Goal: Task Accomplishment & Management: Use online tool/utility

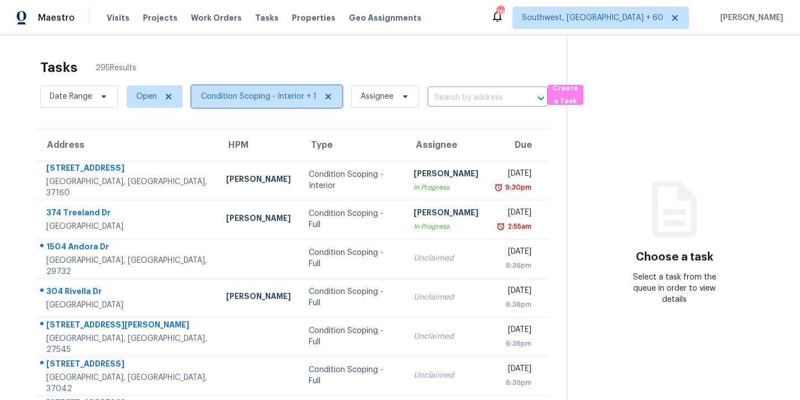
click at [272, 100] on span "Condition Scoping - Interior + 1" at bounding box center [259, 96] width 116 height 11
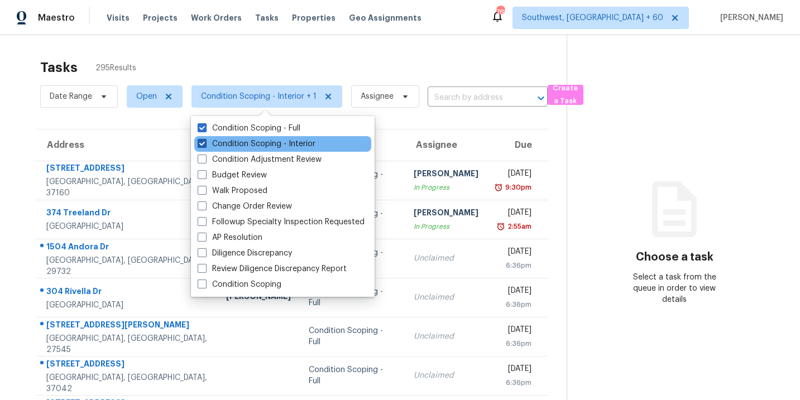
click at [291, 144] on label "Condition Scoping - Interior" at bounding box center [257, 143] width 118 height 11
click at [205, 144] on input "Condition Scoping - Interior" at bounding box center [201, 141] width 7 height 7
checkbox input "false"
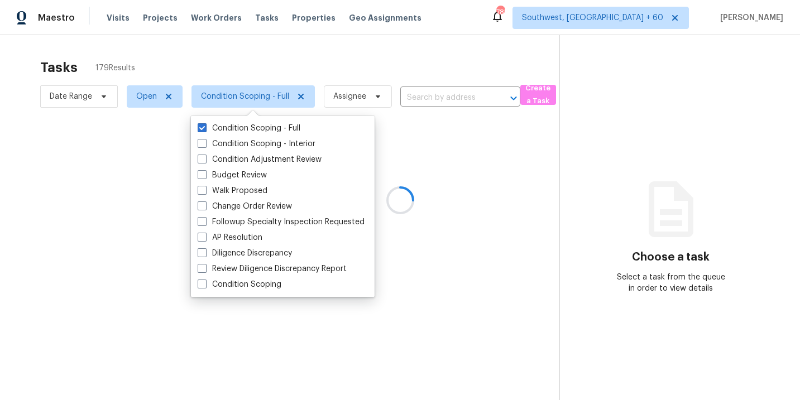
click at [612, 226] on div at bounding box center [400, 200] width 800 height 400
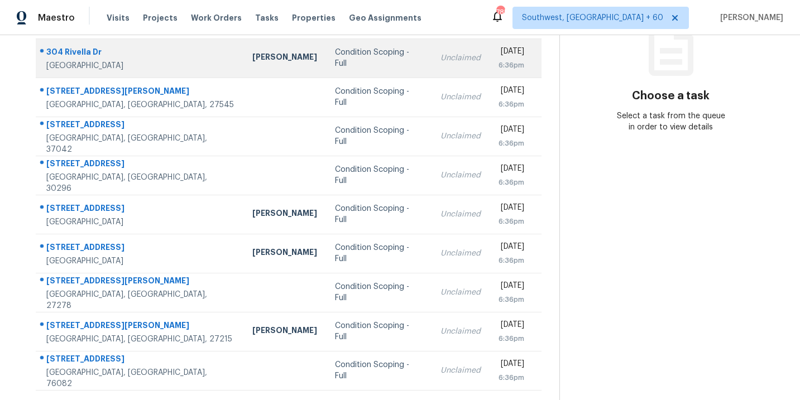
scroll to position [181, 0]
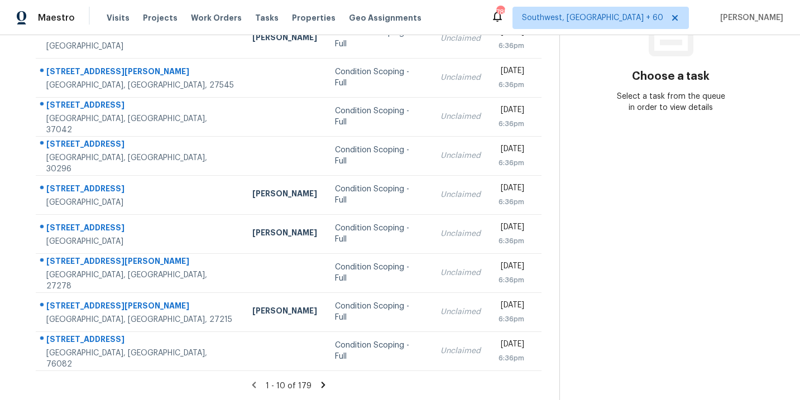
click at [320, 385] on icon at bounding box center [323, 385] width 10 height 10
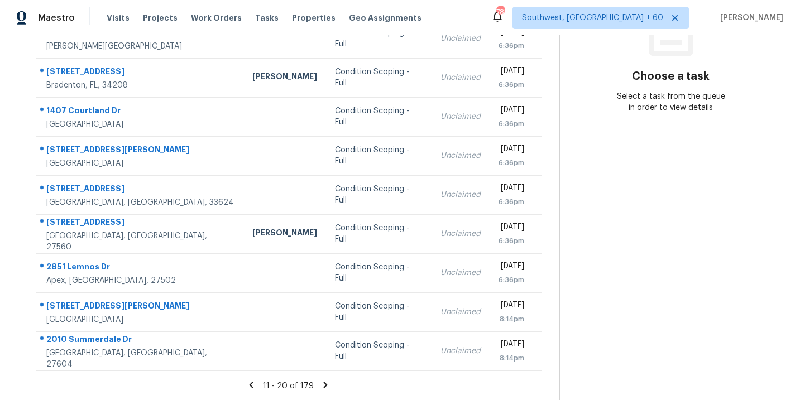
click at [320, 385] on icon at bounding box center [325, 385] width 10 height 10
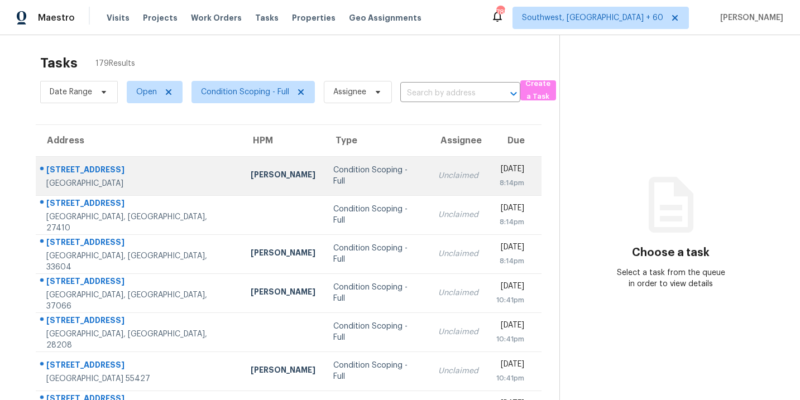
scroll to position [0, 0]
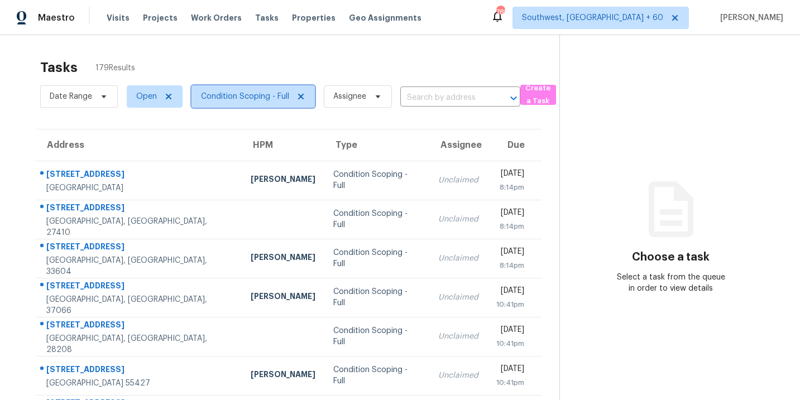
click at [277, 99] on span "Condition Scoping - Full" at bounding box center [245, 96] width 88 height 11
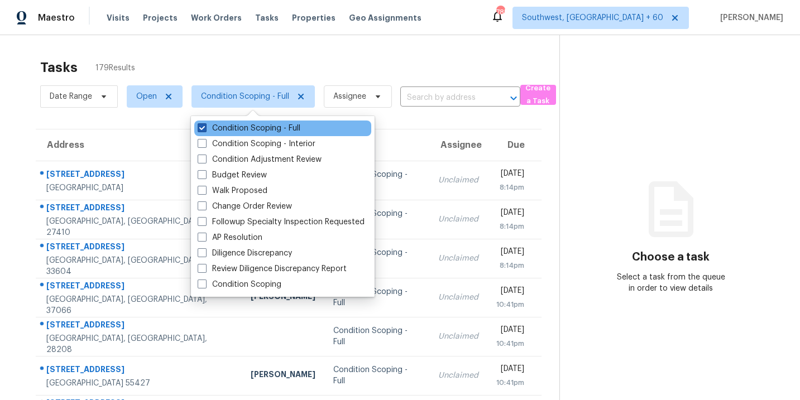
click at [277, 127] on label "Condition Scoping - Full" at bounding box center [249, 128] width 103 height 11
click at [205, 127] on input "Condition Scoping - Full" at bounding box center [201, 126] width 7 height 7
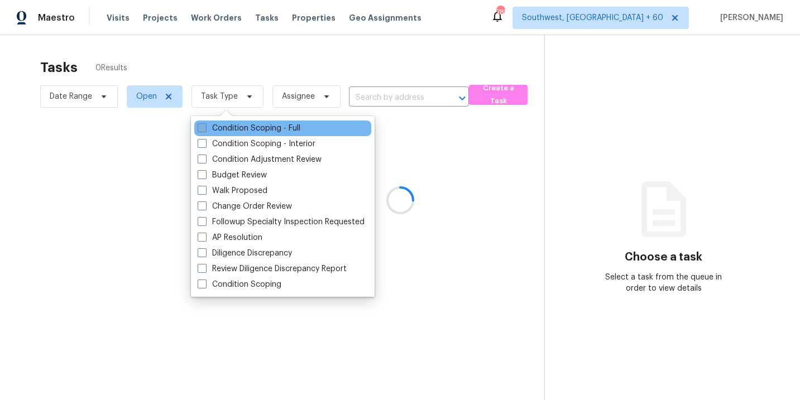
click at [277, 127] on label "Condition Scoping - Full" at bounding box center [249, 128] width 103 height 11
click at [205, 127] on input "Condition Scoping - Full" at bounding box center [201, 126] width 7 height 7
checkbox input "true"
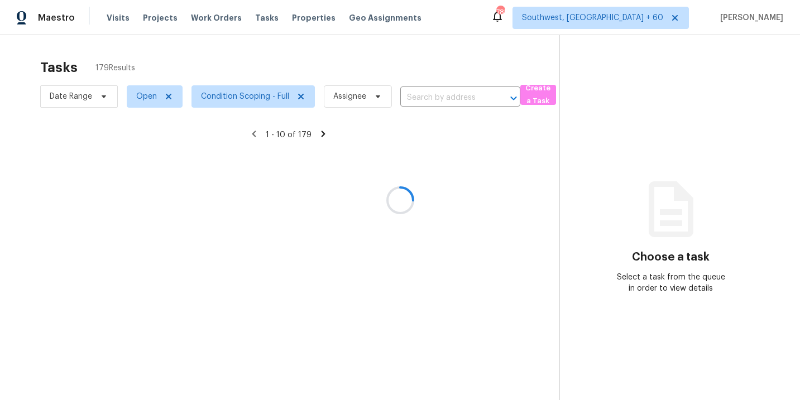
click at [473, 177] on div at bounding box center [400, 200] width 800 height 400
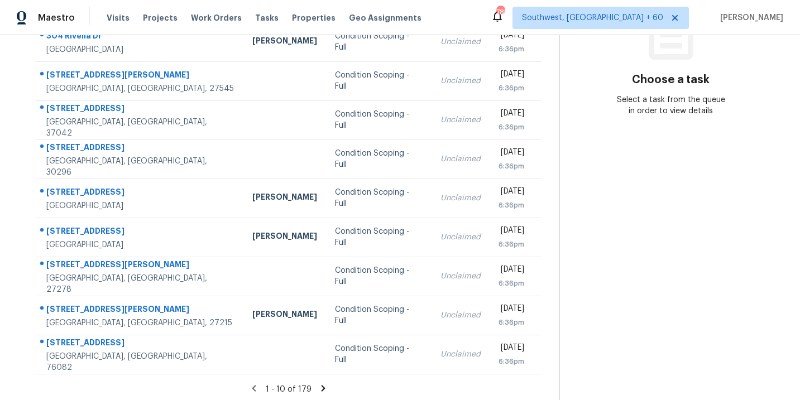
scroll to position [181, 0]
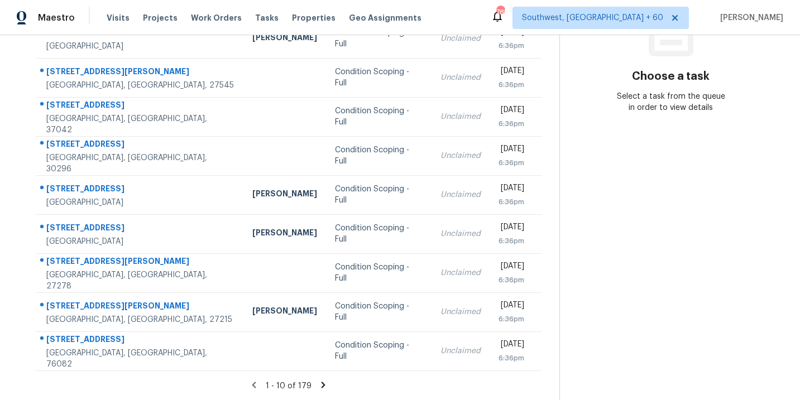
click at [323, 380] on icon at bounding box center [323, 385] width 10 height 10
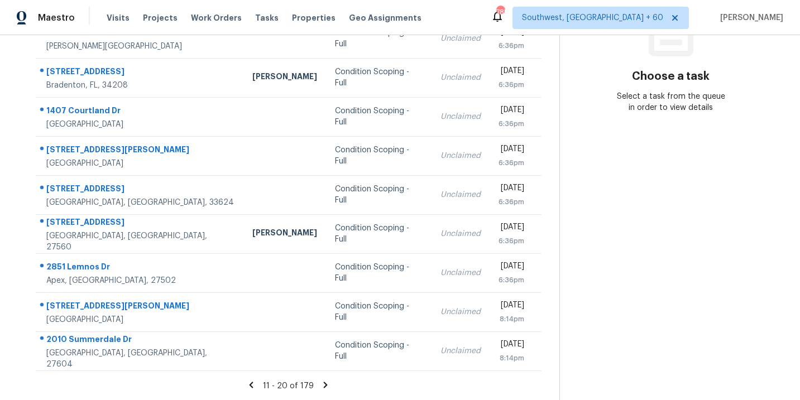
click at [322, 385] on icon at bounding box center [325, 385] width 10 height 10
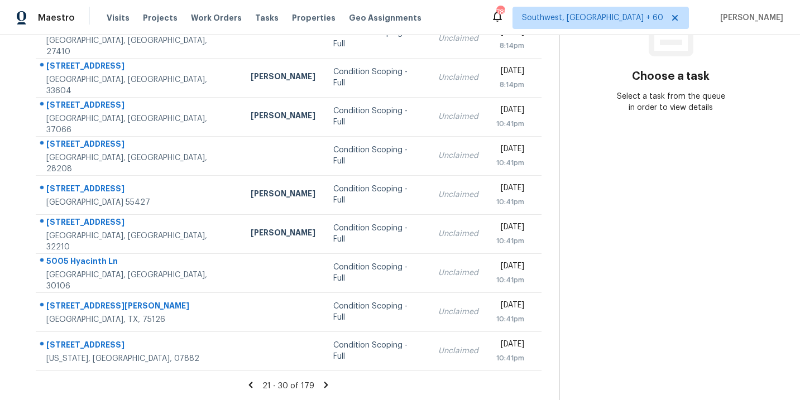
click at [324, 386] on icon at bounding box center [326, 385] width 4 height 6
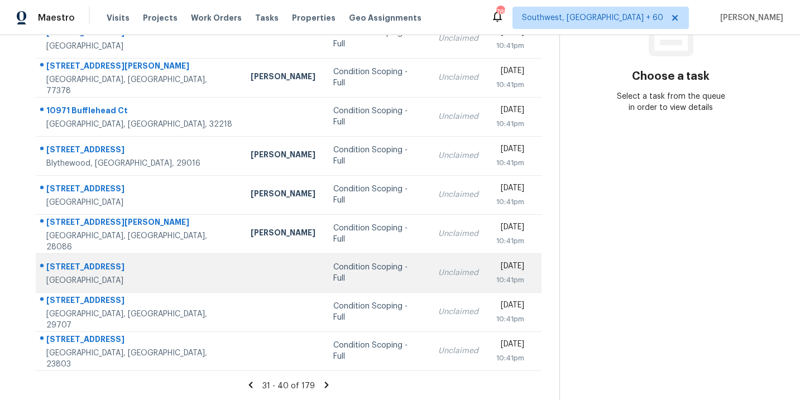
click at [333, 271] on div "Condition Scoping - Full" at bounding box center [376, 273] width 87 height 22
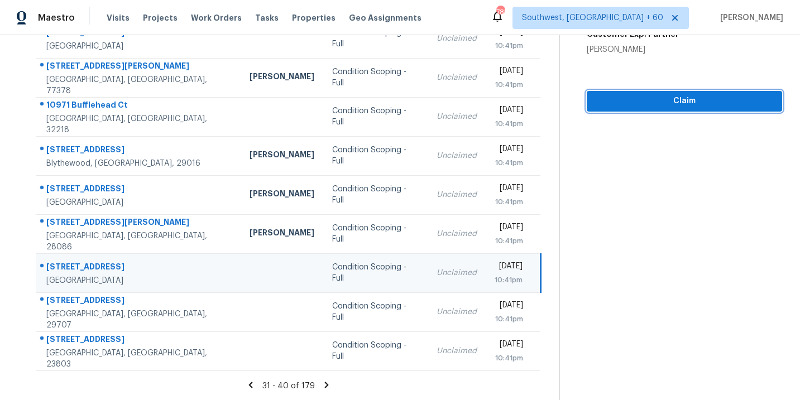
click at [678, 109] on button "Claim" at bounding box center [684, 101] width 195 height 21
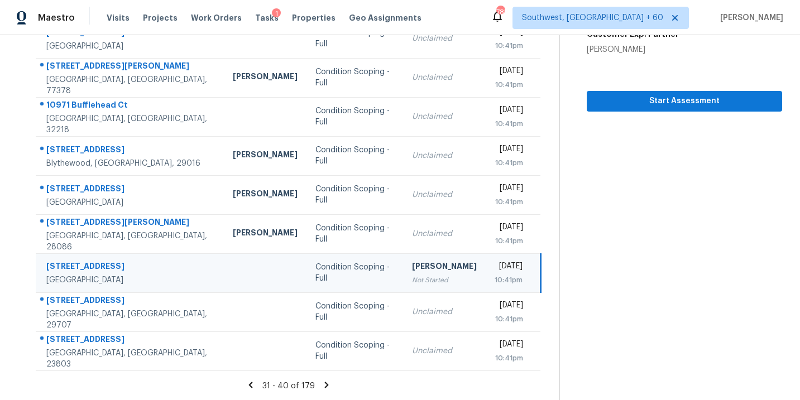
click at [323, 384] on icon at bounding box center [327, 385] width 10 height 10
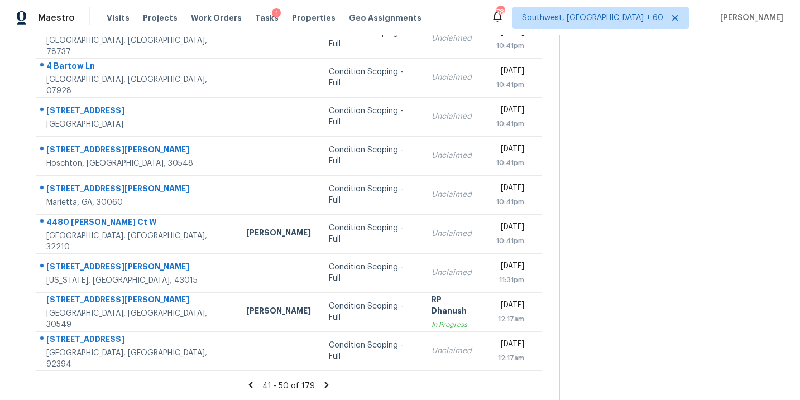
click at [325, 383] on icon at bounding box center [327, 385] width 4 height 6
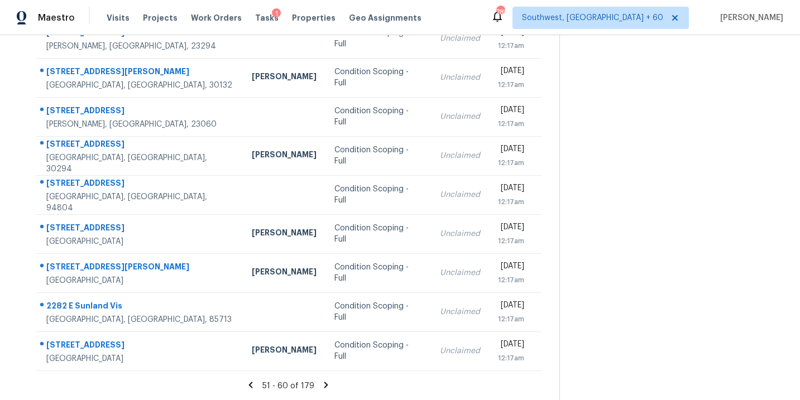
click at [329, 384] on icon at bounding box center [326, 385] width 10 height 10
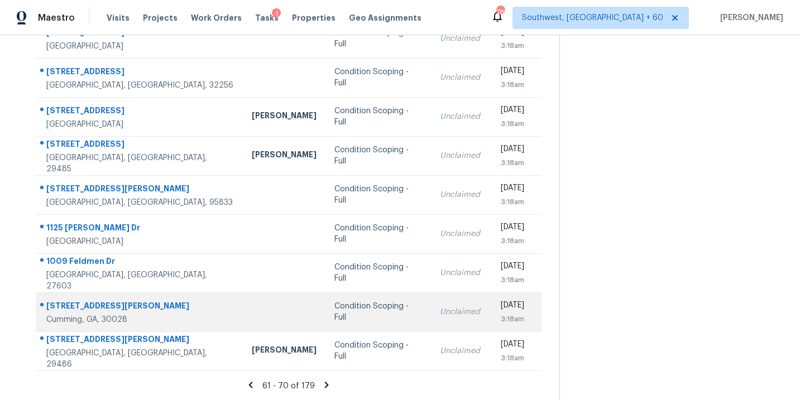
click at [341, 305] on td "Condition Scoping - Full" at bounding box center [379, 312] width 106 height 39
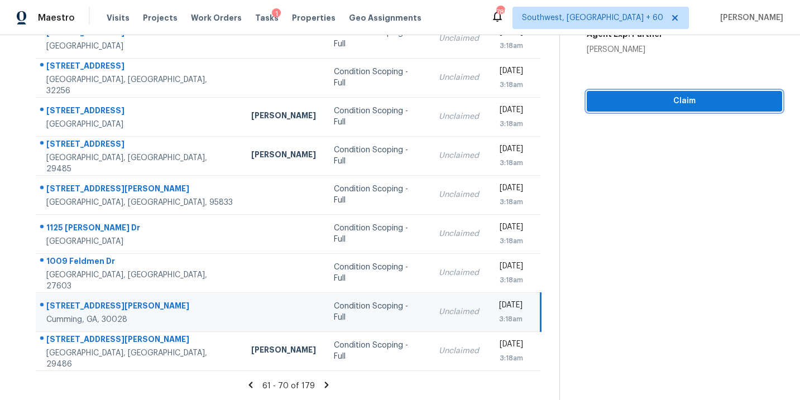
click at [682, 102] on span "Claim" at bounding box center [685, 101] width 178 height 14
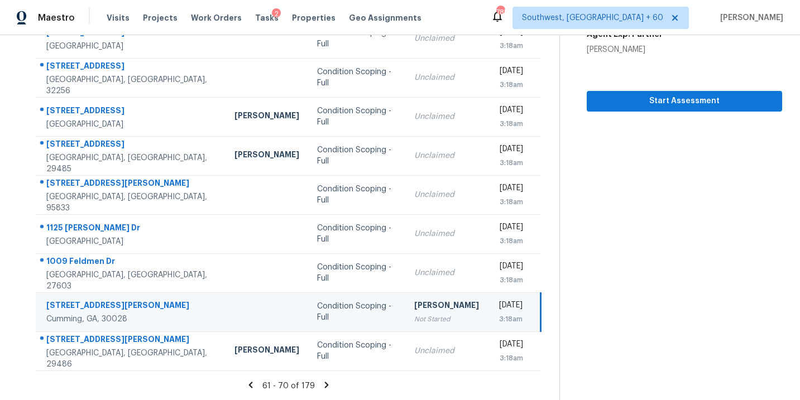
click at [327, 381] on icon at bounding box center [327, 385] width 10 height 10
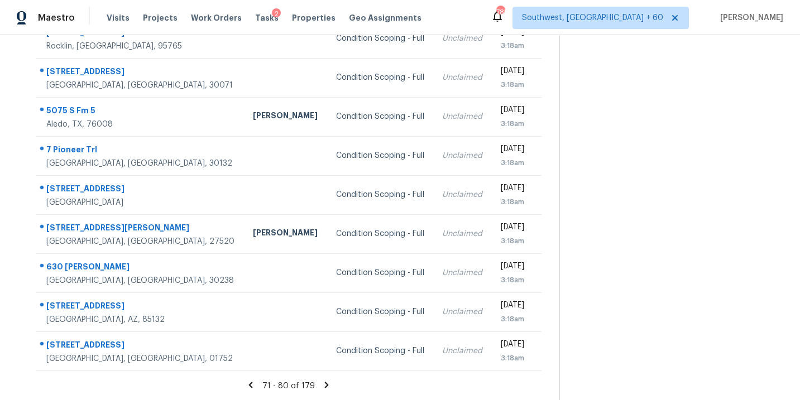
click at [325, 386] on icon at bounding box center [327, 385] width 4 height 6
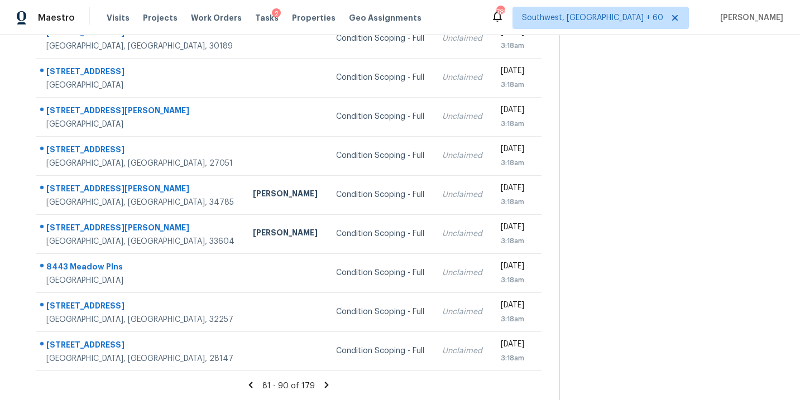
click at [325, 386] on icon at bounding box center [327, 385] width 10 height 10
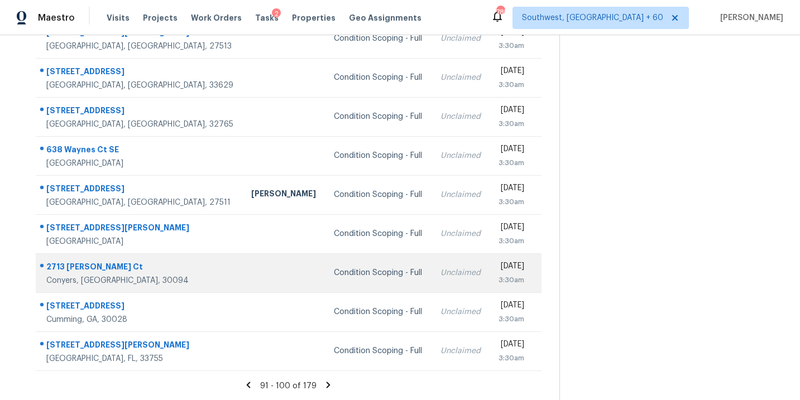
click at [334, 270] on div "Condition Scoping - Full" at bounding box center [378, 272] width 88 height 11
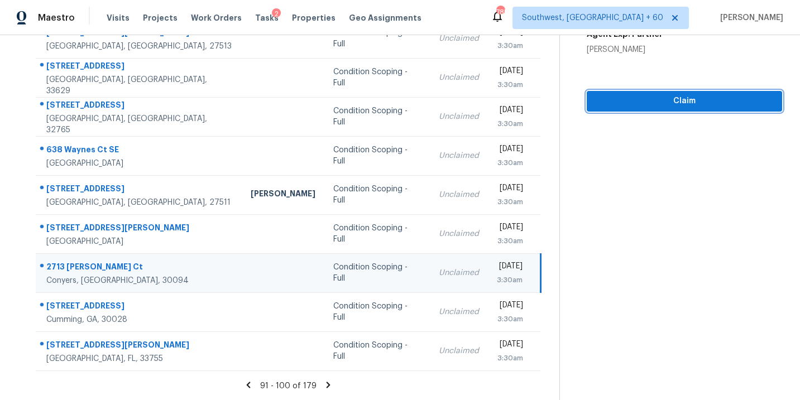
click at [660, 103] on span "Claim" at bounding box center [685, 101] width 178 height 14
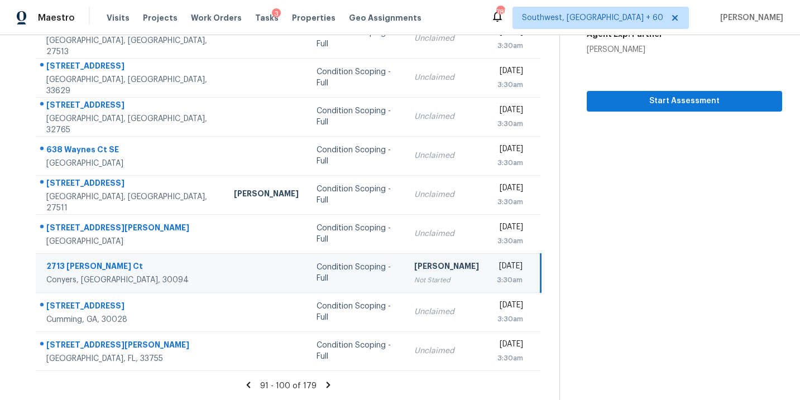
click at [327, 384] on icon at bounding box center [329, 385] width 4 height 6
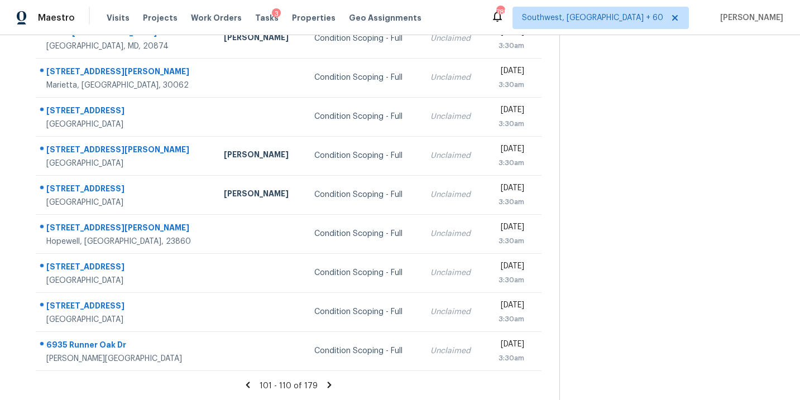
click at [328, 389] on icon at bounding box center [329, 385] width 10 height 10
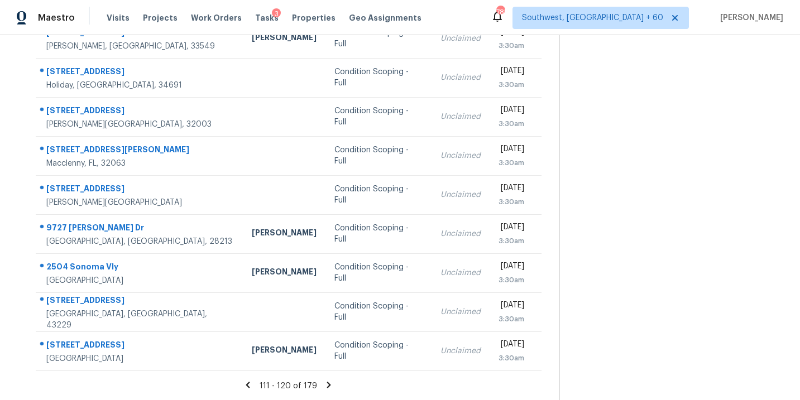
click at [327, 386] on icon at bounding box center [329, 385] width 4 height 6
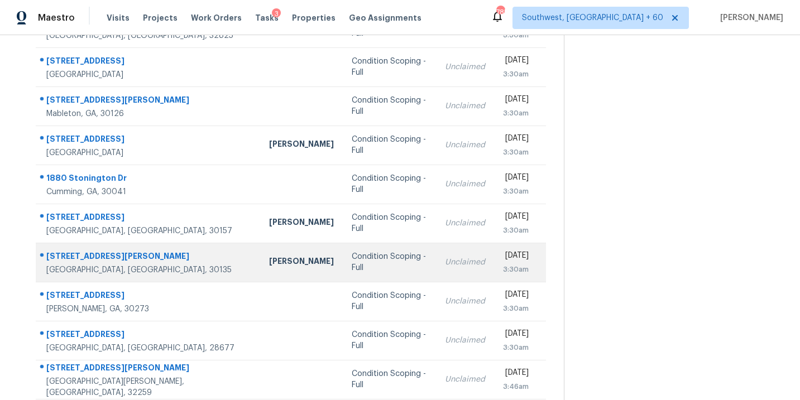
scroll to position [159, 0]
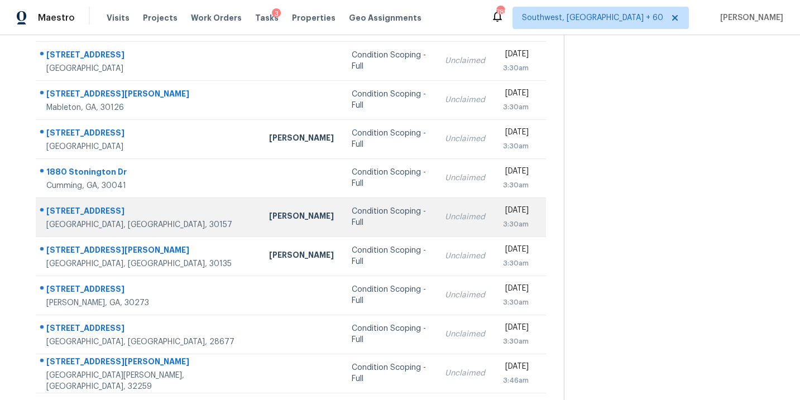
click at [352, 222] on div "Condition Scoping - Full" at bounding box center [389, 217] width 75 height 22
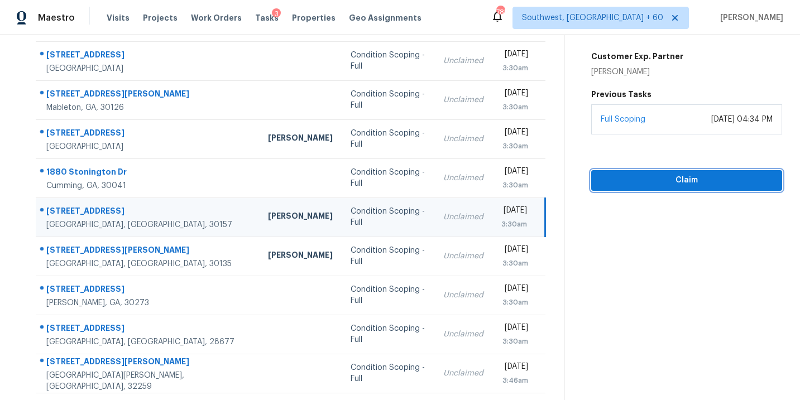
click at [710, 123] on div "Condition Scoping - Full [DATE] by 3:30am [STREET_ADDRESS] Videos Questionnaire…" at bounding box center [673, 34] width 218 height 314
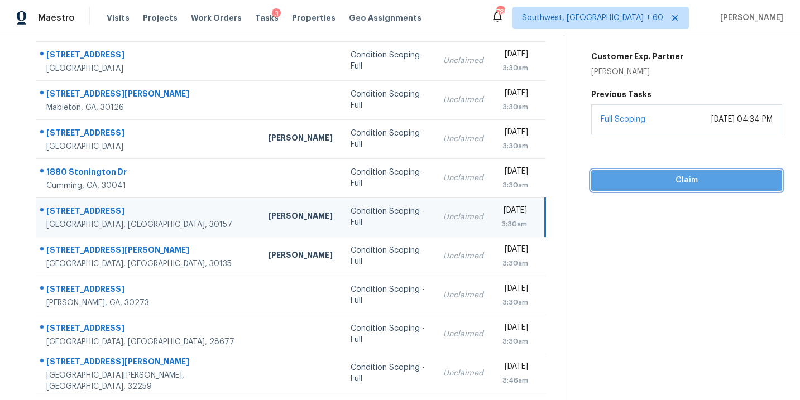
click at [676, 186] on span "Claim" at bounding box center [686, 181] width 173 height 14
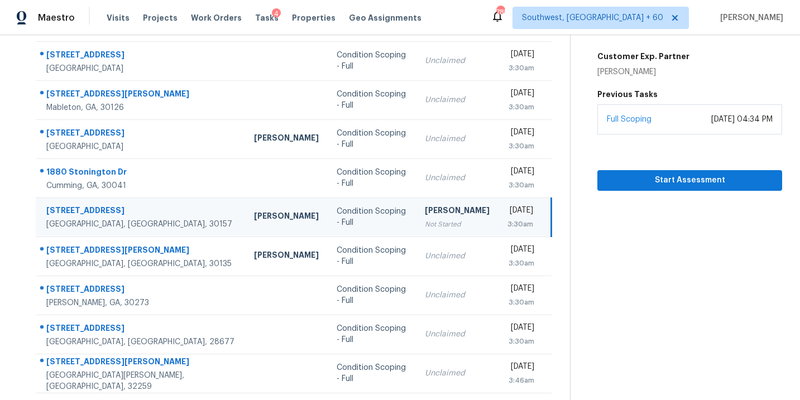
scroll to position [181, 0]
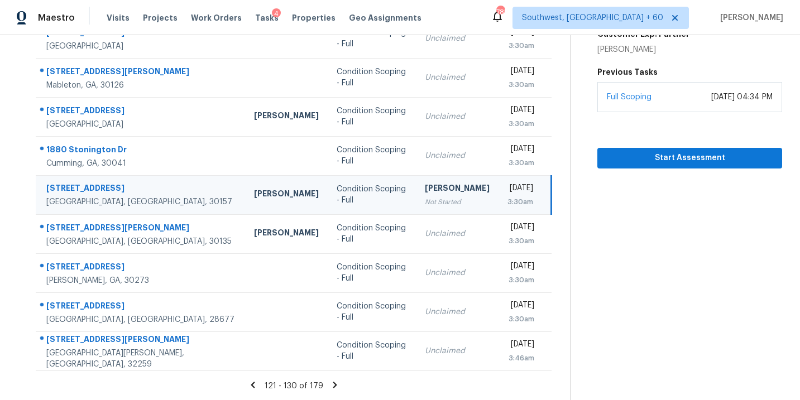
click at [330, 381] on icon at bounding box center [335, 385] width 10 height 10
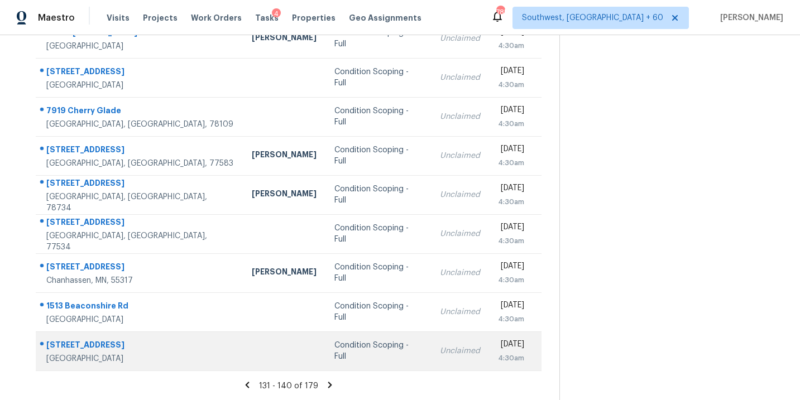
scroll to position [0, 0]
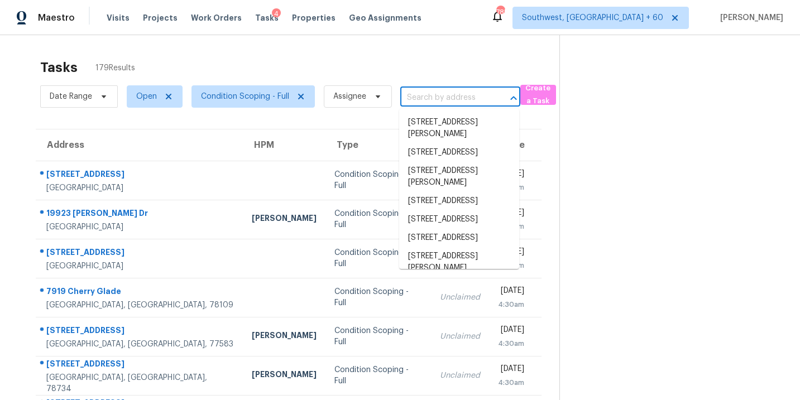
click at [434, 94] on input "text" at bounding box center [444, 97] width 89 height 17
paste input "[STREET_ADDRESS]"
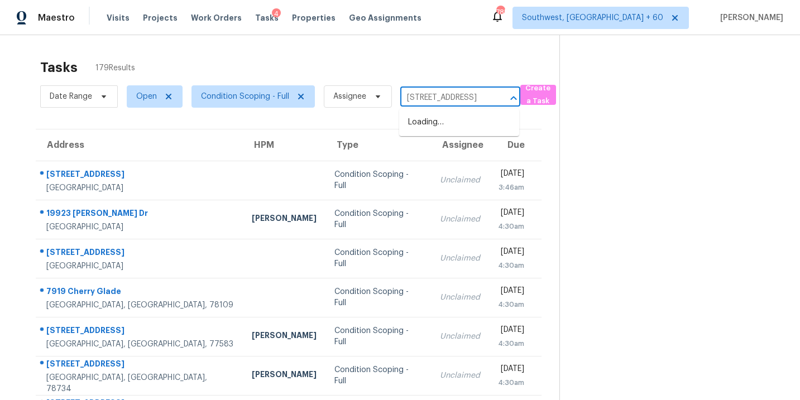
scroll to position [0, 93]
type input "[STREET_ADDRESS]"
click at [646, 221] on section at bounding box center [670, 308] width 223 height 547
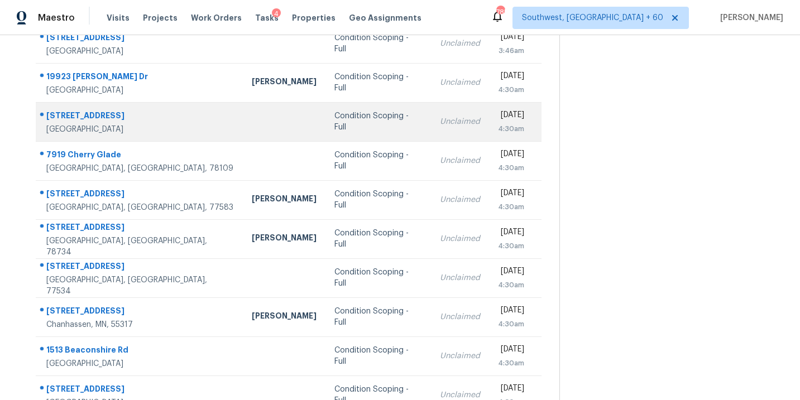
scroll to position [181, 0]
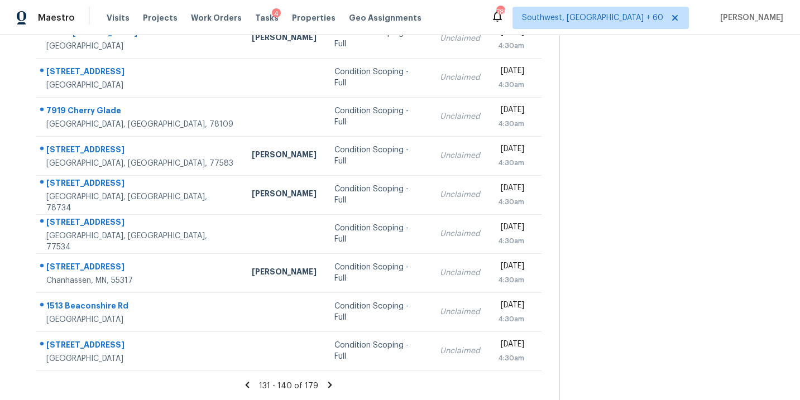
click at [328, 384] on icon at bounding box center [330, 385] width 4 height 6
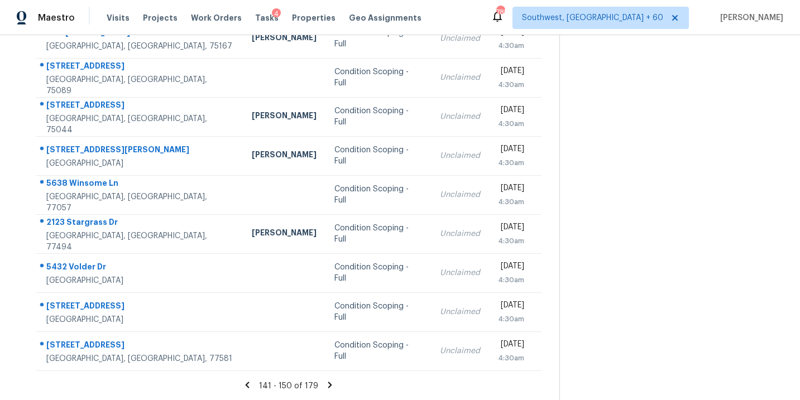
click at [328, 386] on icon at bounding box center [330, 385] width 4 height 6
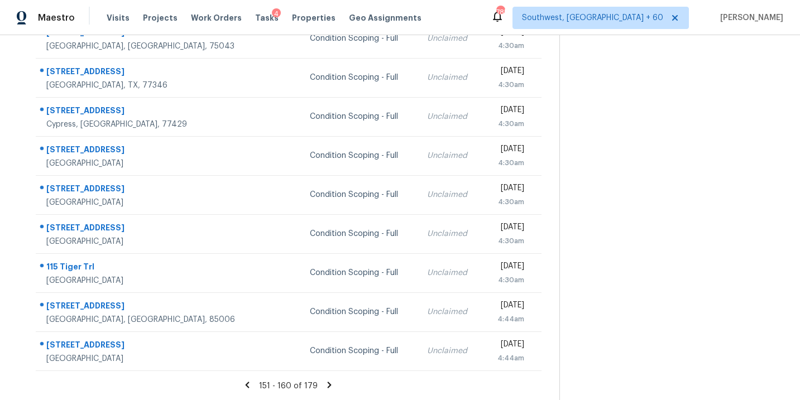
click at [328, 385] on icon at bounding box center [330, 385] width 4 height 6
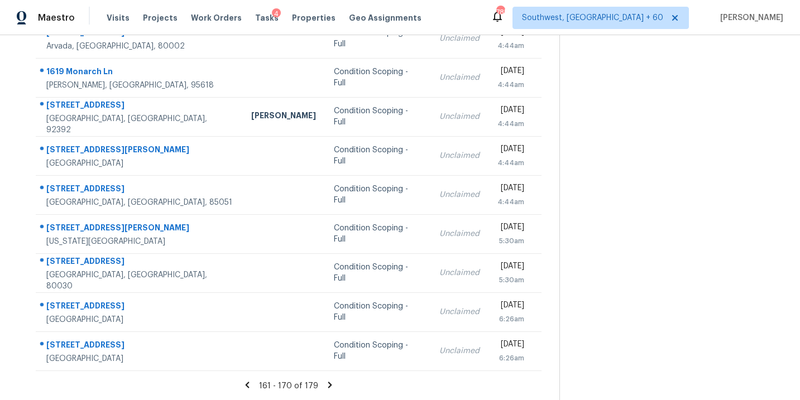
click at [325, 385] on icon at bounding box center [330, 385] width 10 height 10
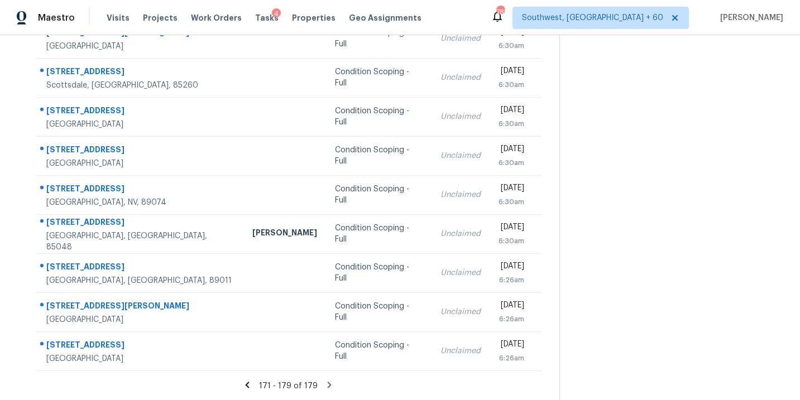
scroll to position [22, 0]
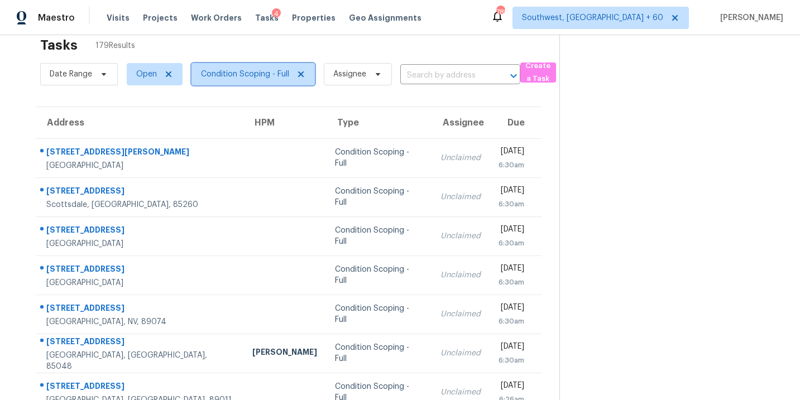
click at [256, 74] on span "Condition Scoping - Full" at bounding box center [245, 74] width 88 height 11
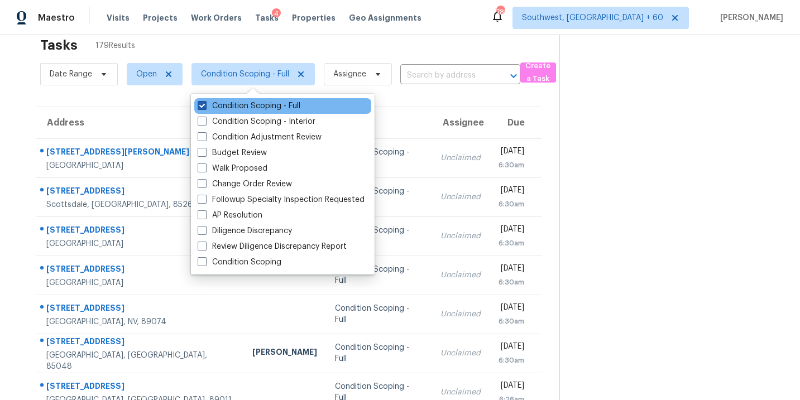
click at [259, 108] on label "Condition Scoping - Full" at bounding box center [249, 105] width 103 height 11
click at [205, 108] on input "Condition Scoping - Full" at bounding box center [201, 103] width 7 height 7
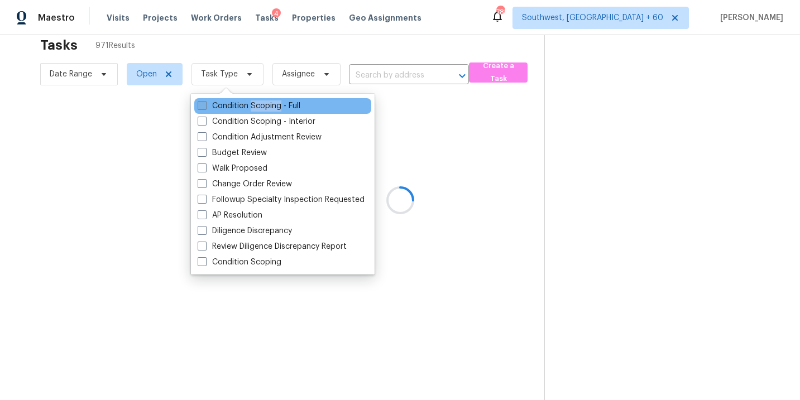
click at [259, 108] on label "Condition Scoping - Full" at bounding box center [249, 105] width 103 height 11
click at [205, 108] on input "Condition Scoping - Full" at bounding box center [201, 103] width 7 height 7
checkbox input "true"
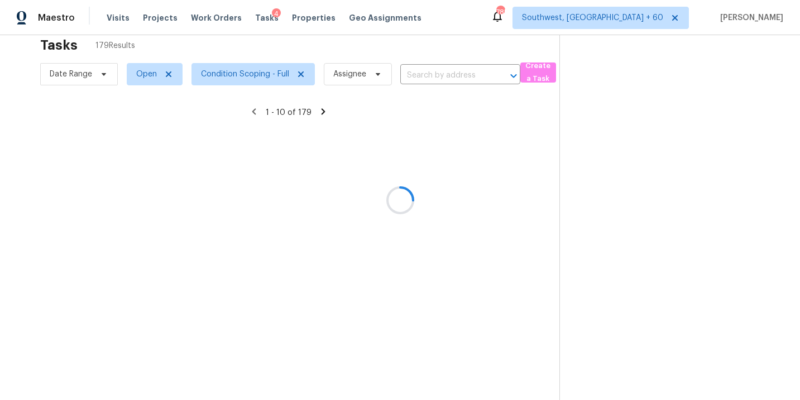
click at [472, 156] on div at bounding box center [400, 200] width 800 height 400
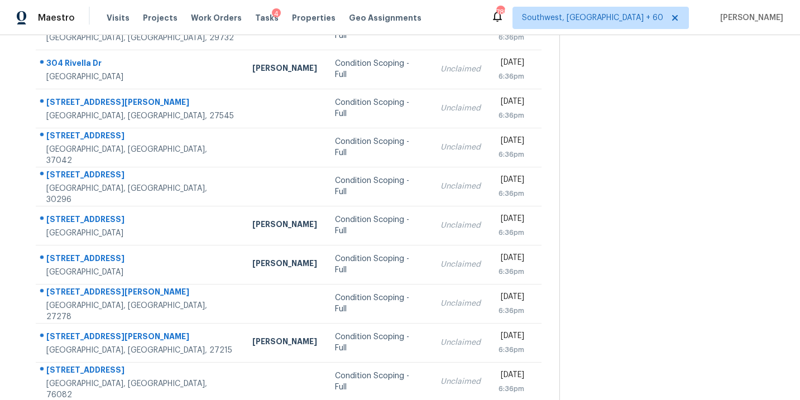
scroll to position [181, 0]
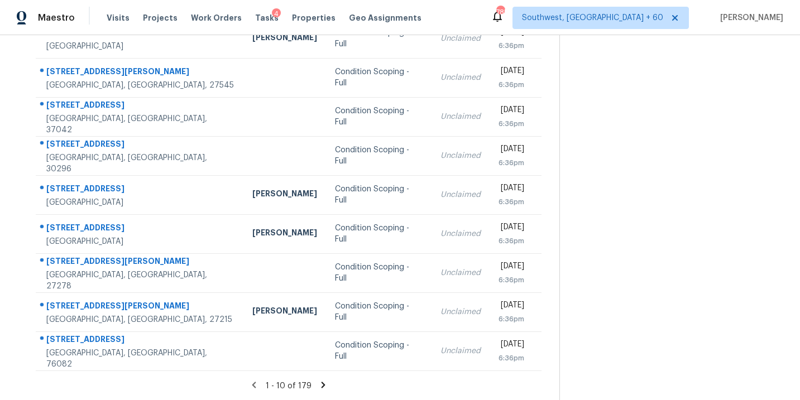
click at [319, 386] on icon at bounding box center [323, 385] width 10 height 10
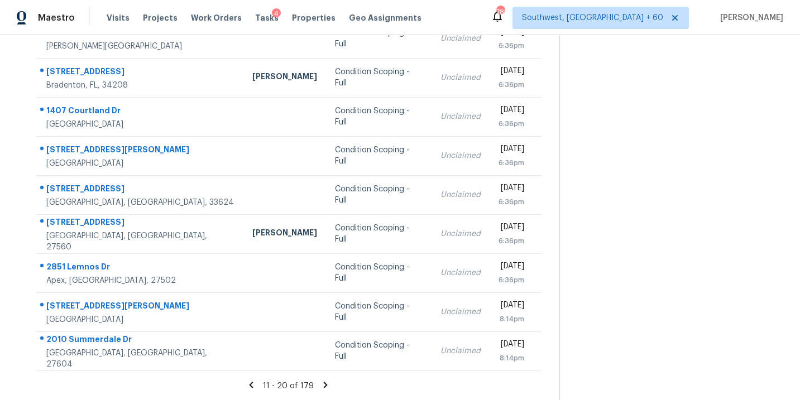
click at [324, 385] on icon at bounding box center [326, 385] width 4 height 6
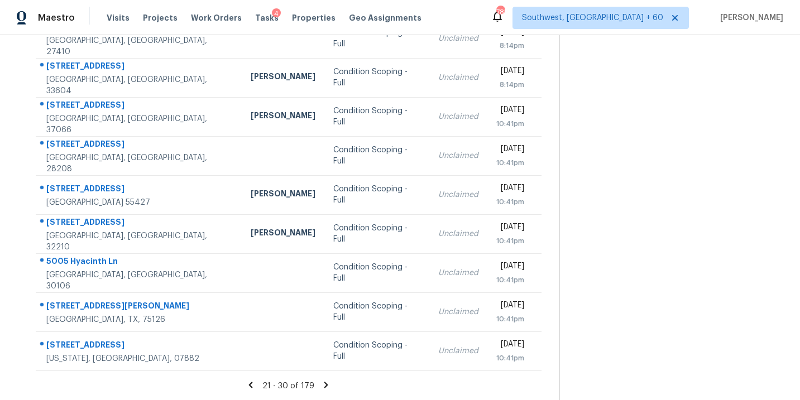
click at [324, 382] on icon at bounding box center [326, 385] width 4 height 6
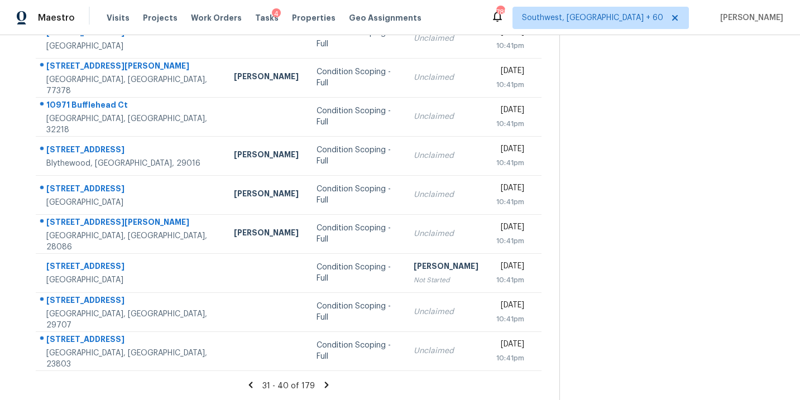
click at [326, 387] on icon at bounding box center [327, 385] width 10 height 10
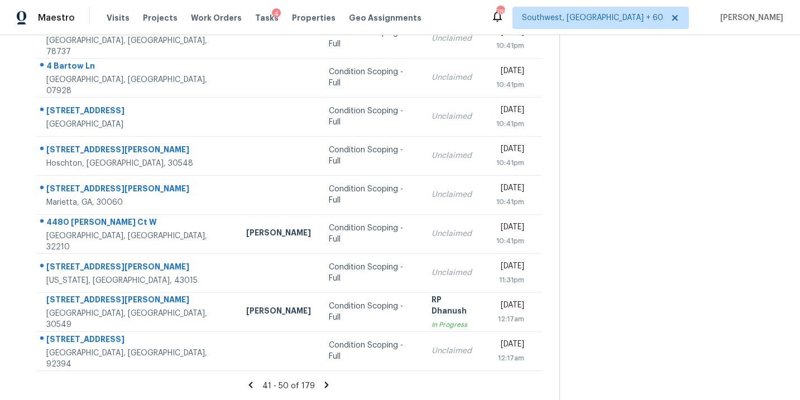
click at [325, 384] on icon at bounding box center [327, 385] width 4 height 6
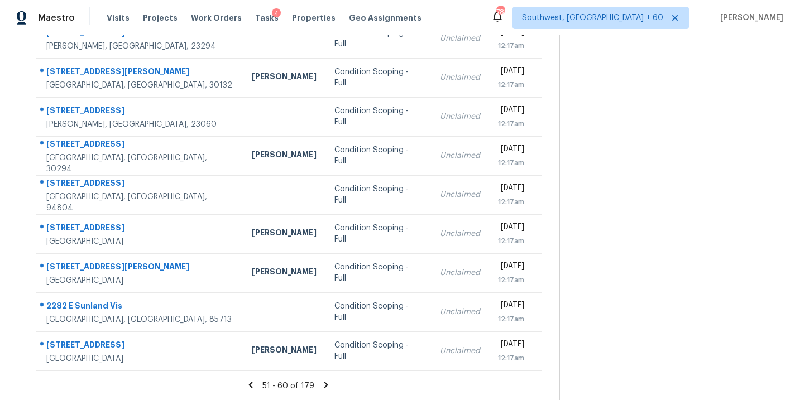
click at [321, 380] on icon at bounding box center [326, 385] width 10 height 10
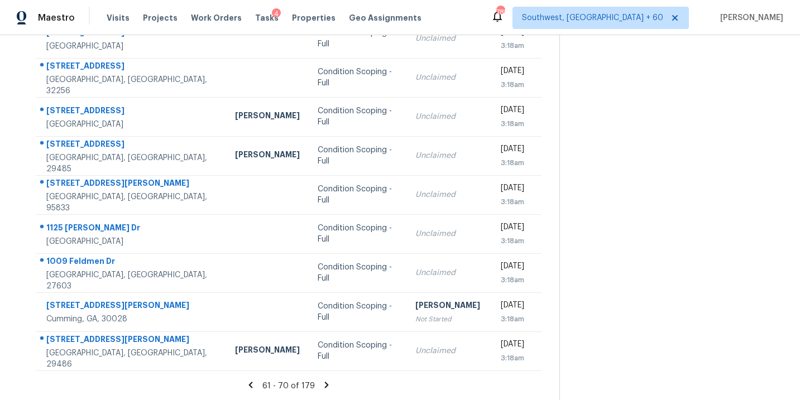
click at [324, 385] on icon at bounding box center [327, 385] width 10 height 10
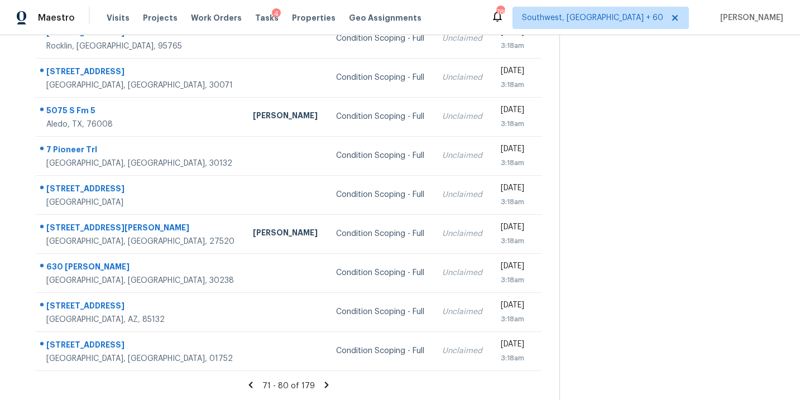
click at [322, 382] on icon at bounding box center [327, 385] width 10 height 10
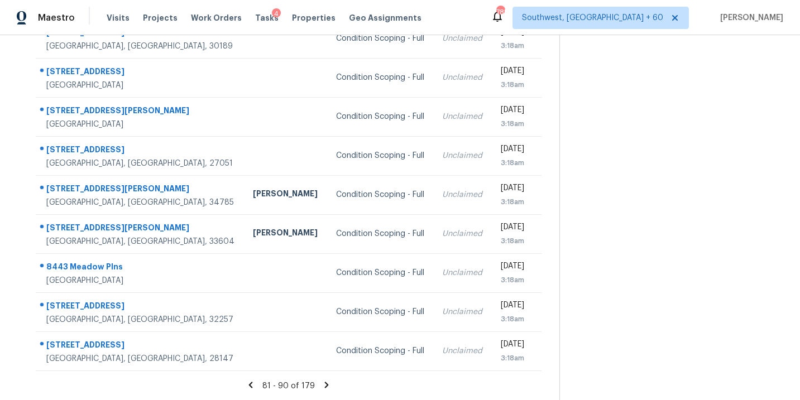
click at [325, 385] on icon at bounding box center [327, 385] width 4 height 6
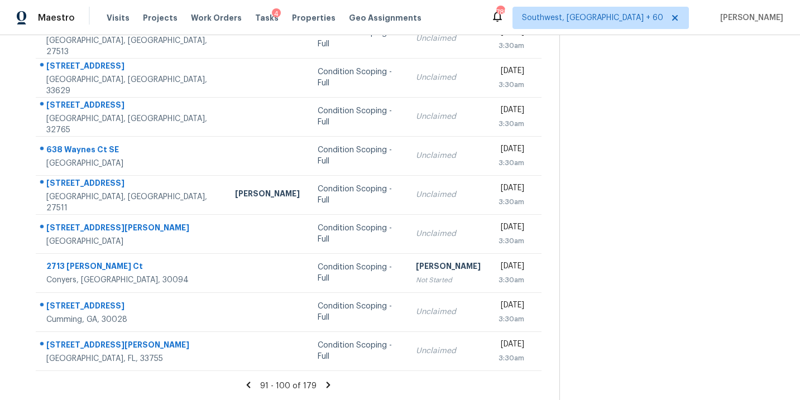
click at [328, 389] on icon at bounding box center [328, 385] width 10 height 10
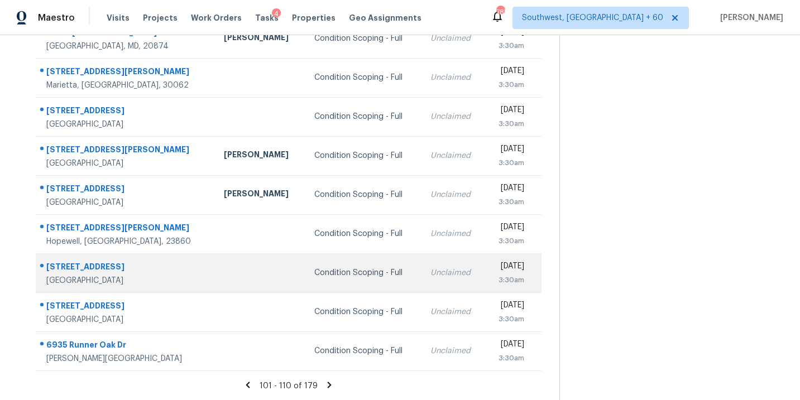
click at [305, 280] on td "Condition Scoping - Full" at bounding box center [363, 272] width 116 height 39
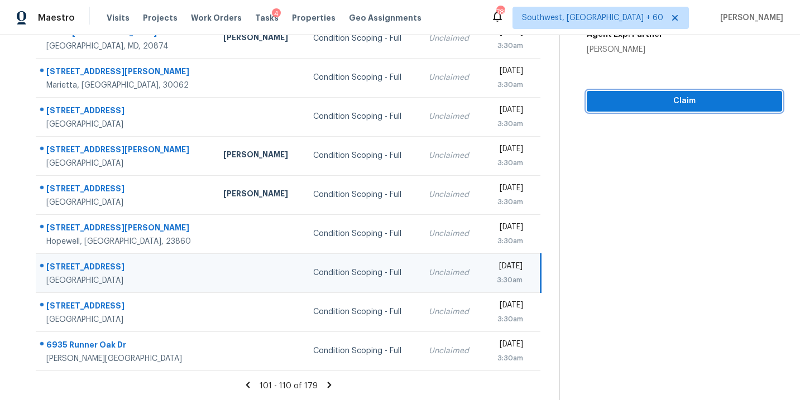
click at [688, 105] on span "Claim" at bounding box center [685, 101] width 178 height 14
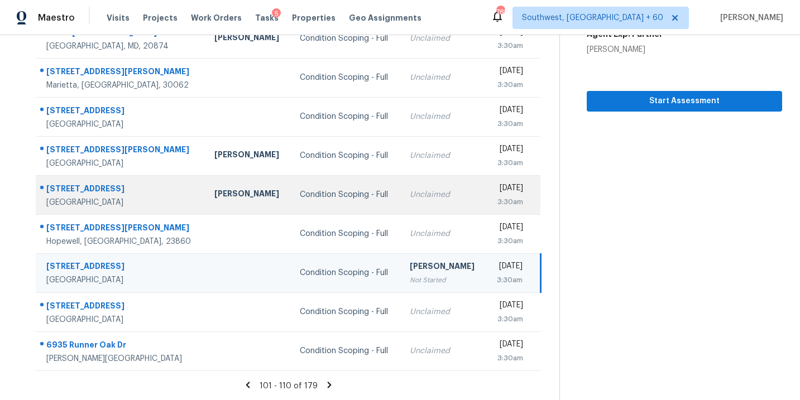
scroll to position [0, 0]
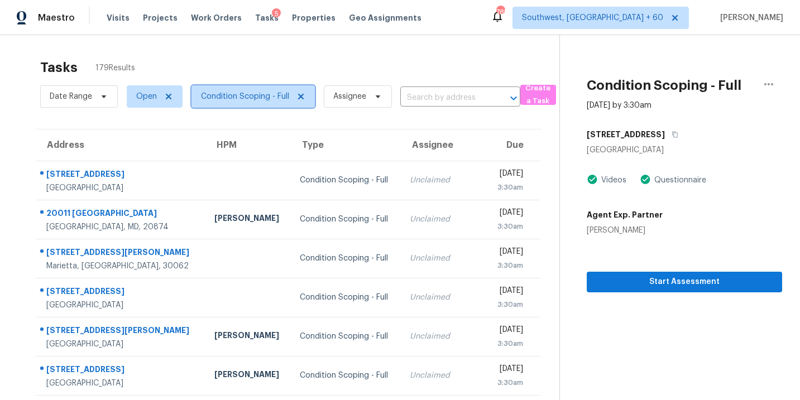
click at [247, 99] on span "Condition Scoping - Full" at bounding box center [245, 96] width 88 height 11
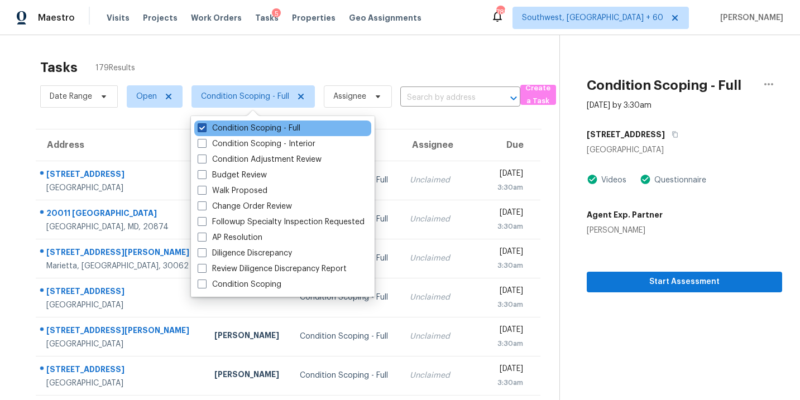
click at [252, 128] on label "Condition Scoping - Full" at bounding box center [249, 128] width 103 height 11
click at [205, 128] on input "Condition Scoping - Full" at bounding box center [201, 126] width 7 height 7
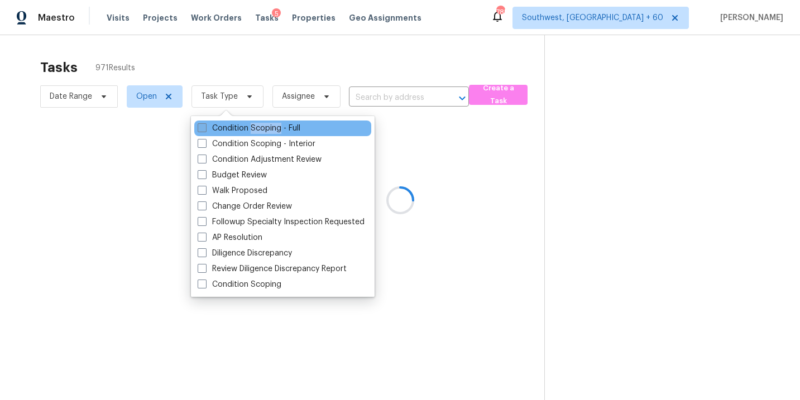
click at [252, 128] on label "Condition Scoping - Full" at bounding box center [249, 128] width 103 height 11
click at [205, 128] on input "Condition Scoping - Full" at bounding box center [201, 126] width 7 height 7
checkbox input "true"
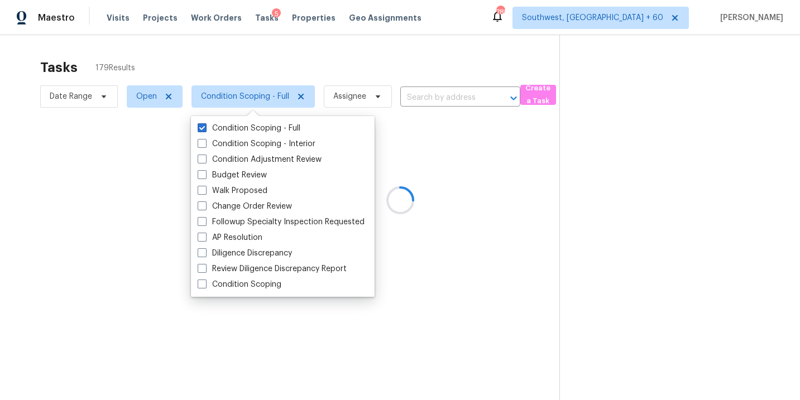
click at [471, 170] on div at bounding box center [400, 200] width 800 height 400
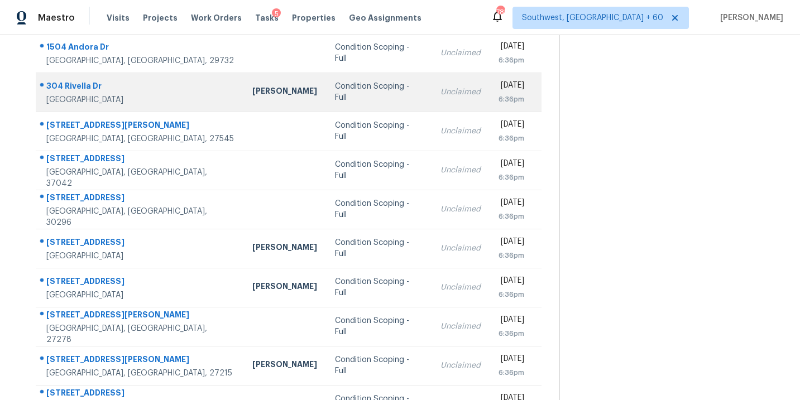
scroll to position [181, 0]
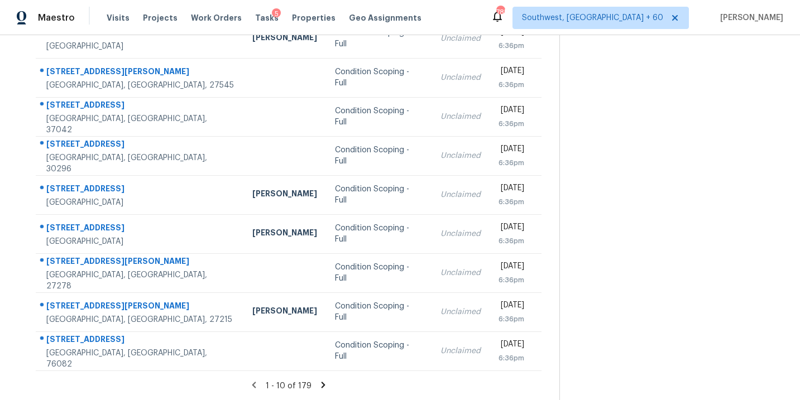
click at [322, 384] on icon at bounding box center [324, 385] width 4 height 6
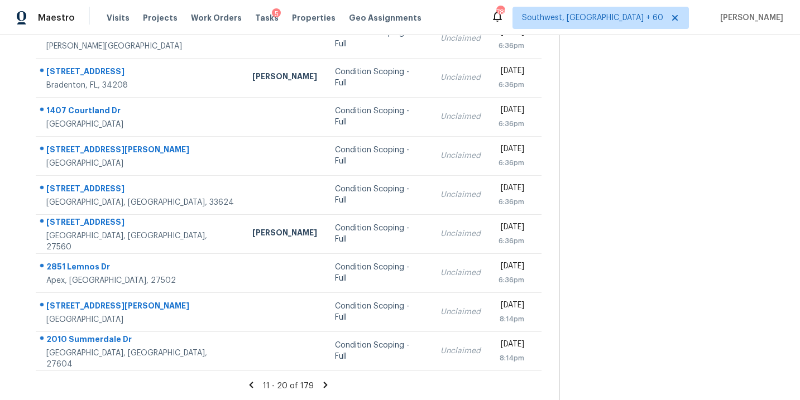
click at [324, 383] on icon at bounding box center [326, 385] width 4 height 6
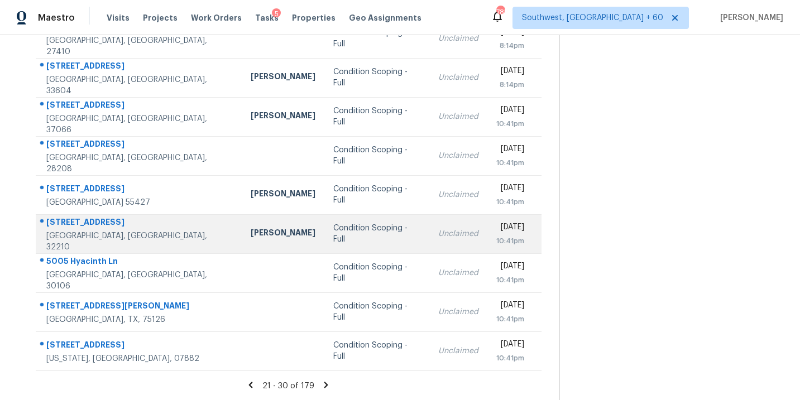
click at [333, 228] on div "Condition Scoping - Full" at bounding box center [376, 234] width 87 height 22
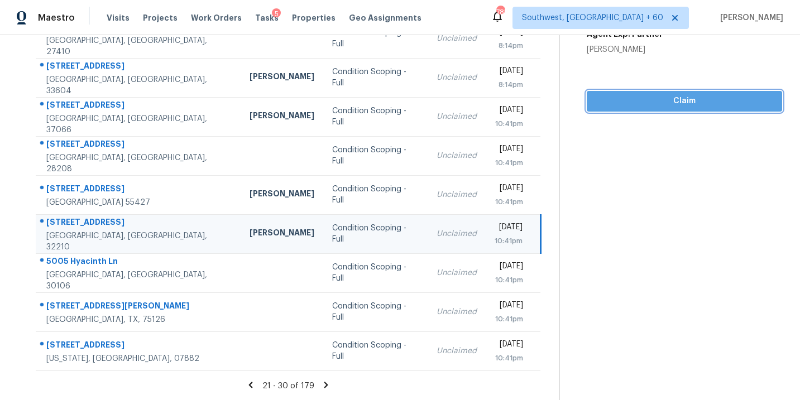
click at [666, 97] on span "Claim" at bounding box center [685, 101] width 178 height 14
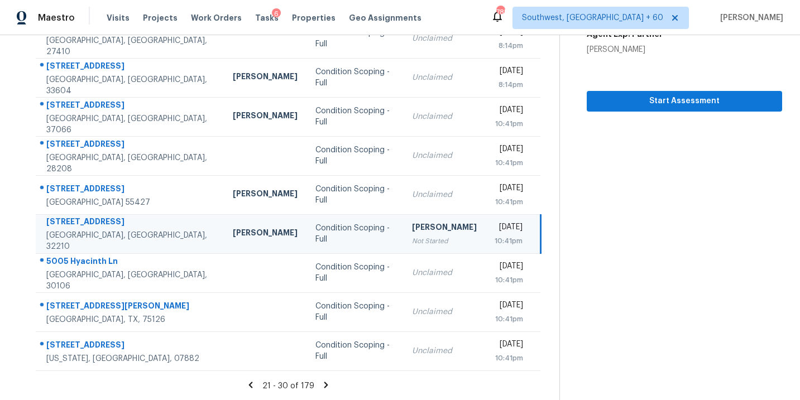
click at [324, 382] on icon at bounding box center [326, 385] width 4 height 6
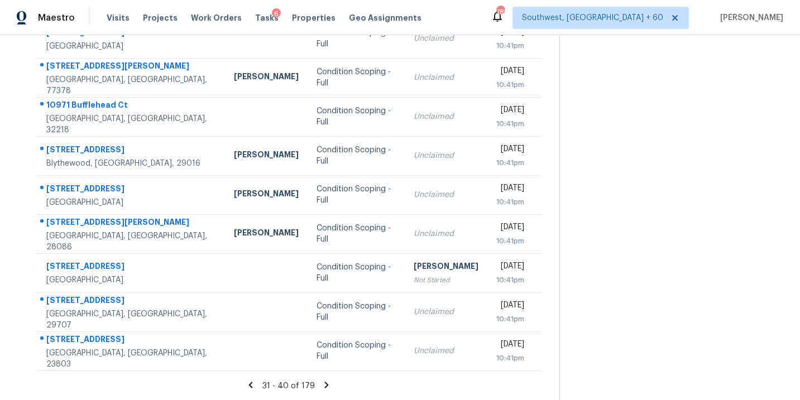
click at [325, 385] on icon at bounding box center [327, 385] width 4 height 6
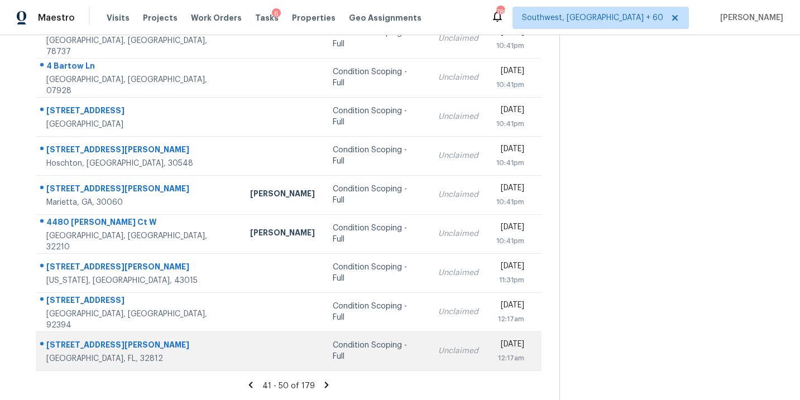
click at [333, 350] on div "Condition Scoping - Full" at bounding box center [376, 351] width 87 height 22
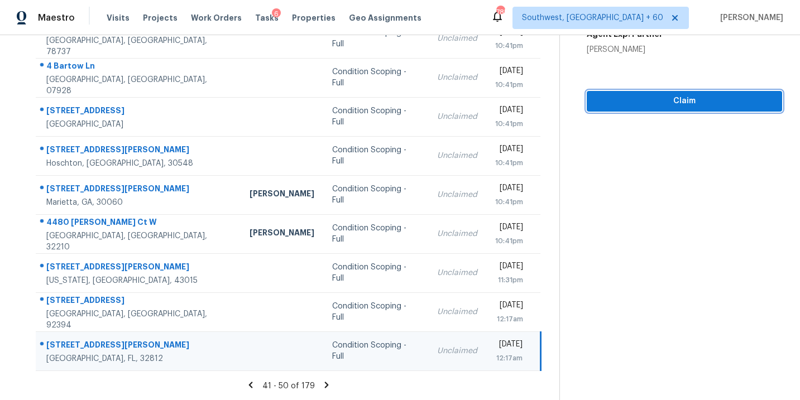
click at [695, 105] on span "Claim" at bounding box center [685, 101] width 178 height 14
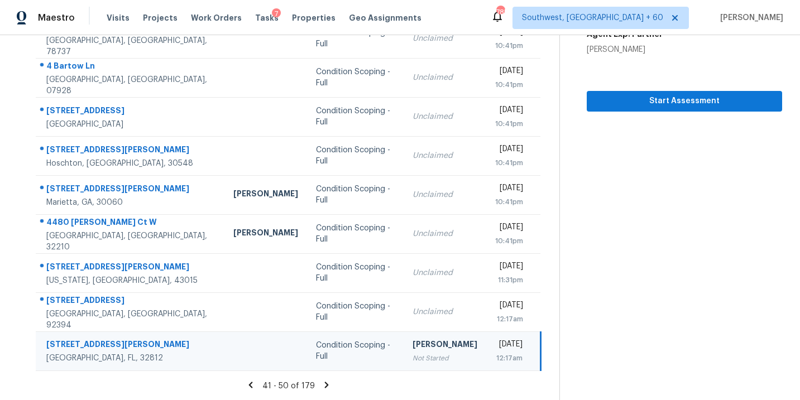
click at [326, 385] on icon at bounding box center [327, 385] width 4 height 6
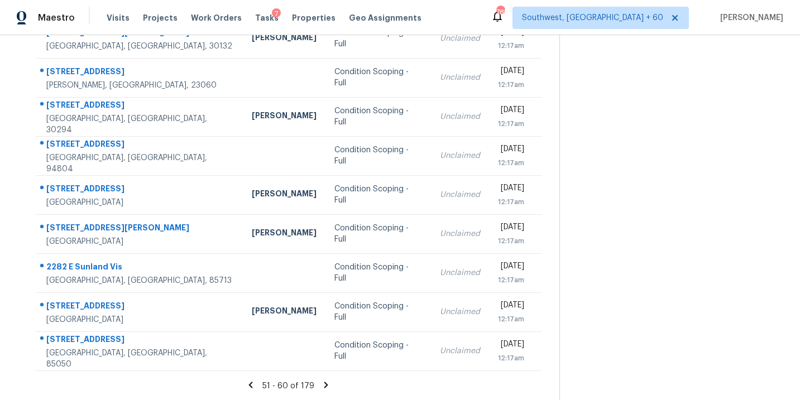
click at [324, 386] on icon at bounding box center [326, 385] width 4 height 6
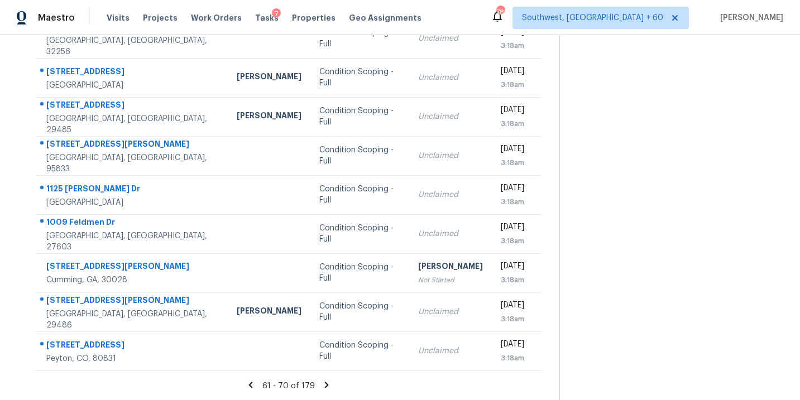
click at [323, 384] on icon at bounding box center [327, 385] width 10 height 10
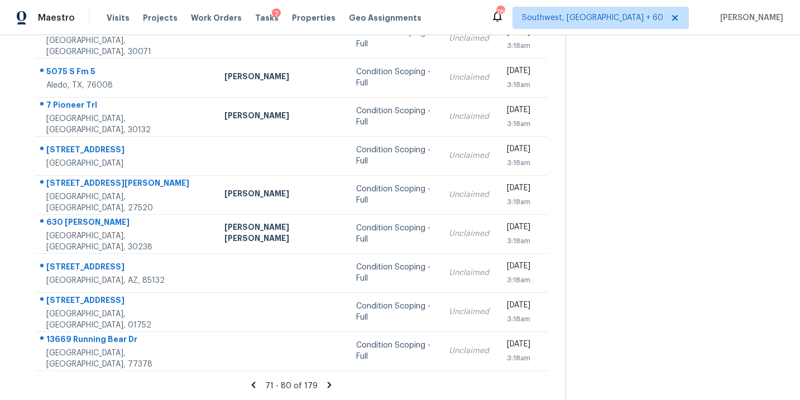
click at [328, 385] on icon at bounding box center [330, 385] width 4 height 6
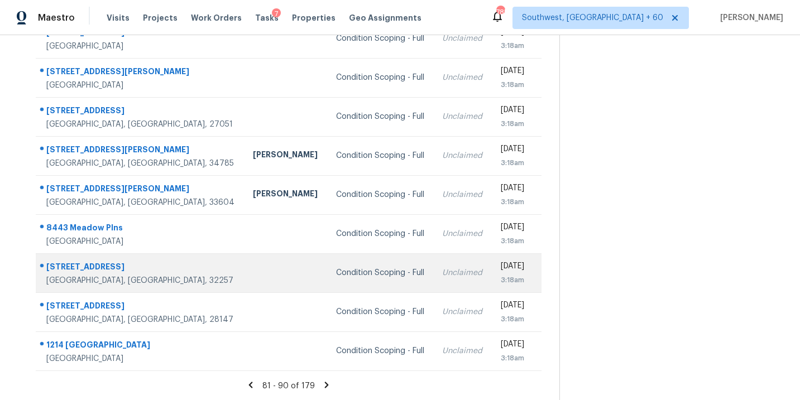
click at [336, 277] on div "Condition Scoping - Full" at bounding box center [380, 272] width 89 height 11
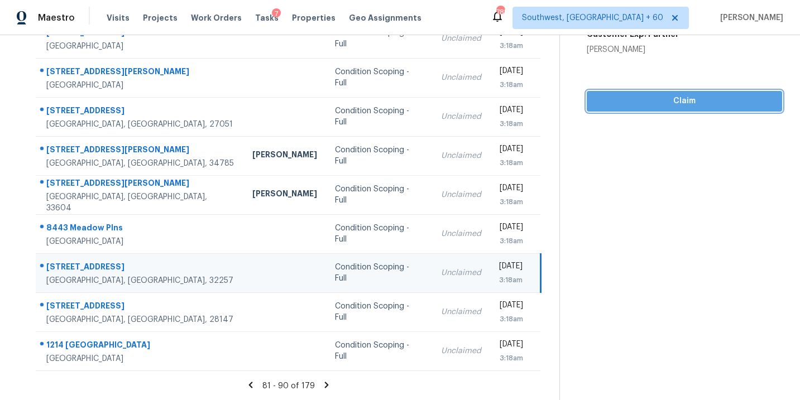
click at [676, 95] on span "Claim" at bounding box center [685, 101] width 178 height 14
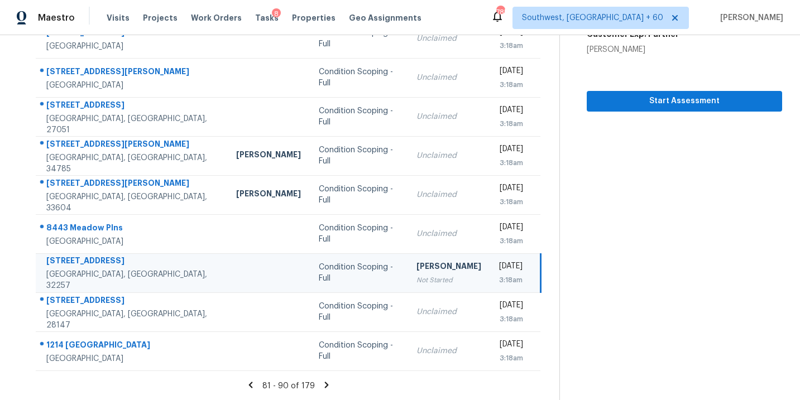
click at [327, 390] on div "81 - 90 of 179" at bounding box center [289, 386] width 542 height 12
click at [327, 389] on icon at bounding box center [327, 385] width 10 height 10
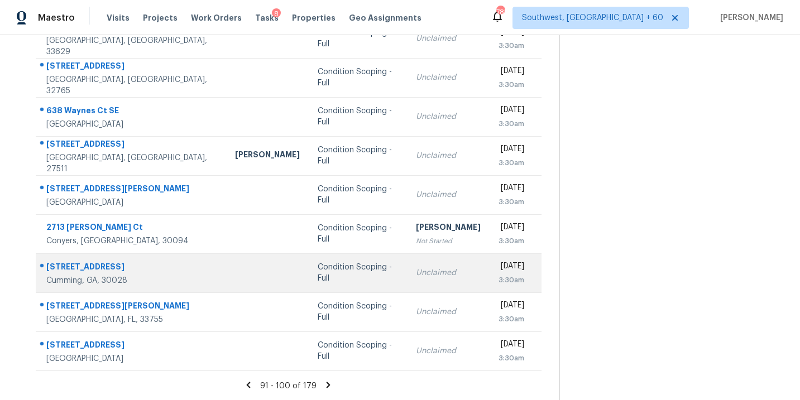
click at [318, 272] on div "Condition Scoping - Full" at bounding box center [358, 273] width 80 height 22
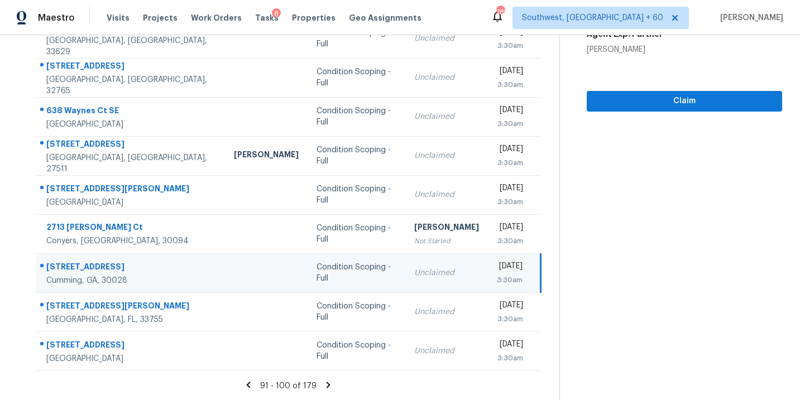
click at [327, 386] on icon at bounding box center [329, 385] width 4 height 6
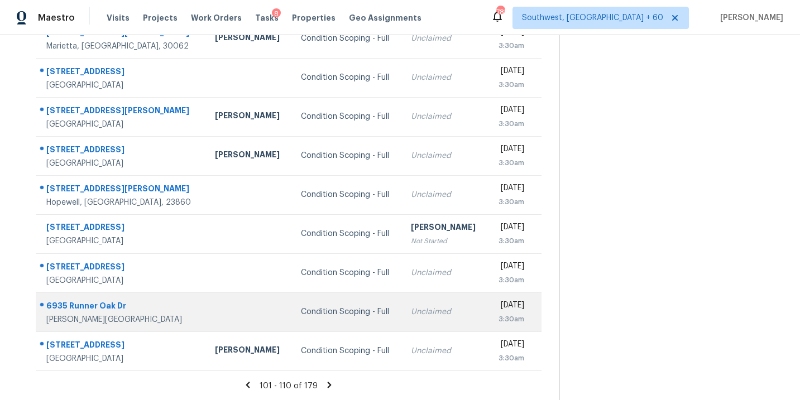
click at [333, 314] on div "Condition Scoping - Full" at bounding box center [347, 312] width 92 height 11
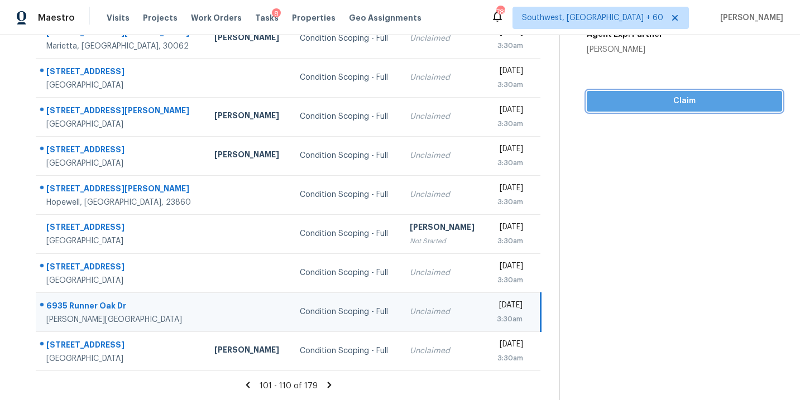
click at [690, 103] on span "Claim" at bounding box center [685, 101] width 178 height 14
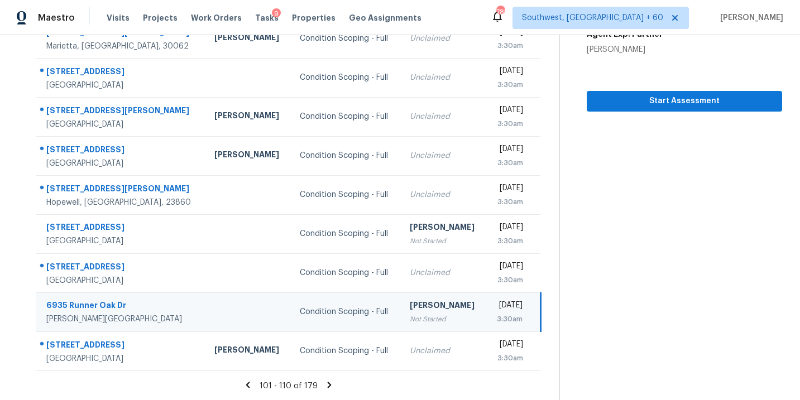
click at [328, 386] on icon at bounding box center [330, 385] width 4 height 6
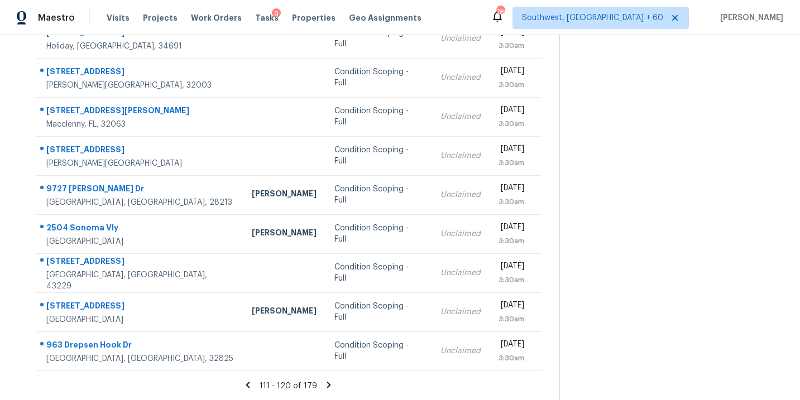
scroll to position [161, 0]
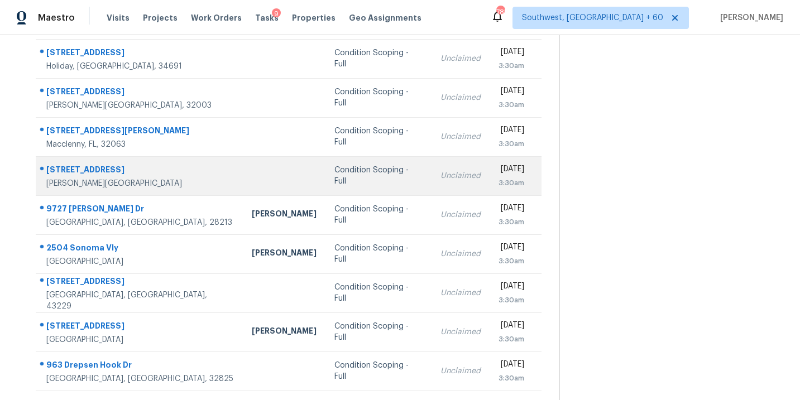
click at [359, 175] on div "Condition Scoping - Full" at bounding box center [378, 176] width 88 height 22
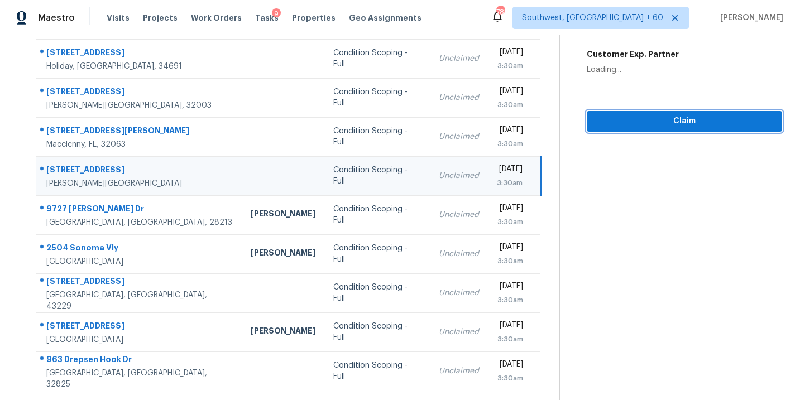
click at [662, 123] on span "Claim" at bounding box center [685, 121] width 178 height 14
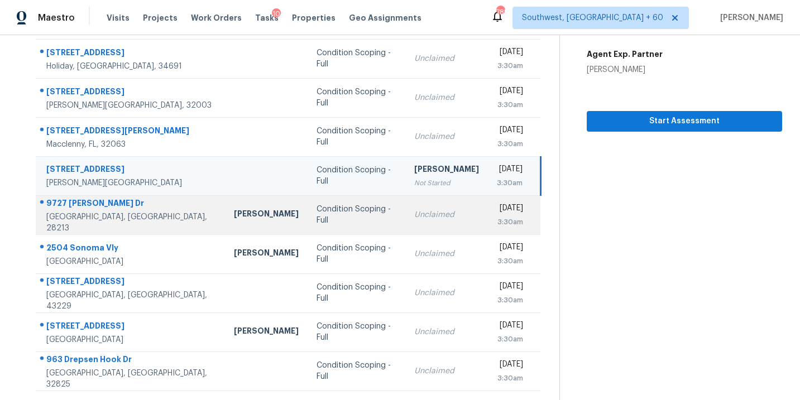
scroll to position [181, 0]
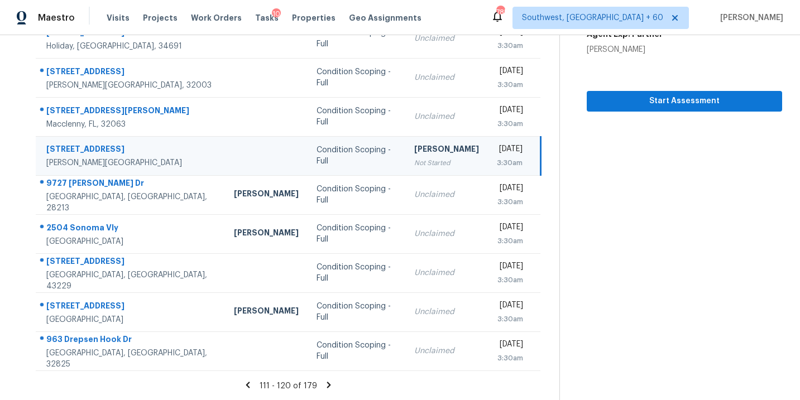
click at [327, 385] on icon at bounding box center [329, 385] width 4 height 6
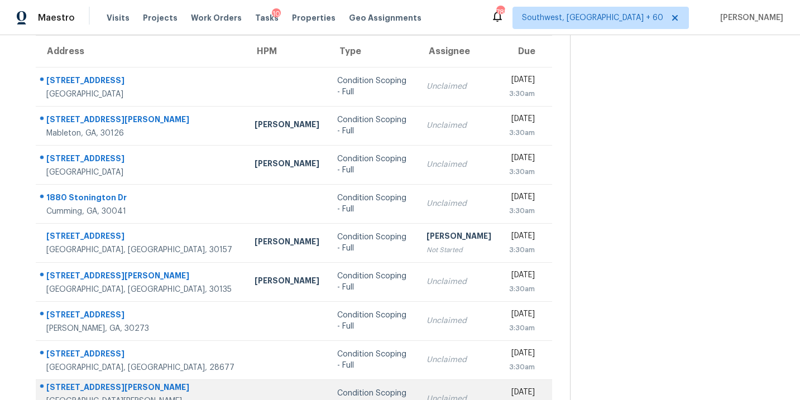
scroll to position [0, 0]
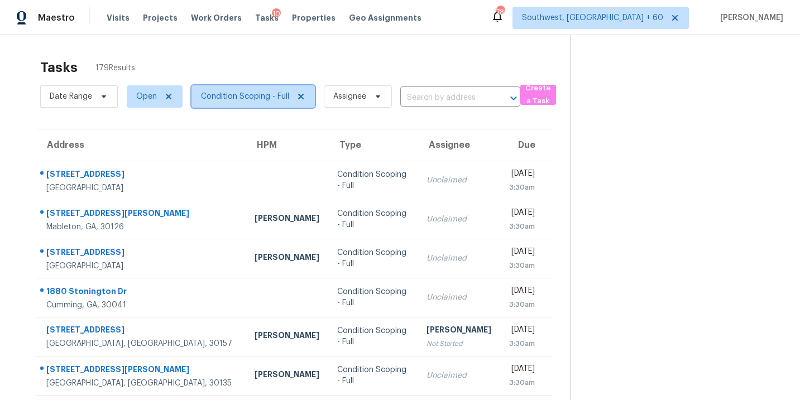
click at [258, 100] on span "Condition Scoping - Full" at bounding box center [245, 96] width 88 height 11
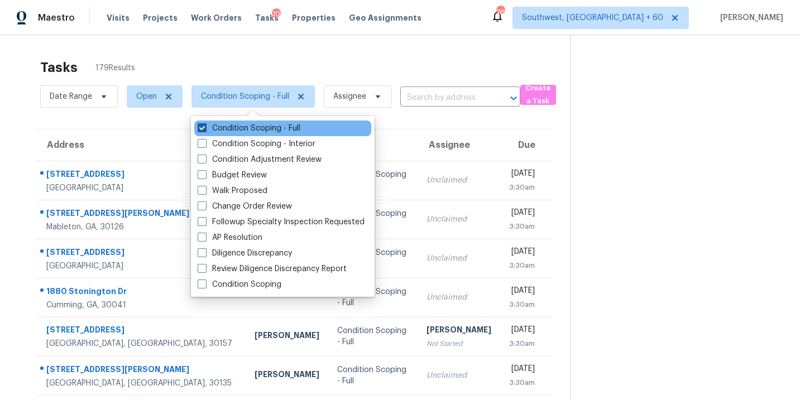
click at [265, 130] on label "Condition Scoping - Full" at bounding box center [249, 128] width 103 height 11
click at [205, 130] on input "Condition Scoping - Full" at bounding box center [201, 126] width 7 height 7
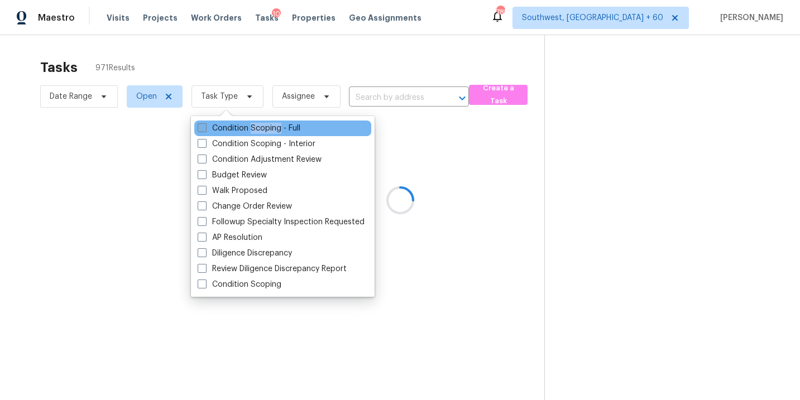
click at [265, 130] on label "Condition Scoping - Full" at bounding box center [249, 128] width 103 height 11
click at [205, 130] on input "Condition Scoping - Full" at bounding box center [201, 126] width 7 height 7
checkbox input "true"
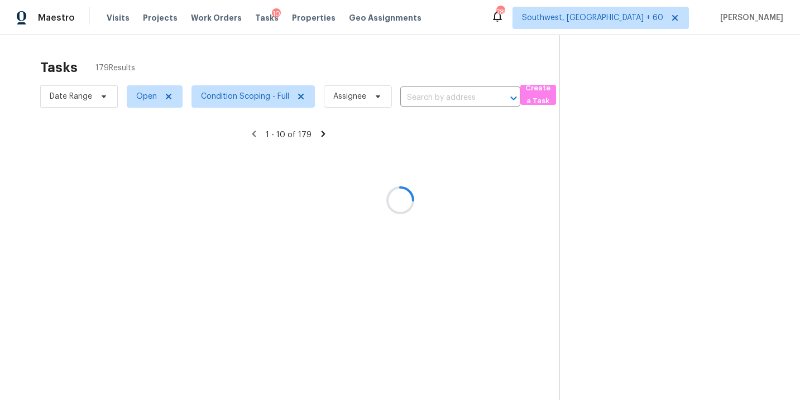
click at [561, 180] on div at bounding box center [400, 200] width 800 height 400
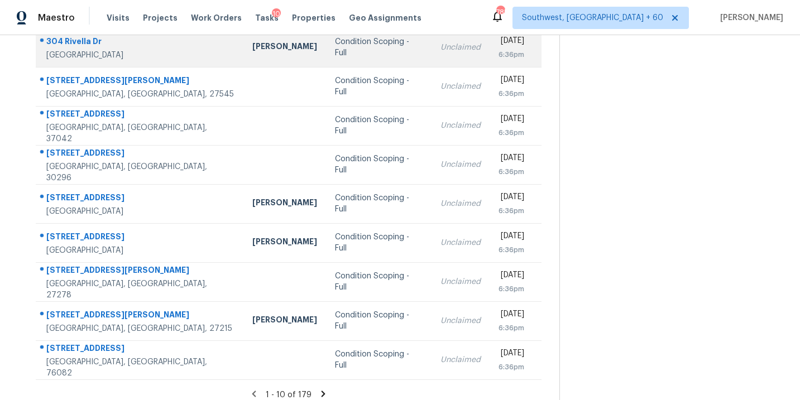
scroll to position [181, 0]
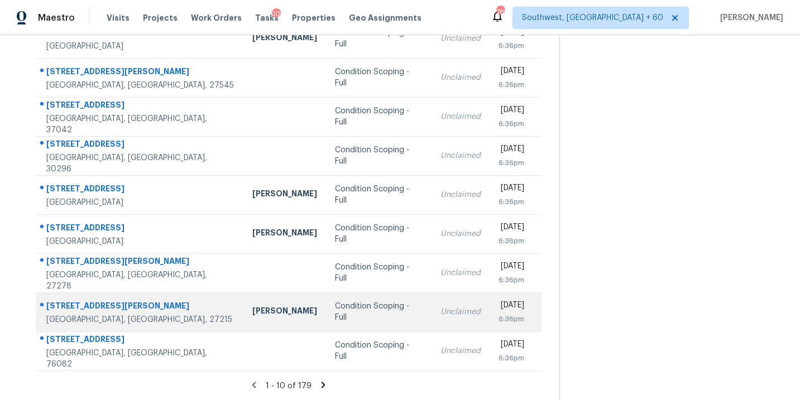
click at [364, 317] on td "Condition Scoping - Full" at bounding box center [379, 312] width 106 height 39
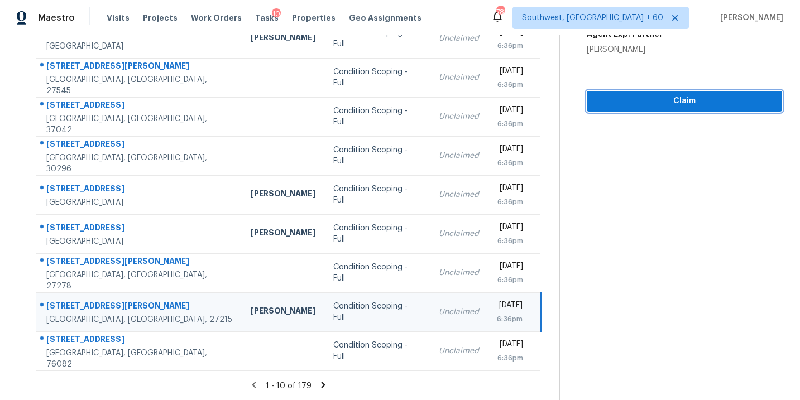
click at [655, 106] on span "Claim" at bounding box center [685, 101] width 178 height 14
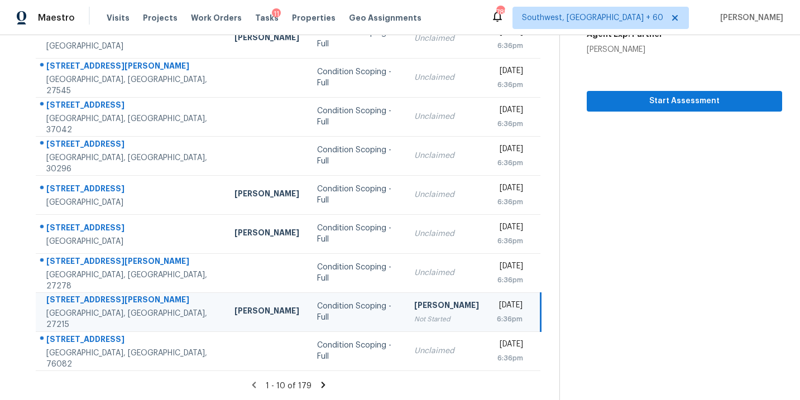
click at [318, 385] on icon at bounding box center [323, 385] width 10 height 10
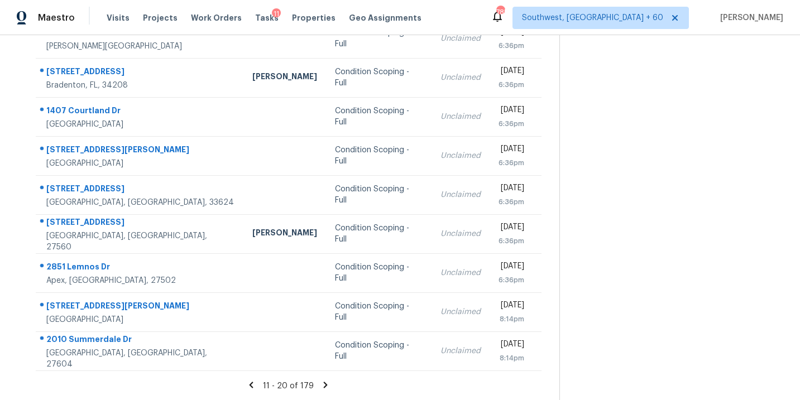
click at [324, 387] on icon at bounding box center [325, 385] width 10 height 10
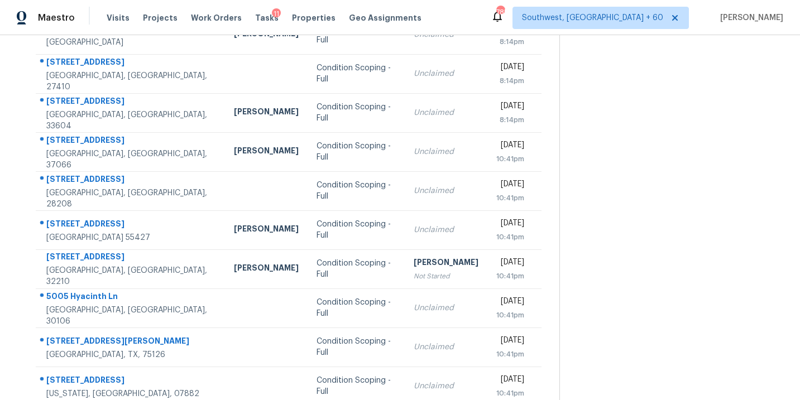
scroll to position [142, 0]
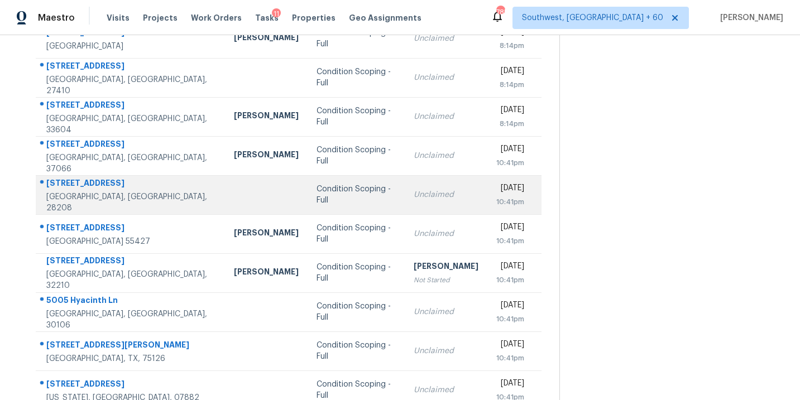
click at [339, 192] on td "Condition Scoping - Full" at bounding box center [356, 194] width 97 height 39
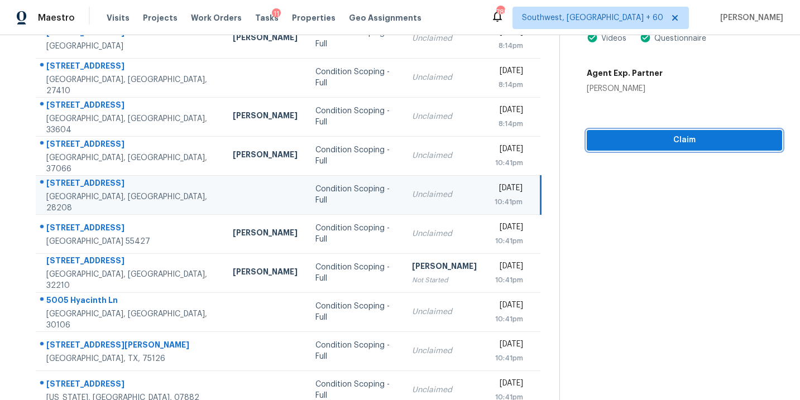
click at [667, 134] on span "Claim" at bounding box center [685, 140] width 178 height 14
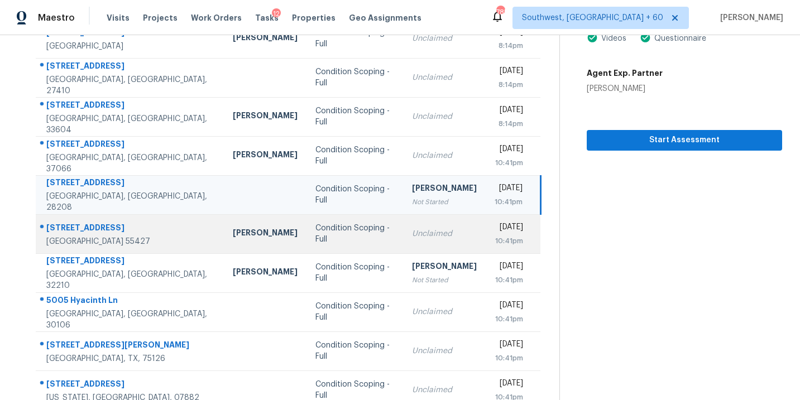
scroll to position [181, 0]
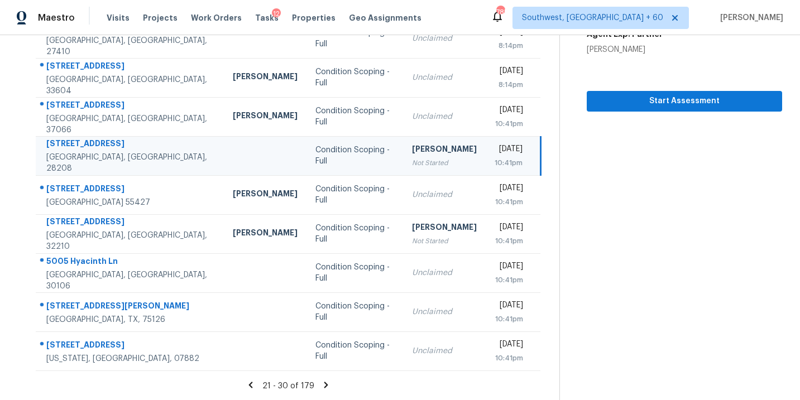
click at [323, 385] on icon at bounding box center [326, 385] width 10 height 10
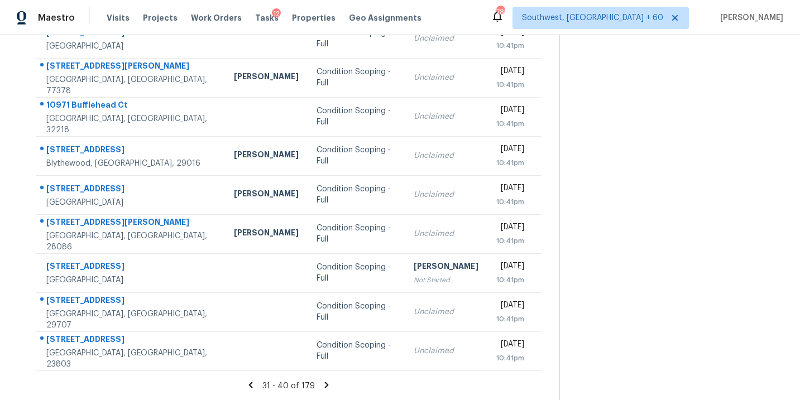
click at [326, 388] on icon at bounding box center [327, 385] width 10 height 10
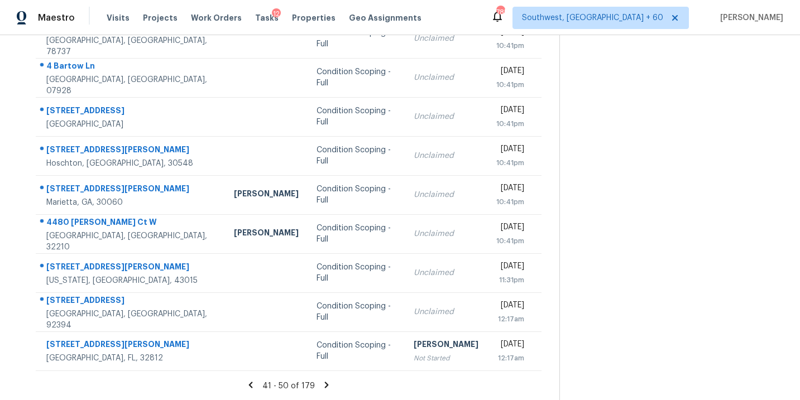
click at [323, 385] on icon at bounding box center [327, 385] width 10 height 10
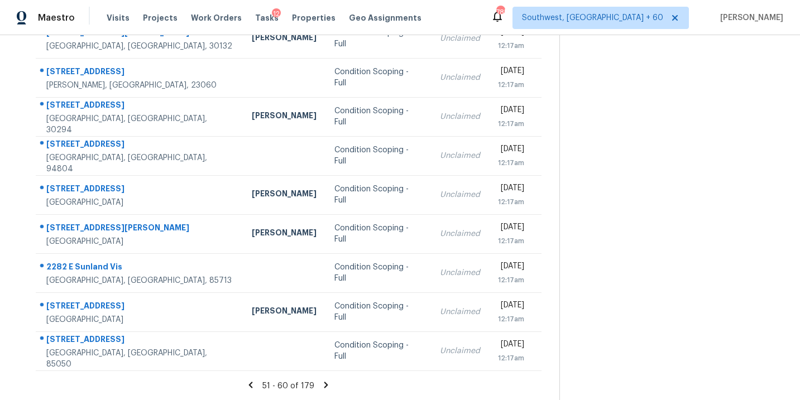
click at [325, 387] on icon at bounding box center [326, 385] width 10 height 10
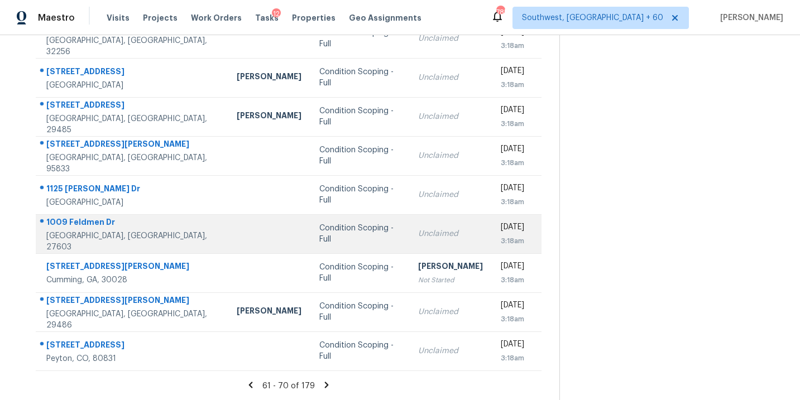
click at [310, 240] on td "Condition Scoping - Full" at bounding box center [359, 233] width 98 height 39
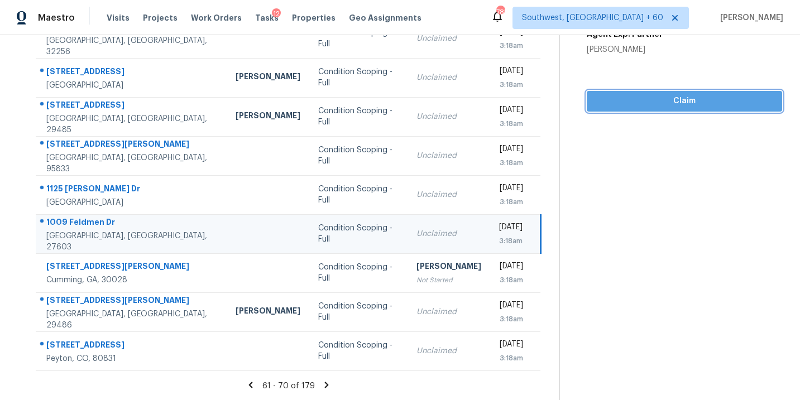
click at [690, 97] on span "Claim" at bounding box center [685, 101] width 178 height 14
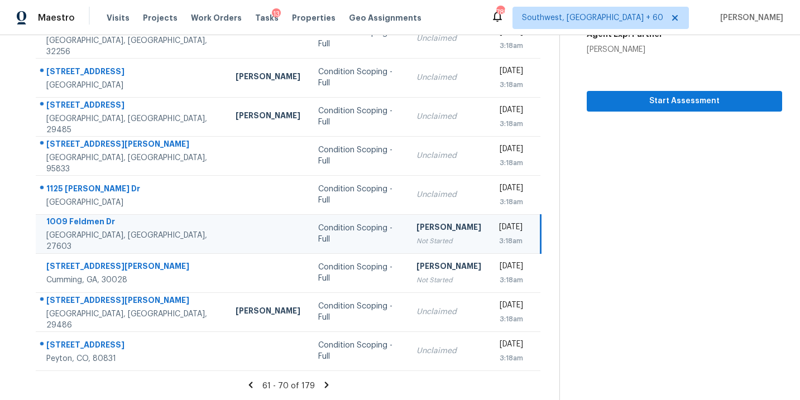
click at [323, 384] on icon at bounding box center [327, 385] width 10 height 10
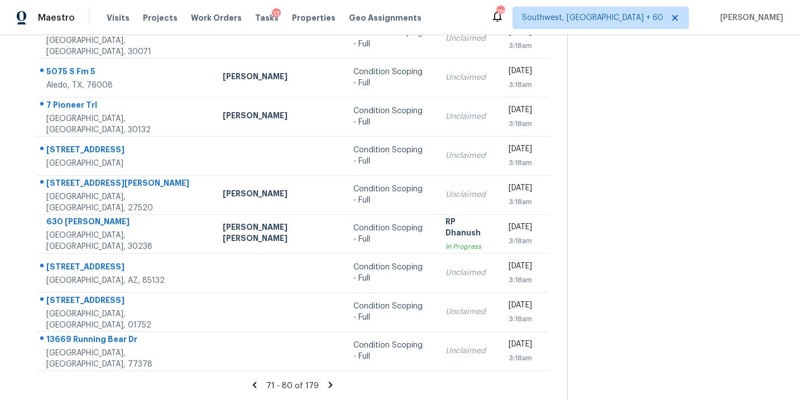
click at [328, 384] on icon at bounding box center [330, 385] width 4 height 6
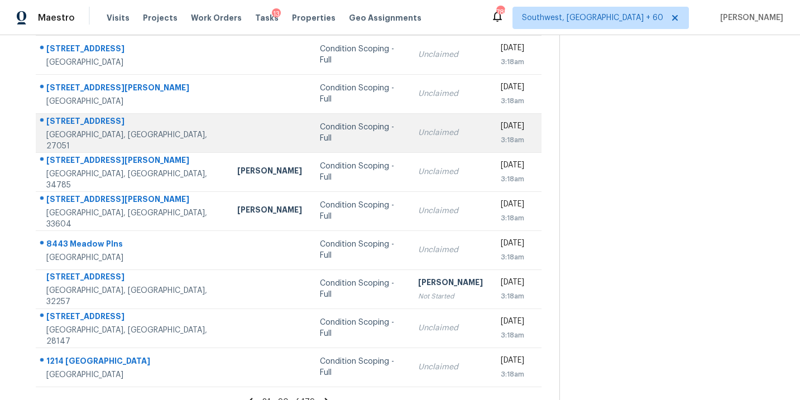
scroll to position [171, 0]
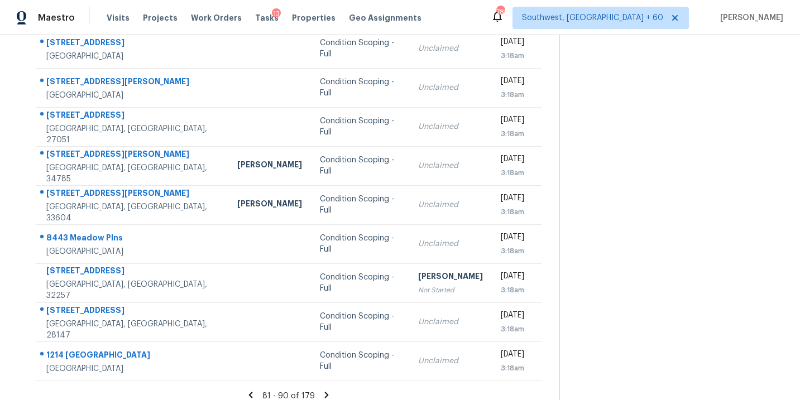
click at [325, 392] on icon at bounding box center [327, 395] width 4 height 6
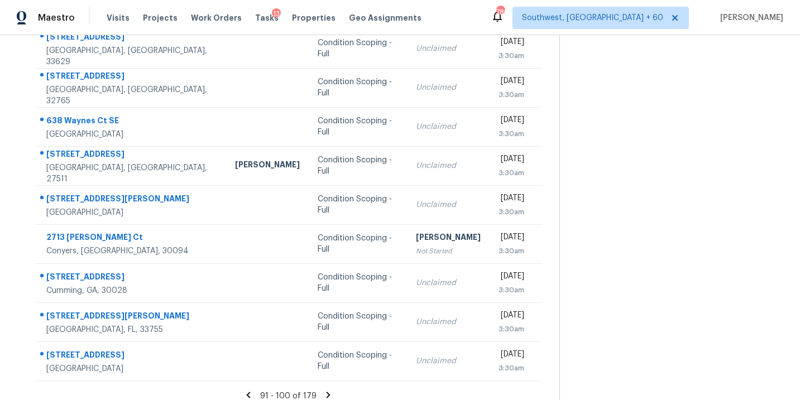
scroll to position [181, 0]
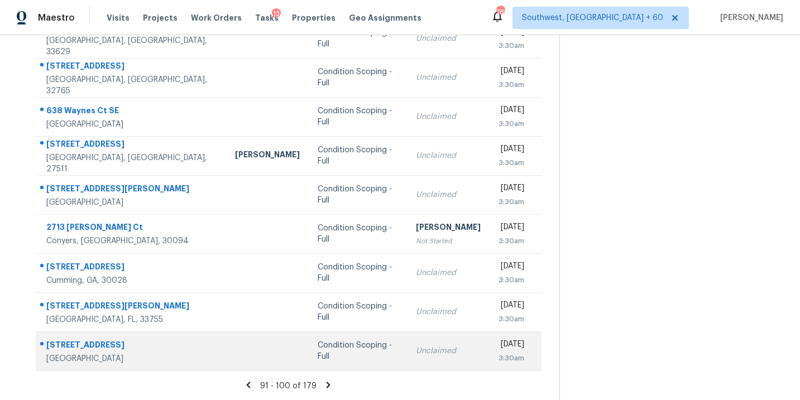
click at [318, 355] on div "Condition Scoping - Full" at bounding box center [358, 351] width 80 height 22
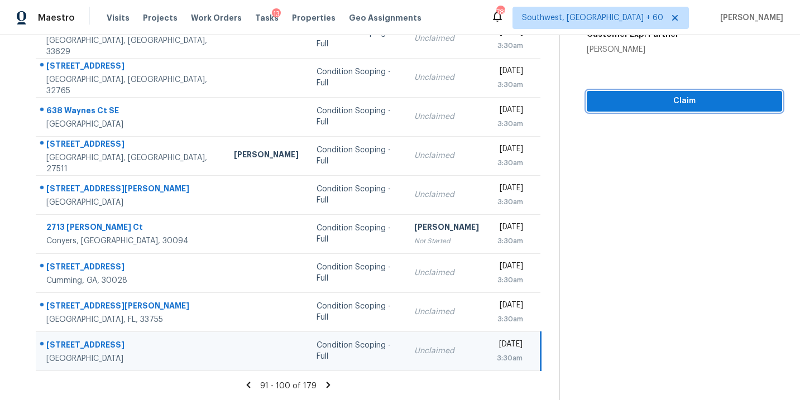
click at [704, 98] on span "Claim" at bounding box center [685, 101] width 178 height 14
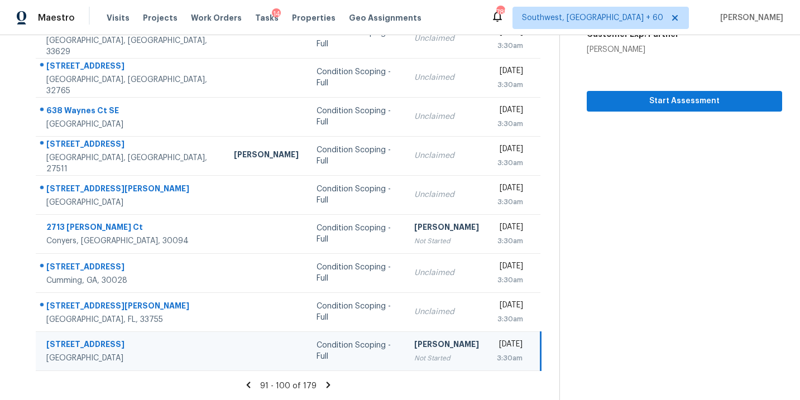
click at [324, 387] on icon at bounding box center [328, 385] width 10 height 10
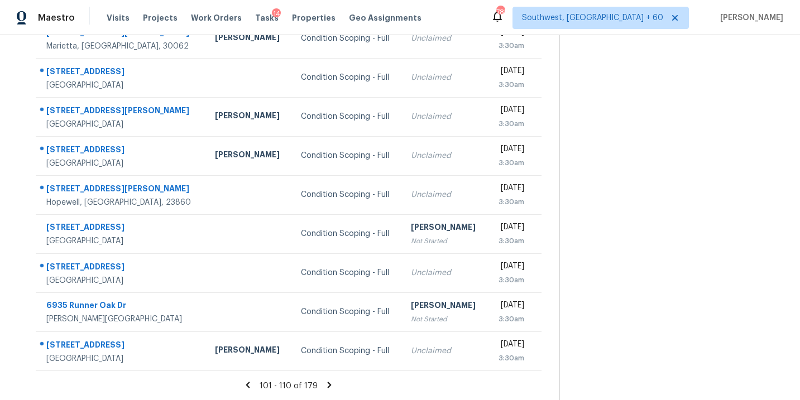
click at [331, 387] on icon at bounding box center [329, 385] width 10 height 10
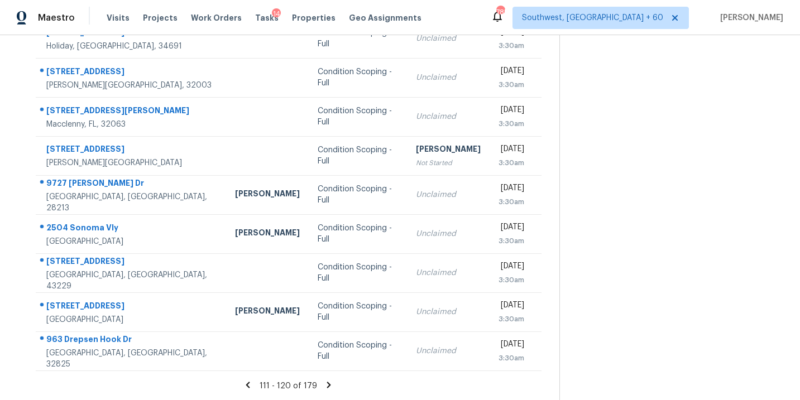
click at [330, 384] on icon at bounding box center [329, 385] width 10 height 10
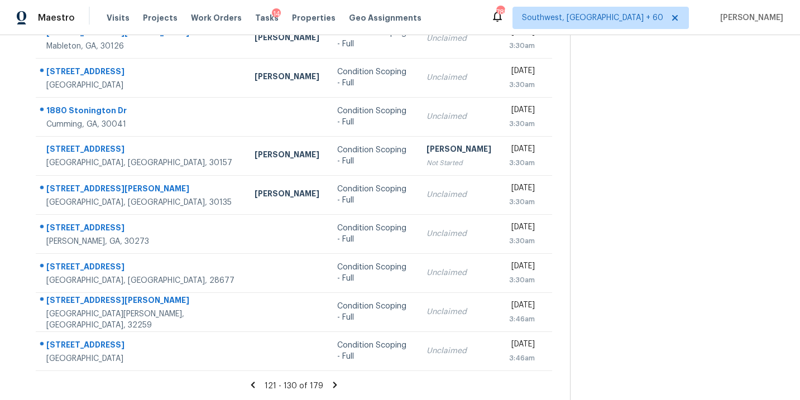
click at [333, 384] on icon at bounding box center [335, 385] width 4 height 6
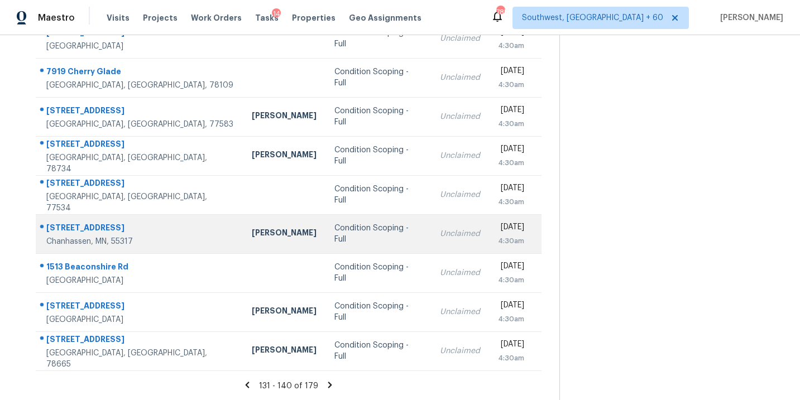
scroll to position [0, 0]
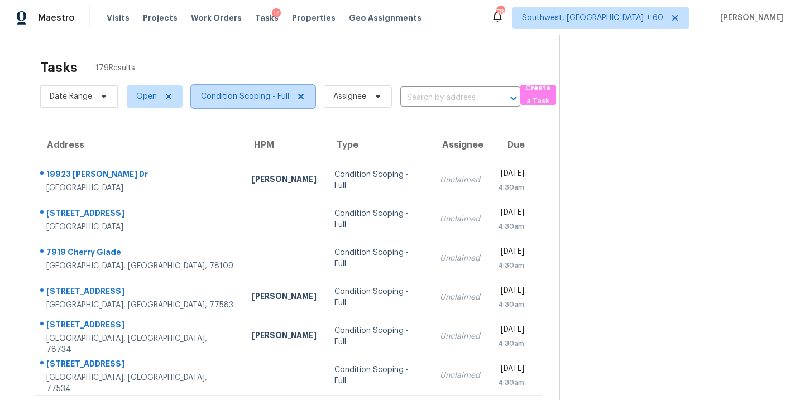
click at [253, 97] on span "Condition Scoping - Full" at bounding box center [245, 96] width 88 height 11
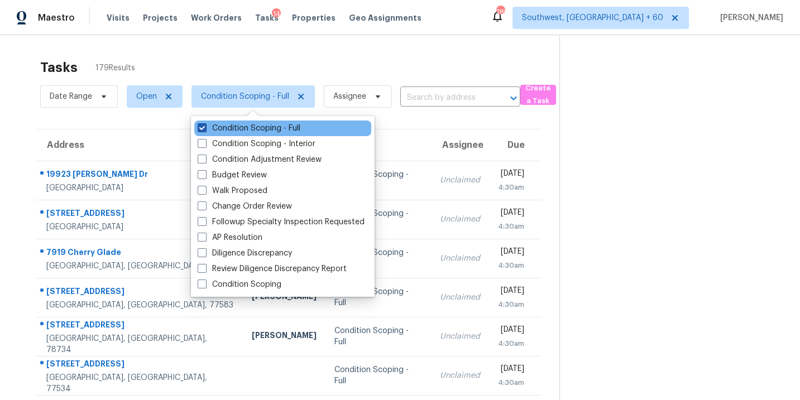
click at [260, 128] on label "Condition Scoping - Full" at bounding box center [249, 128] width 103 height 11
click at [205, 128] on input "Condition Scoping - Full" at bounding box center [201, 126] width 7 height 7
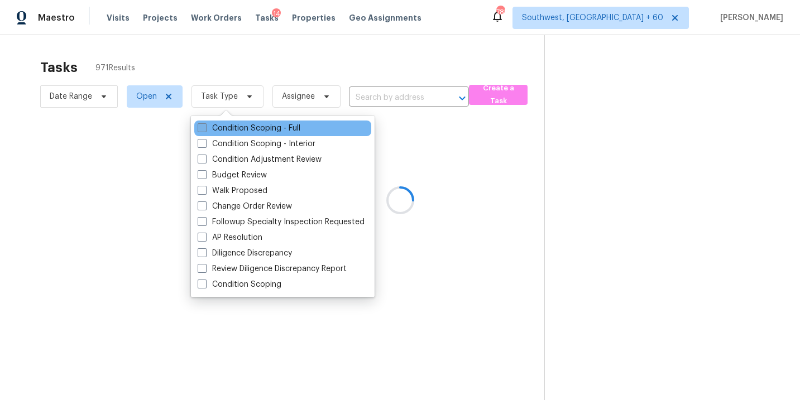
click at [260, 128] on label "Condition Scoping - Full" at bounding box center [249, 128] width 103 height 11
click at [205, 128] on input "Condition Scoping - Full" at bounding box center [201, 126] width 7 height 7
checkbox input "true"
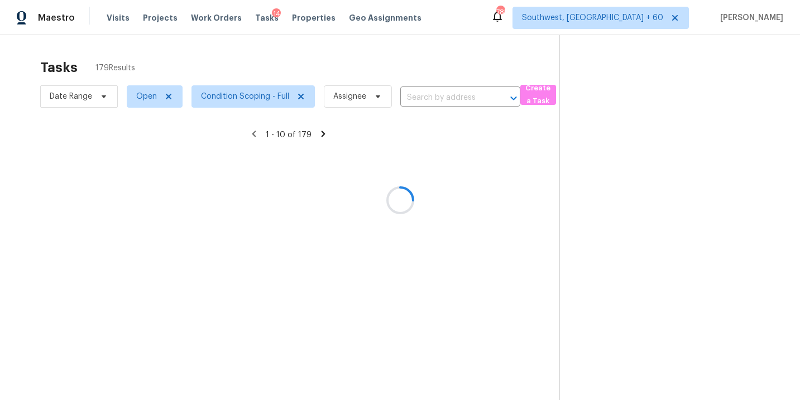
click at [480, 185] on div at bounding box center [400, 200] width 800 height 400
click at [417, 113] on div at bounding box center [400, 200] width 800 height 400
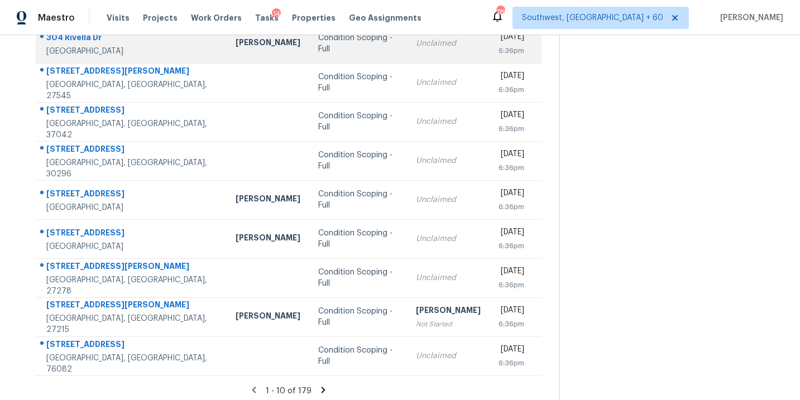
scroll to position [181, 0]
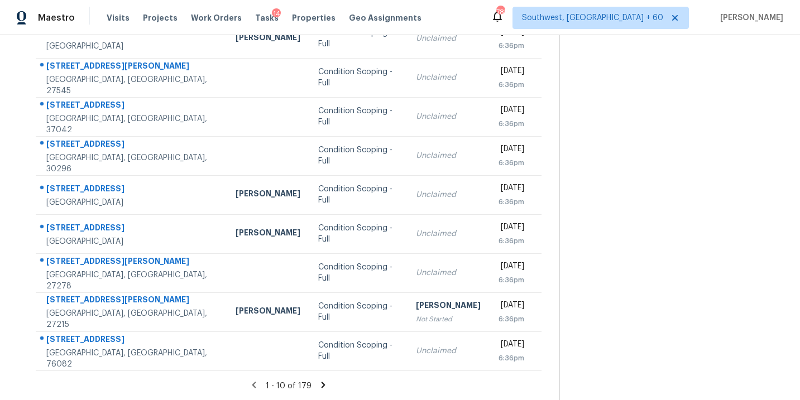
click at [320, 390] on div "1 - 10 of 179" at bounding box center [289, 386] width 542 height 12
click at [320, 380] on icon at bounding box center [323, 385] width 10 height 10
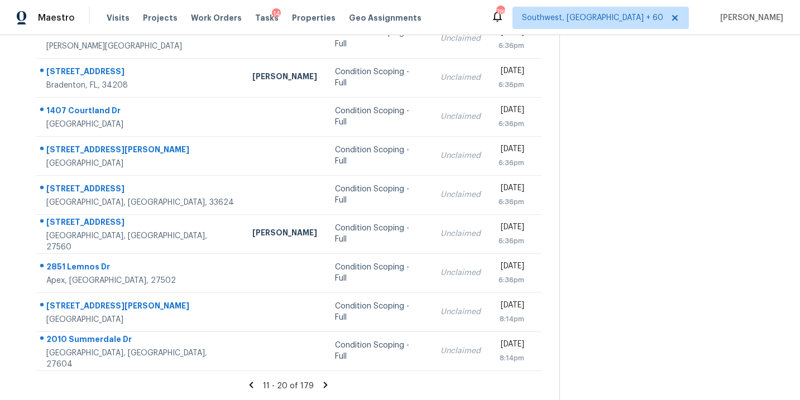
click at [323, 384] on icon at bounding box center [325, 385] width 10 height 10
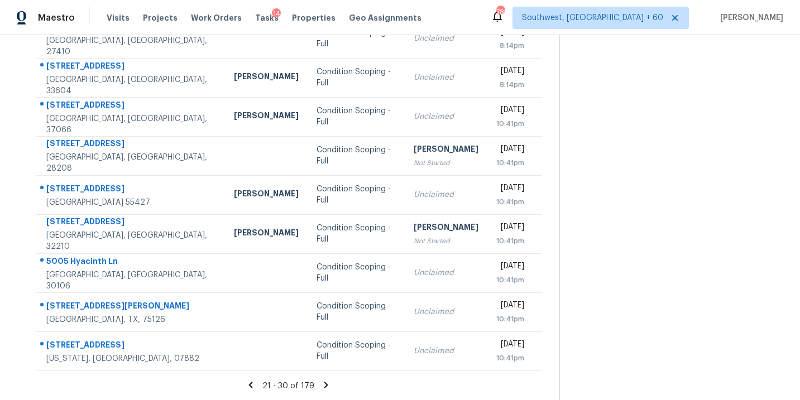
click at [324, 383] on icon at bounding box center [326, 385] width 4 height 6
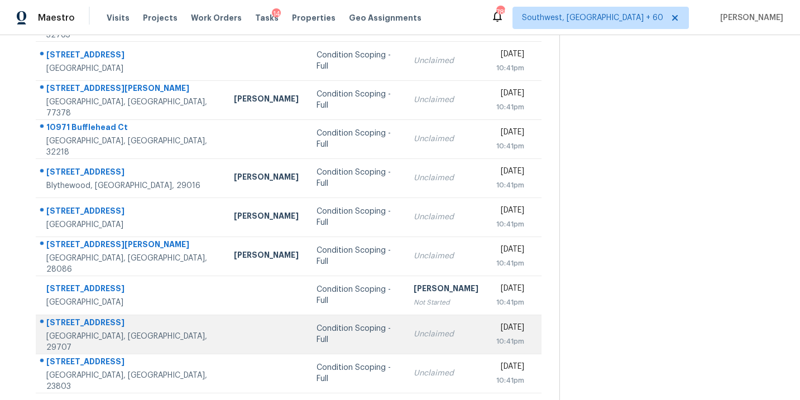
scroll to position [153, 0]
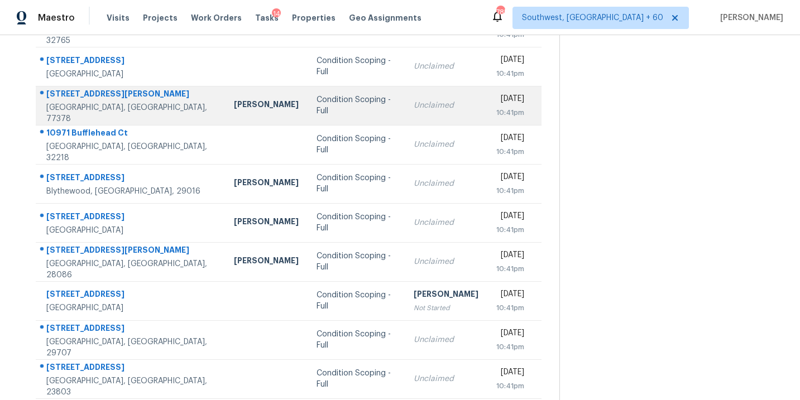
click at [317, 103] on div "Condition Scoping - Full" at bounding box center [356, 105] width 79 height 22
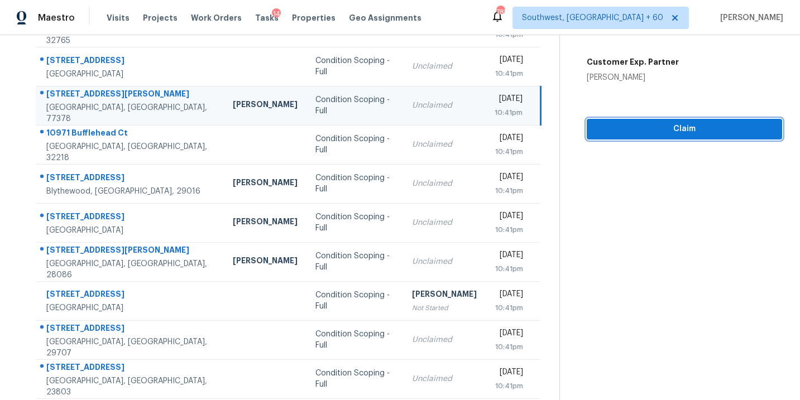
click at [696, 126] on span "Claim" at bounding box center [685, 129] width 178 height 14
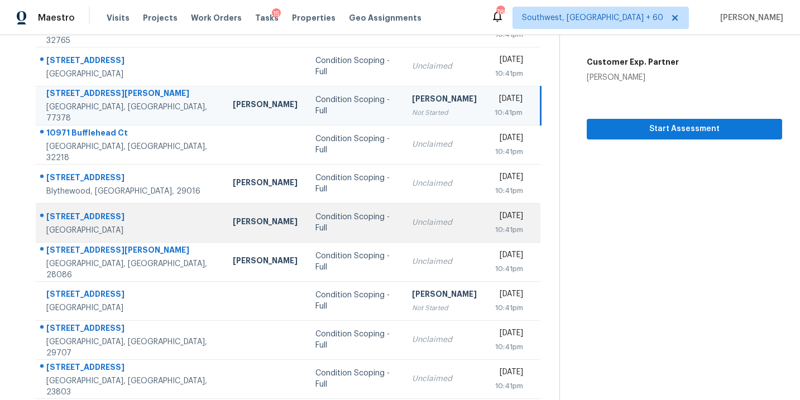
scroll to position [181, 0]
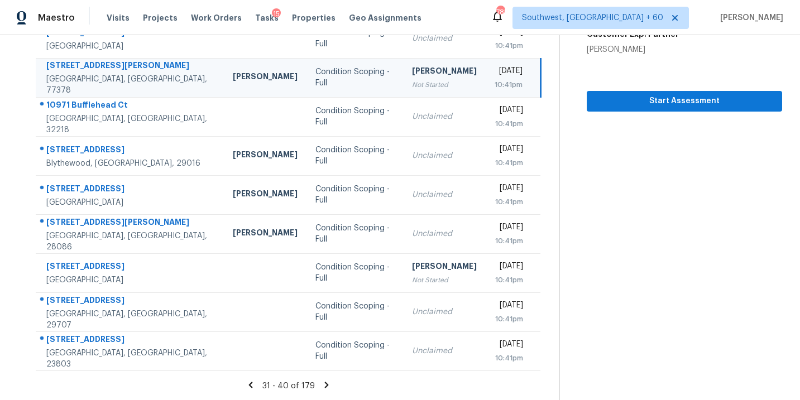
click at [325, 385] on icon at bounding box center [327, 385] width 4 height 6
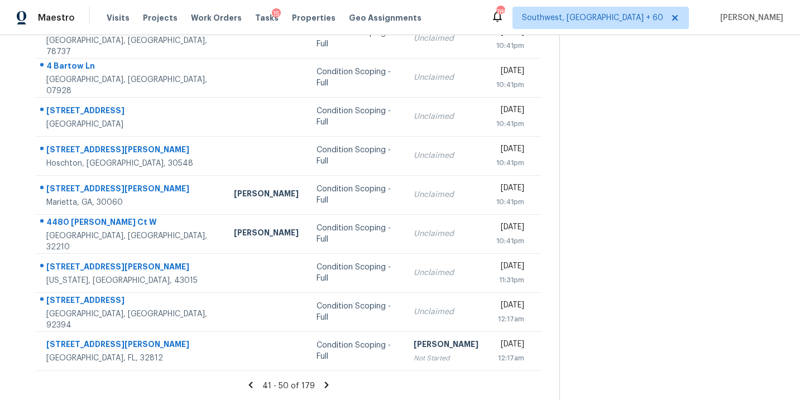
click at [324, 381] on icon at bounding box center [327, 385] width 10 height 10
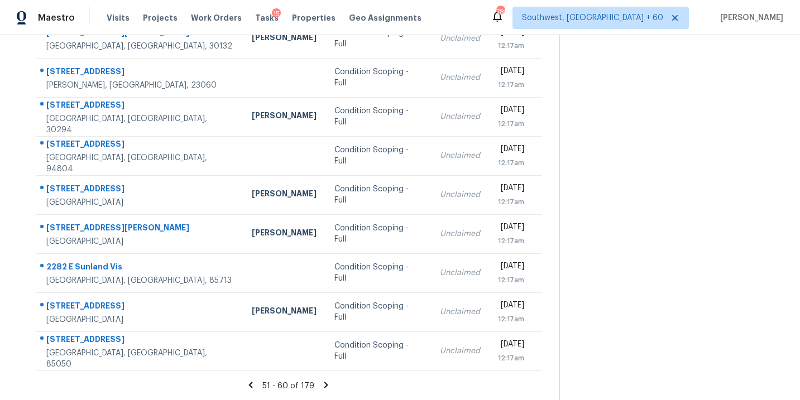
click at [322, 381] on icon at bounding box center [326, 385] width 10 height 10
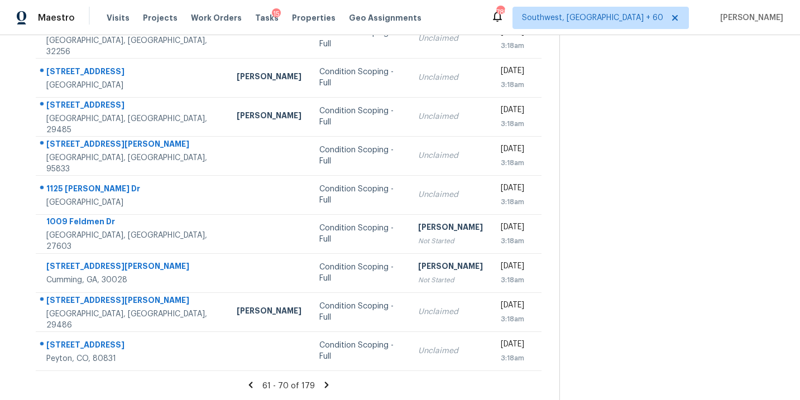
click at [325, 384] on icon at bounding box center [327, 385] width 4 height 6
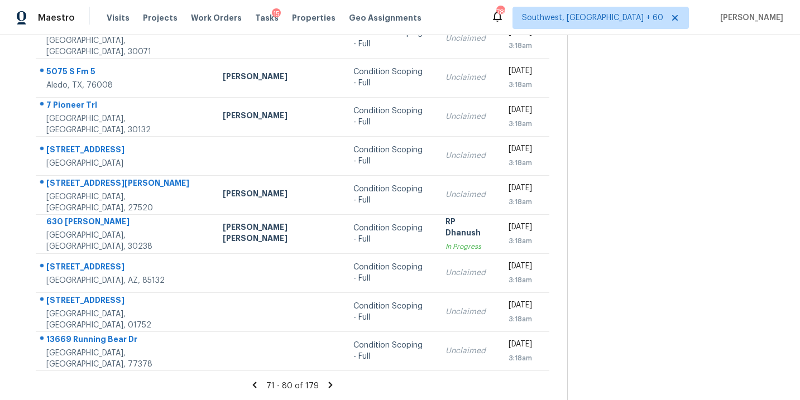
click at [326, 382] on icon at bounding box center [331, 385] width 10 height 10
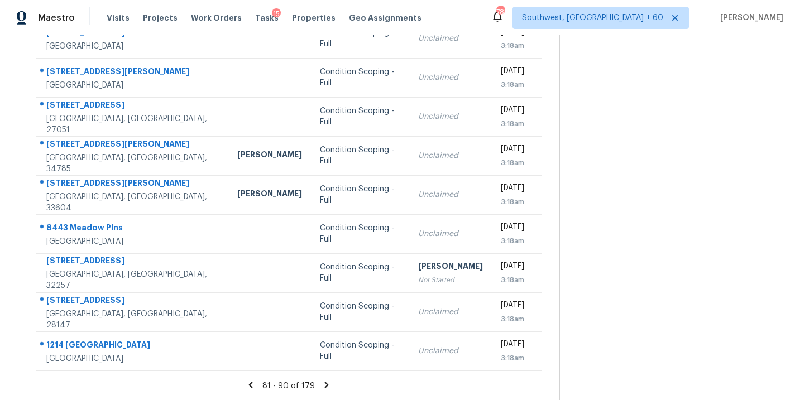
scroll to position [177, 0]
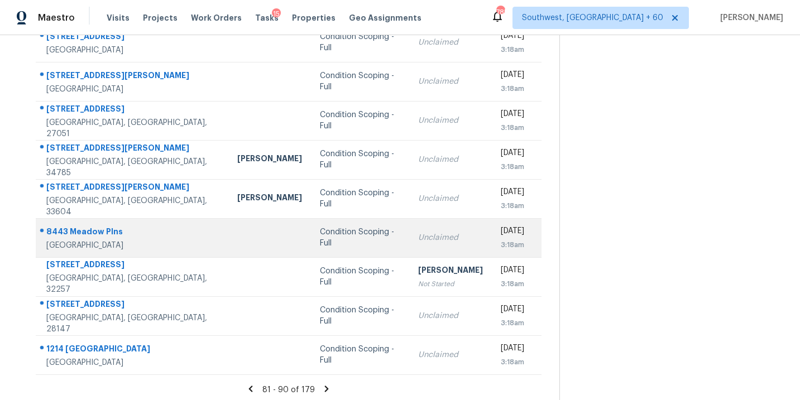
click at [320, 241] on div "Condition Scoping - Full" at bounding box center [360, 238] width 80 height 22
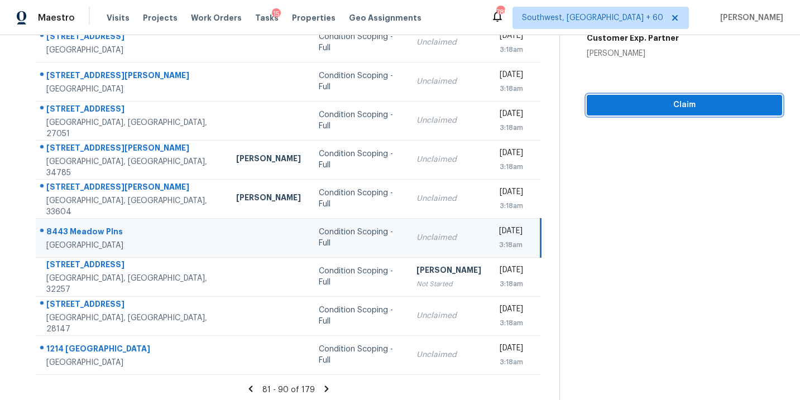
click at [706, 105] on span "Claim" at bounding box center [685, 105] width 178 height 14
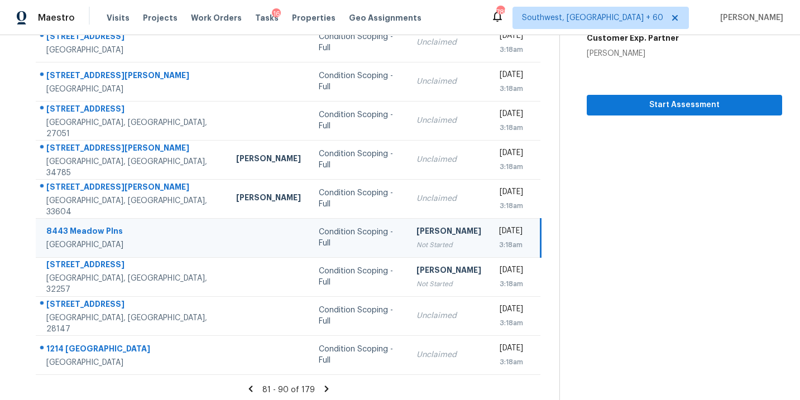
scroll to position [181, 0]
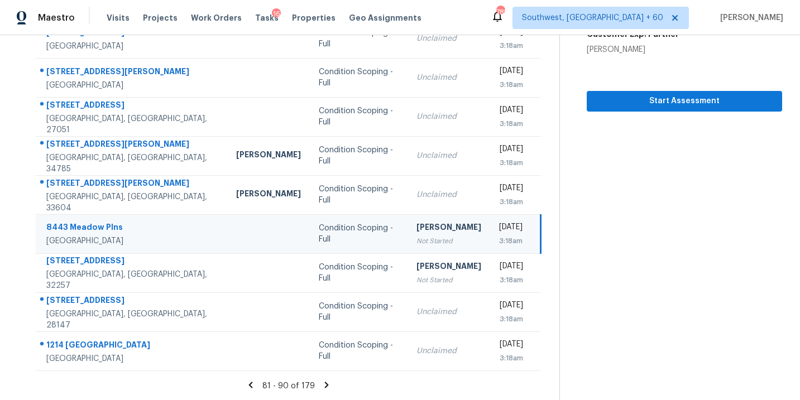
click at [323, 385] on icon at bounding box center [327, 385] width 10 height 10
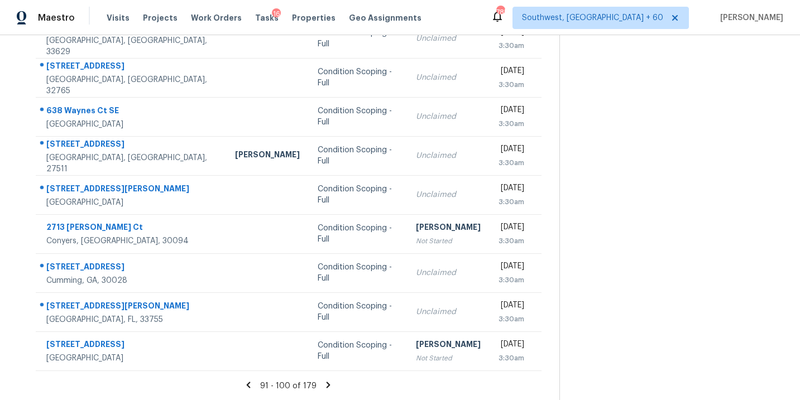
click at [327, 383] on icon at bounding box center [329, 385] width 4 height 6
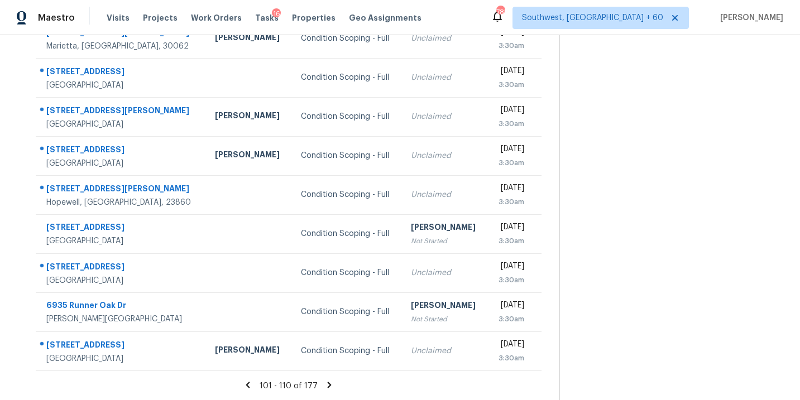
click at [328, 385] on icon at bounding box center [330, 385] width 4 height 6
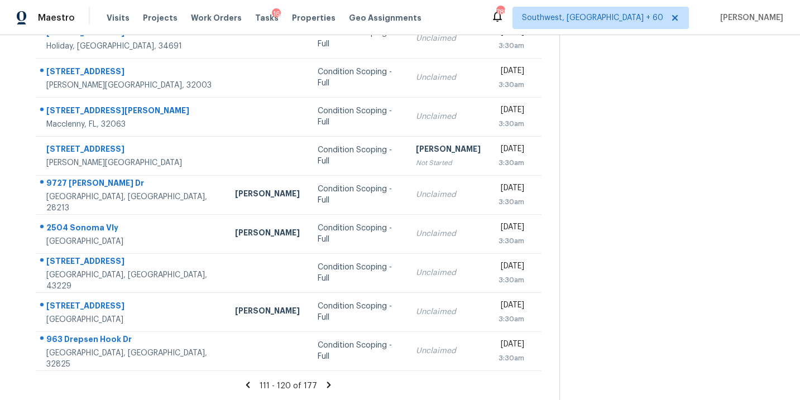
click at [327, 386] on icon at bounding box center [329, 385] width 4 height 6
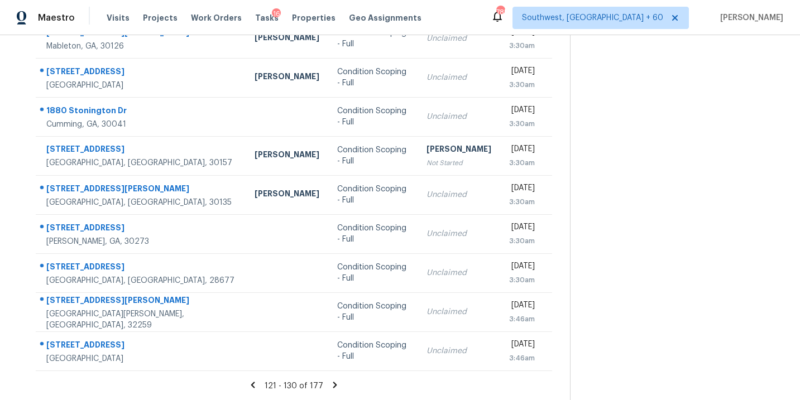
click at [330, 382] on icon at bounding box center [335, 385] width 10 height 10
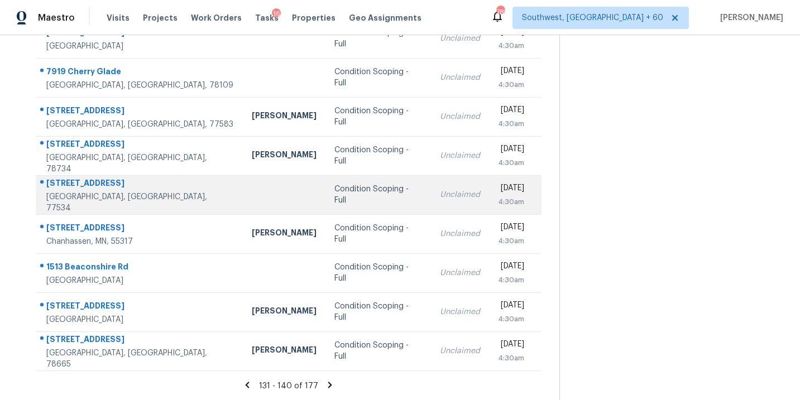
click at [334, 195] on div "Condition Scoping - Full" at bounding box center [378, 195] width 88 height 22
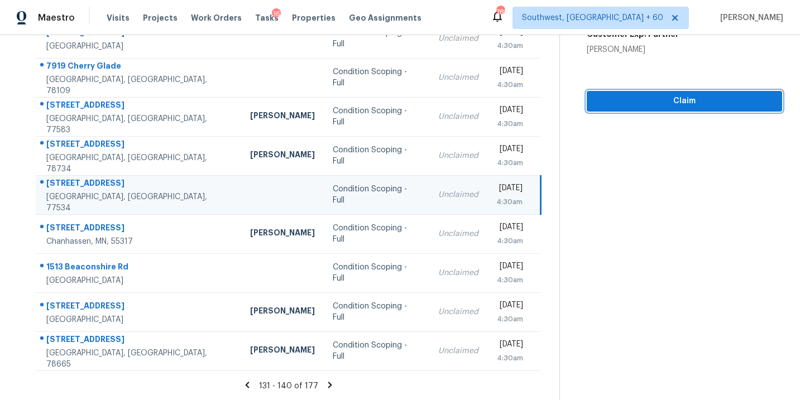
click at [682, 108] on button "Claim" at bounding box center [684, 101] width 195 height 21
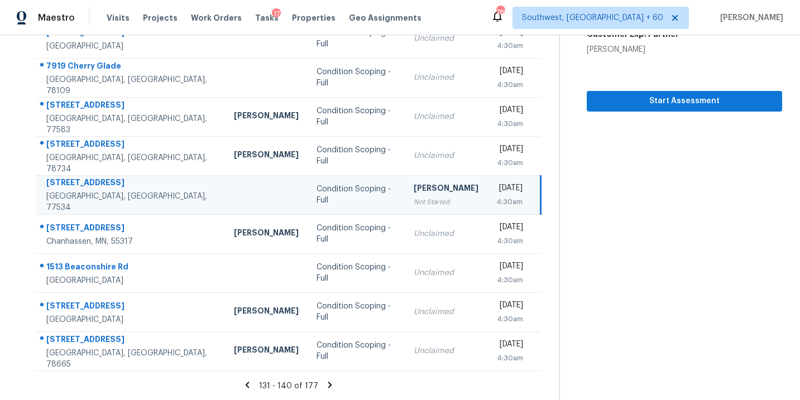
click at [329, 384] on icon at bounding box center [330, 385] width 10 height 10
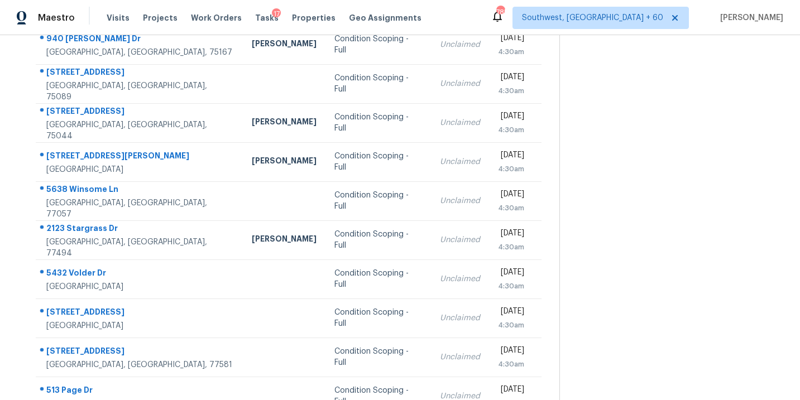
scroll to position [131, 0]
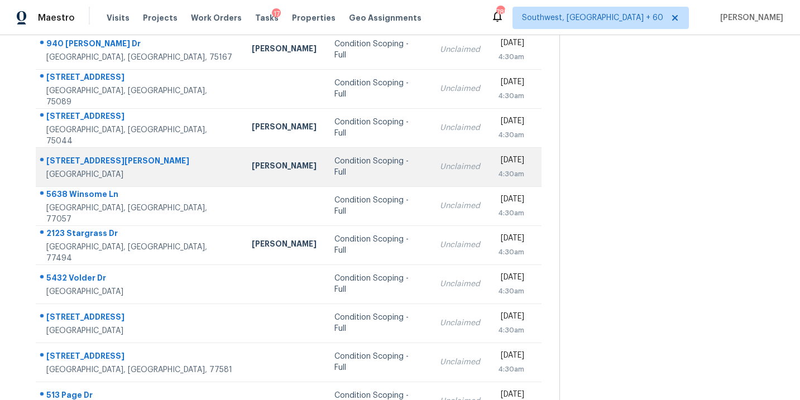
click at [334, 170] on div "Condition Scoping - Full" at bounding box center [378, 167] width 88 height 22
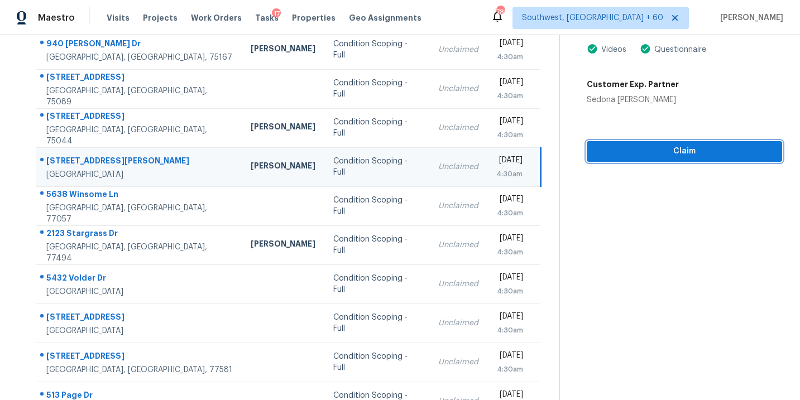
click at [646, 145] on span "Claim" at bounding box center [685, 152] width 178 height 14
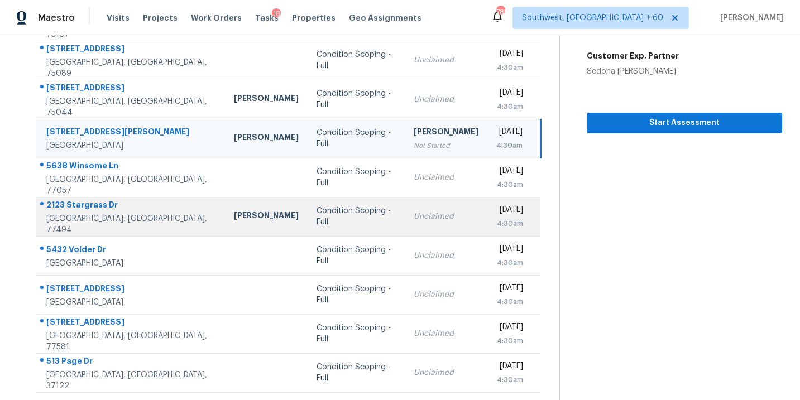
scroll to position [181, 0]
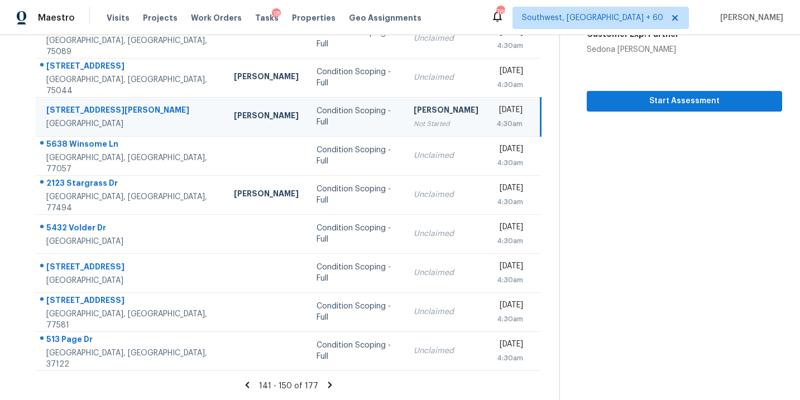
click at [328, 386] on icon at bounding box center [330, 385] width 10 height 10
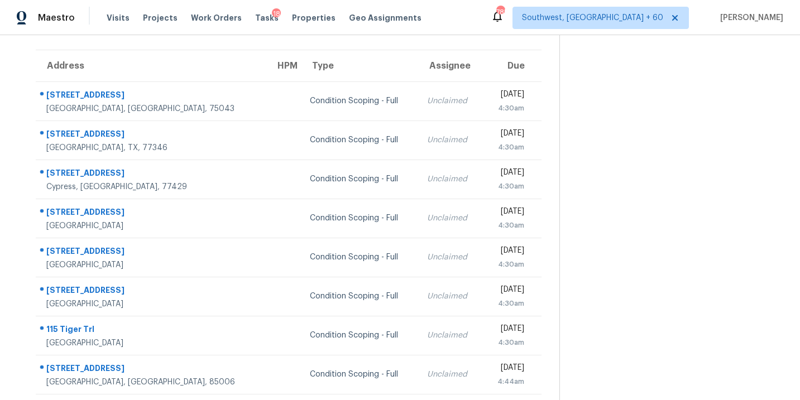
scroll to position [78, 0]
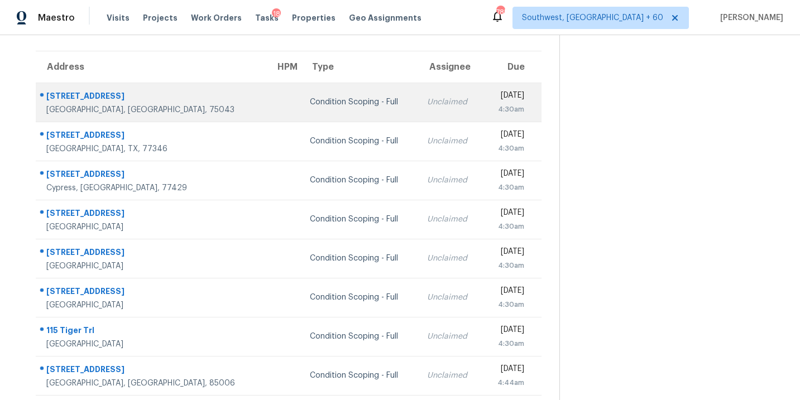
click at [418, 94] on td "Unclaimed" at bounding box center [450, 102] width 64 height 39
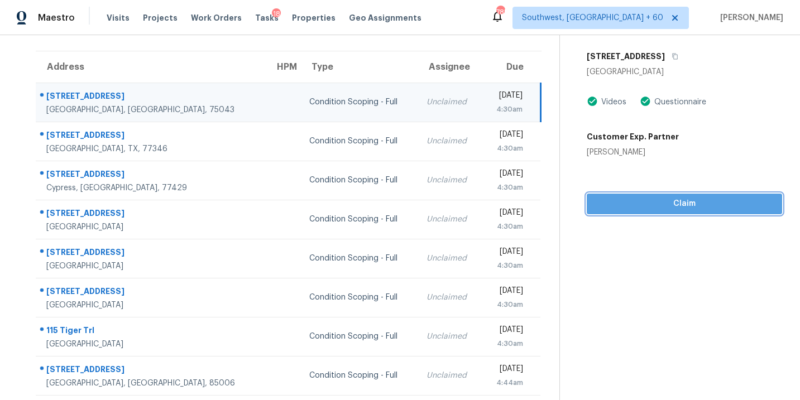
click at [673, 208] on span "Claim" at bounding box center [685, 204] width 178 height 14
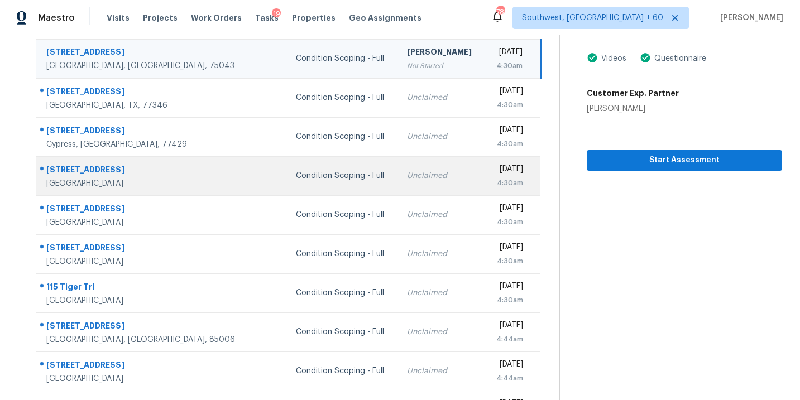
scroll to position [181, 0]
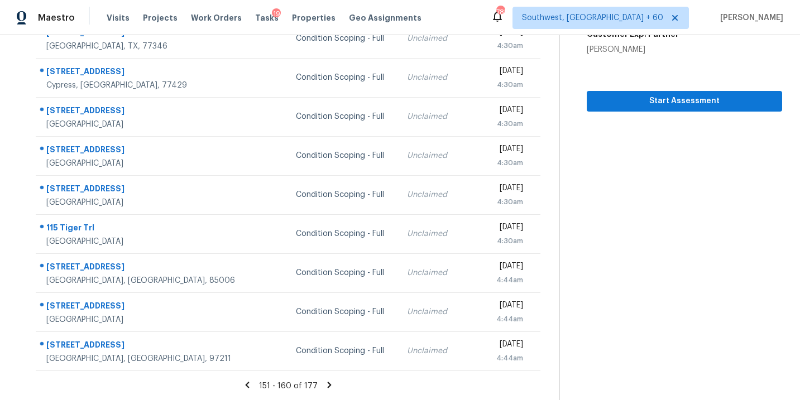
click at [325, 384] on icon at bounding box center [329, 385] width 10 height 10
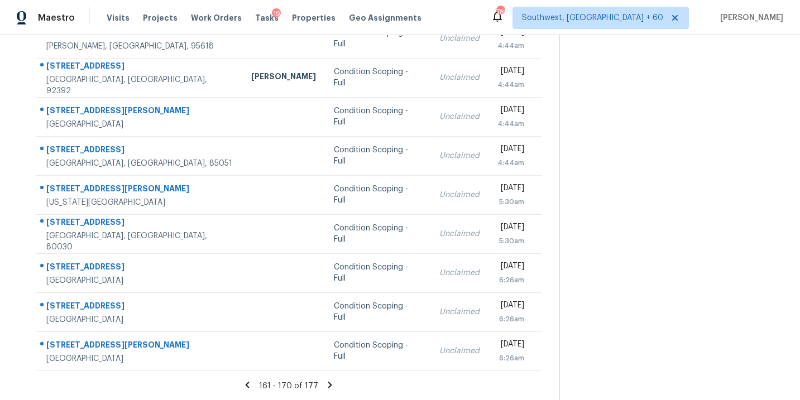
click at [328, 385] on icon at bounding box center [330, 385] width 4 height 6
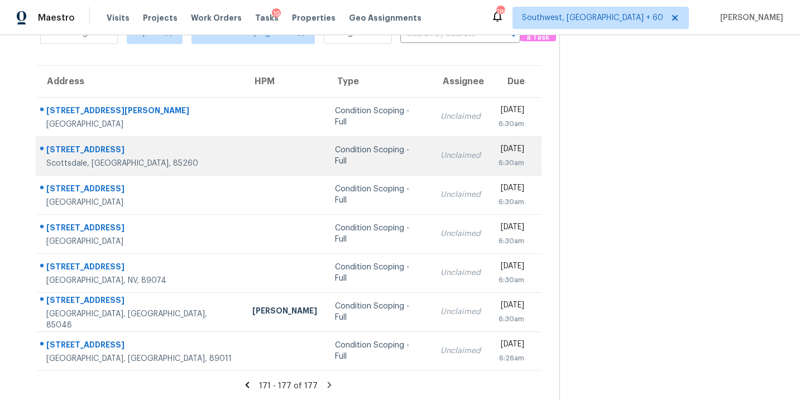
scroll to position [14, 0]
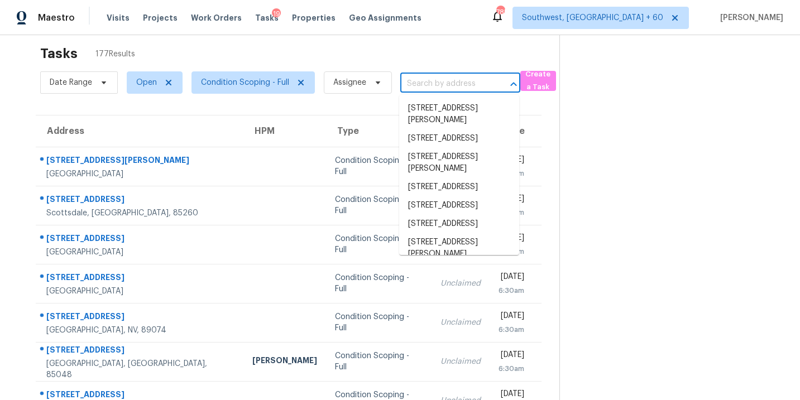
click at [438, 75] on input "text" at bounding box center [444, 83] width 89 height 17
paste input "[STREET_ADDRESS]"
type input "[STREET_ADDRESS]"
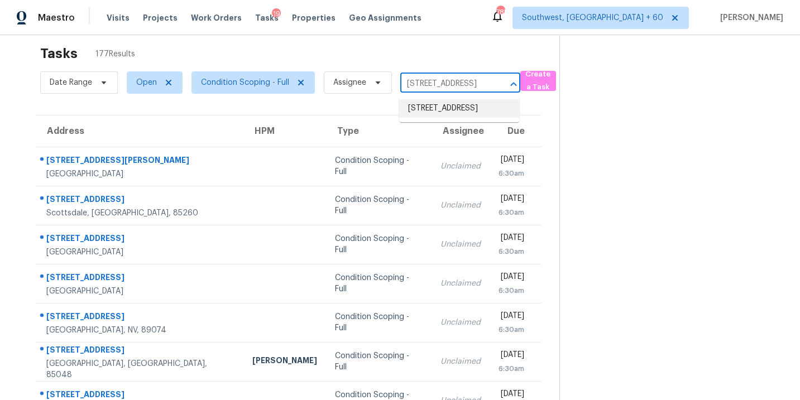
click at [442, 110] on li "[STREET_ADDRESS]" at bounding box center [459, 108] width 120 height 18
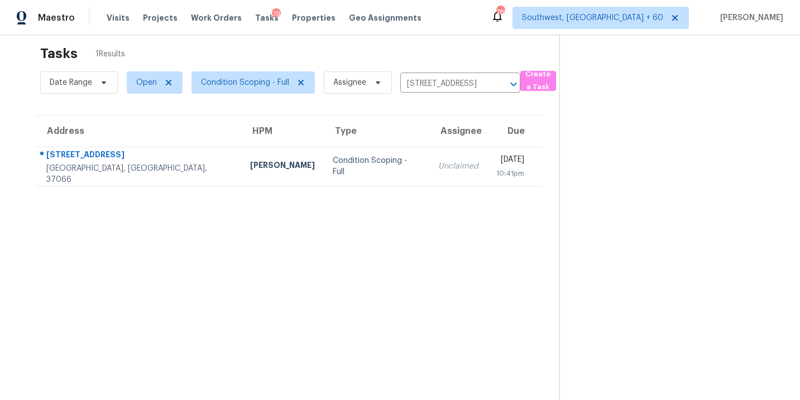
click at [383, 186] on section "Tasks 1 Results Date Range Open Condition Scoping - Full Assignee [STREET_ADDRE…" at bounding box center [289, 230] width 542 height 382
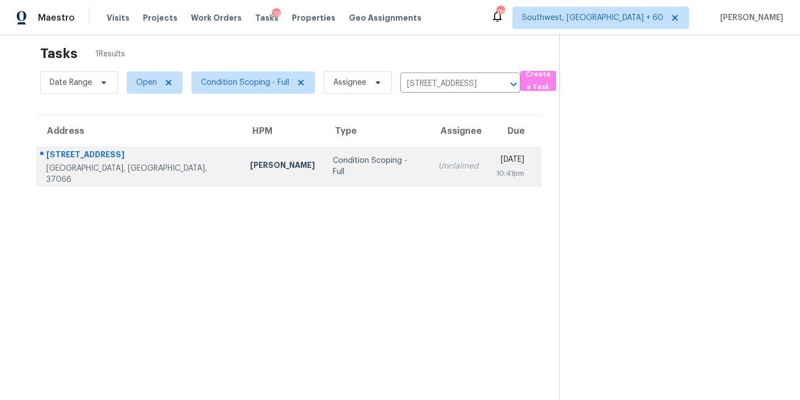
click at [438, 171] on div "Unclaimed" at bounding box center [458, 166] width 40 height 11
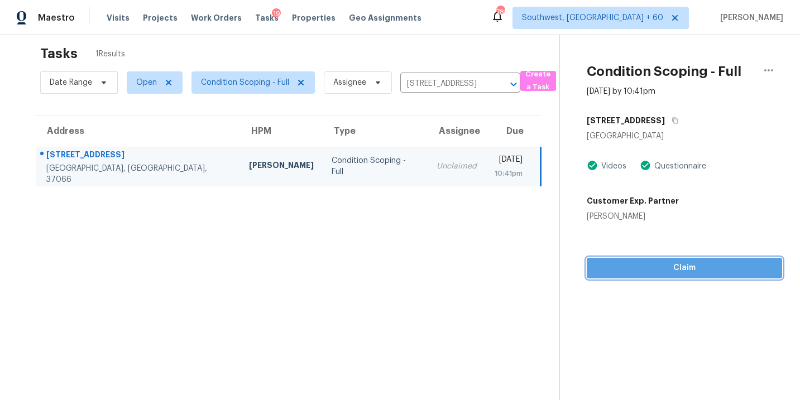
click at [678, 272] on span "Claim" at bounding box center [685, 268] width 178 height 14
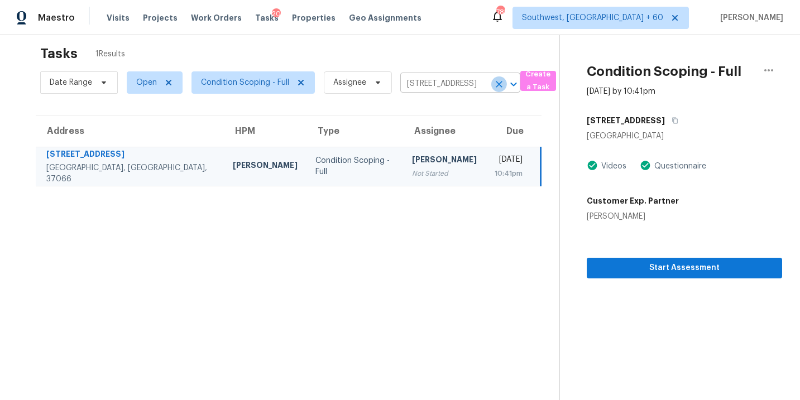
click at [494, 83] on icon "Clear" at bounding box center [499, 84] width 11 height 11
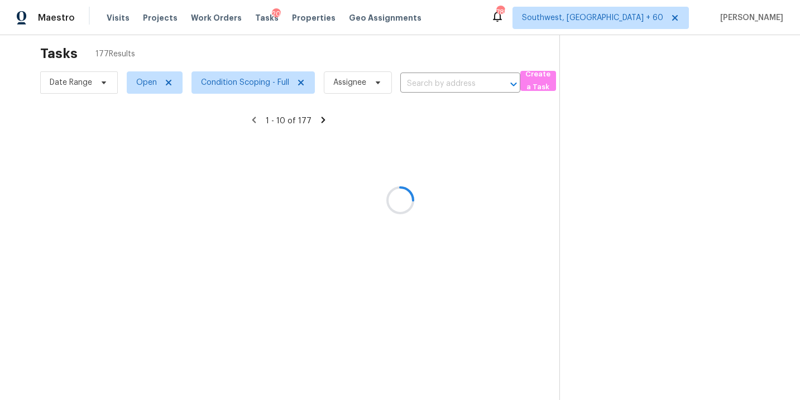
drag, startPoint x: 494, startPoint y: 83, endPoint x: 452, endPoint y: 83, distance: 41.9
click at [452, 83] on div at bounding box center [400, 200] width 800 height 400
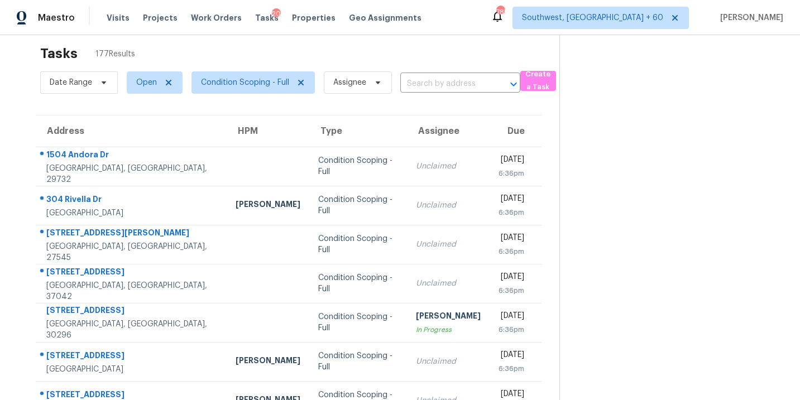
click at [452, 83] on input "text" at bounding box center [444, 83] width 89 height 17
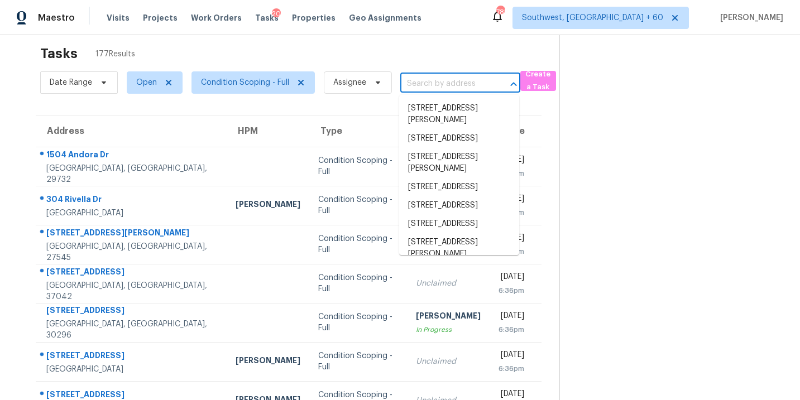
paste input "[STREET_ADDRESS]"
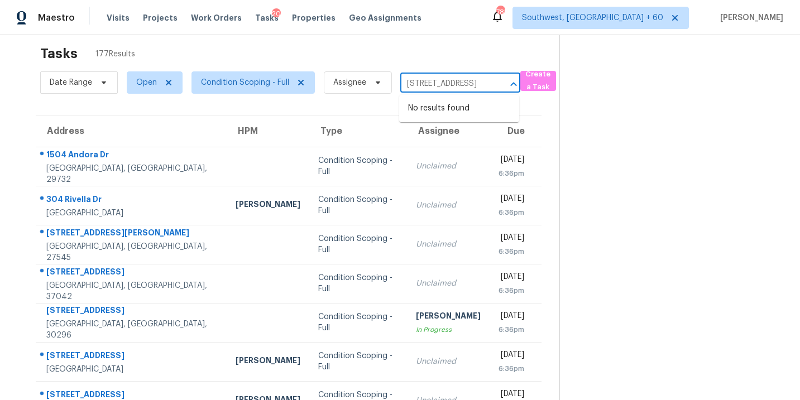
type input "[STREET_ADDRESS]"
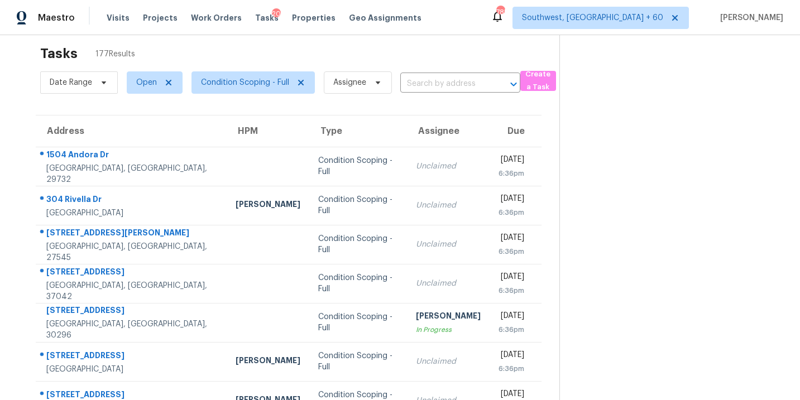
click at [437, 37] on div "Tasks 177 Results Date Range Open Condition Scoping - Full Assignee ​ Create a …" at bounding box center [400, 294] width 800 height 547
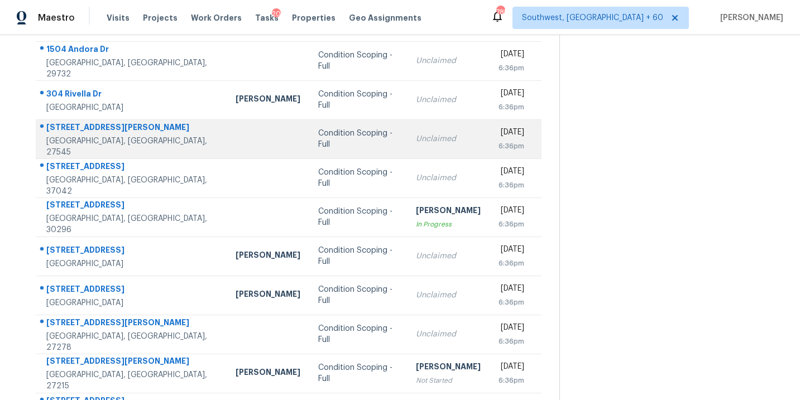
scroll to position [181, 0]
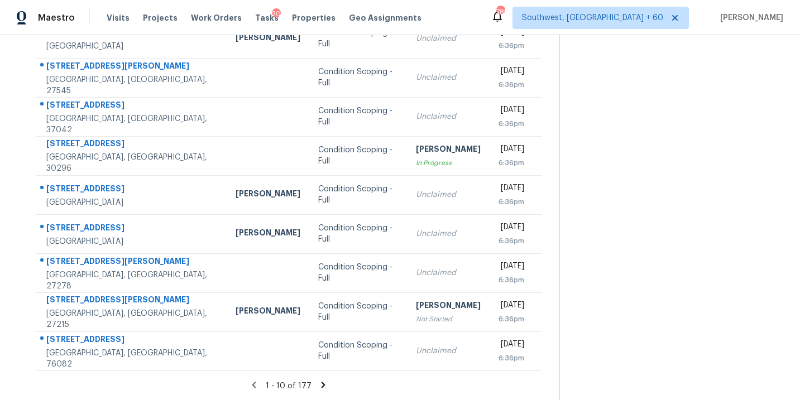
click at [319, 385] on icon at bounding box center [323, 385] width 10 height 10
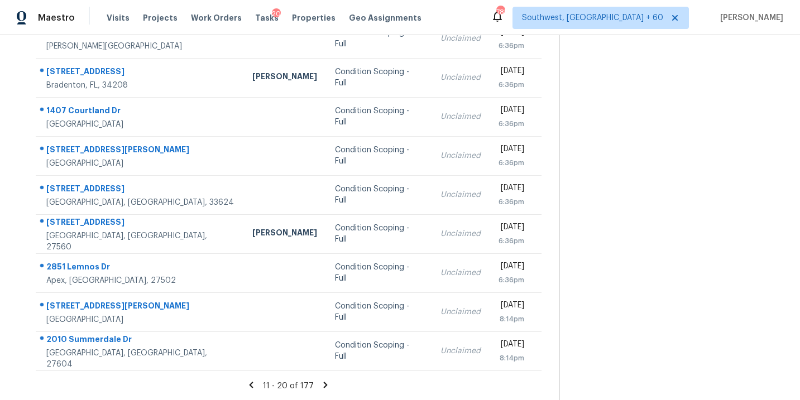
click at [324, 384] on icon at bounding box center [326, 385] width 4 height 6
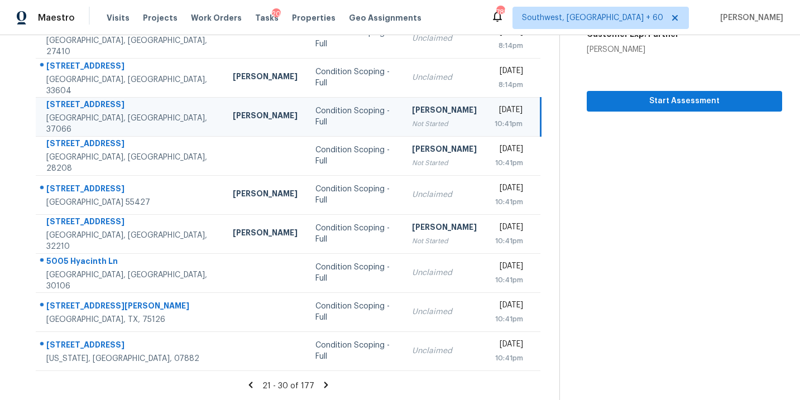
click at [324, 382] on icon at bounding box center [326, 385] width 4 height 6
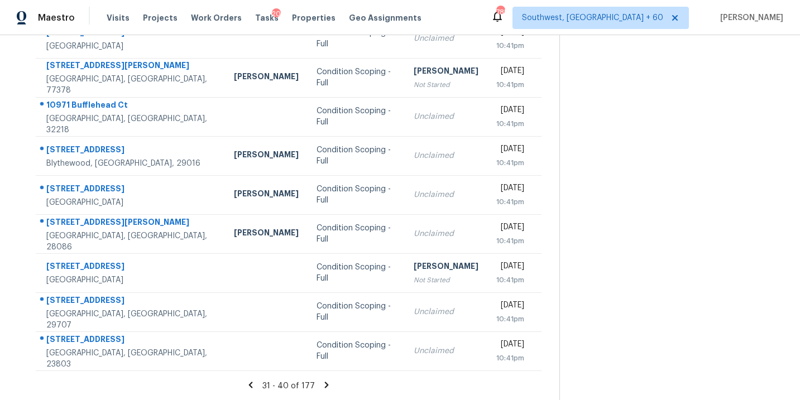
click at [325, 384] on icon at bounding box center [327, 385] width 4 height 6
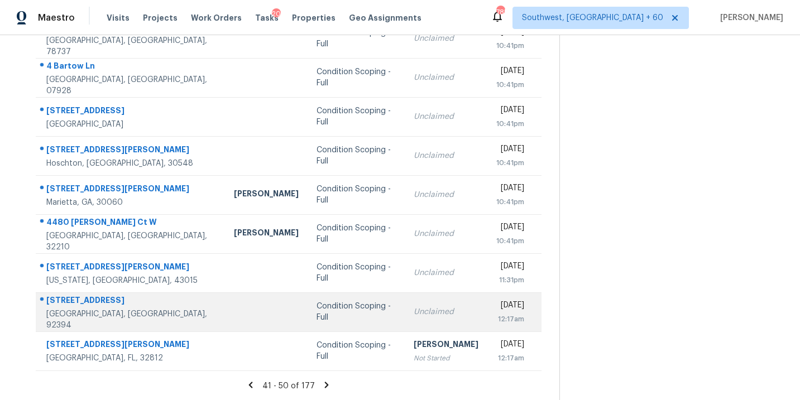
click at [317, 310] on div "Condition Scoping - Full" at bounding box center [356, 312] width 79 height 22
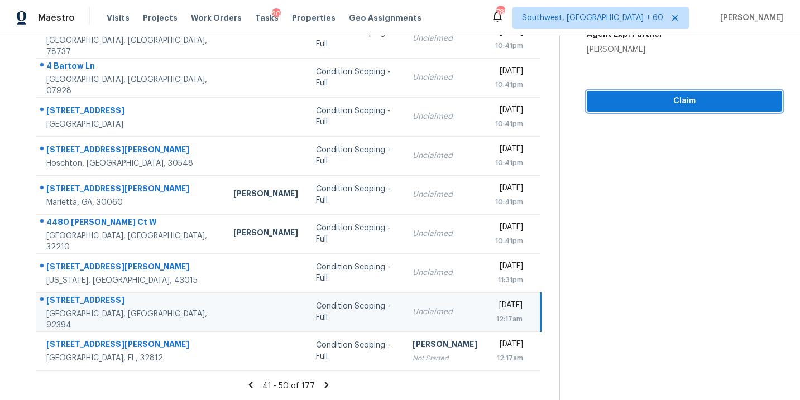
click at [707, 110] on button "Claim" at bounding box center [684, 101] width 195 height 21
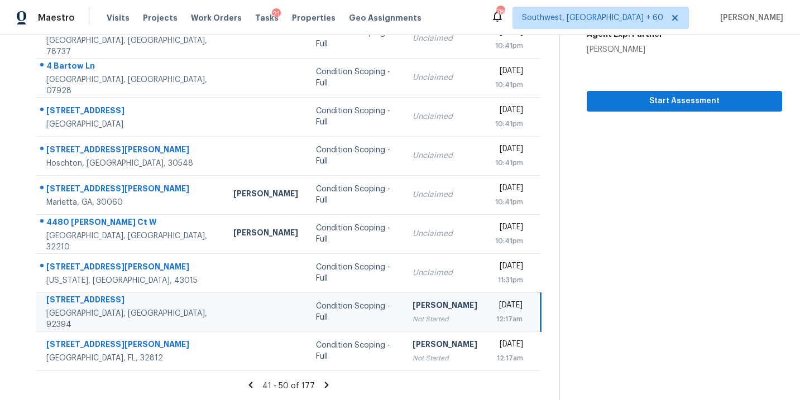
click at [325, 382] on icon at bounding box center [327, 385] width 10 height 10
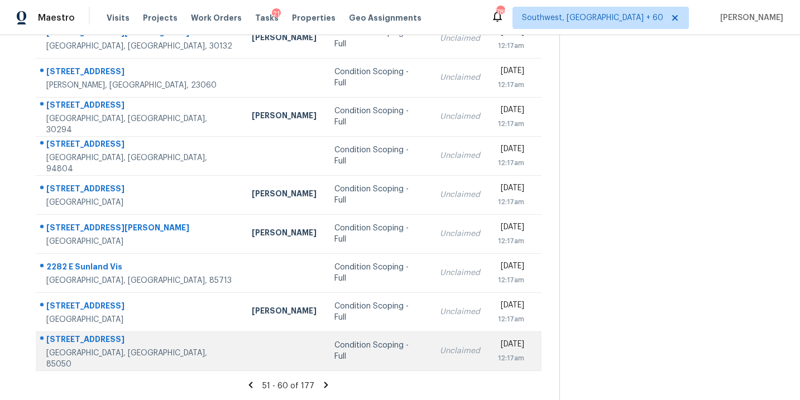
click at [334, 353] on div "Condition Scoping - Full" at bounding box center [377, 351] width 87 height 22
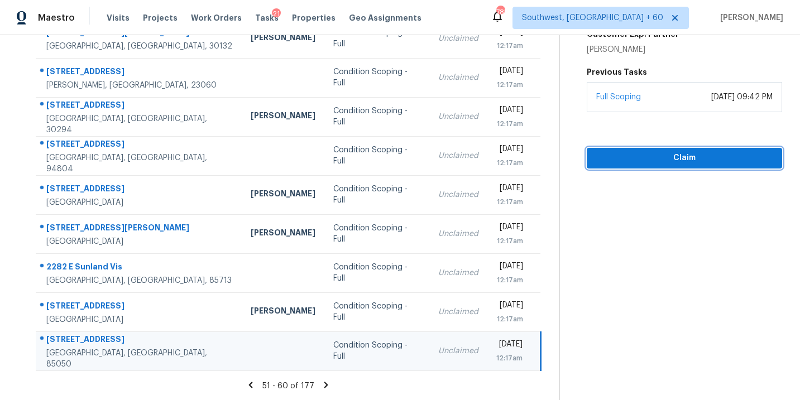
click at [686, 161] on span "Claim" at bounding box center [685, 158] width 178 height 14
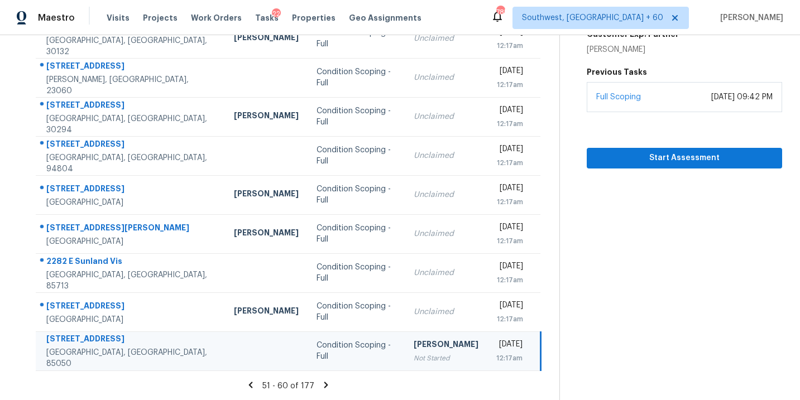
click at [323, 385] on icon at bounding box center [326, 385] width 10 height 10
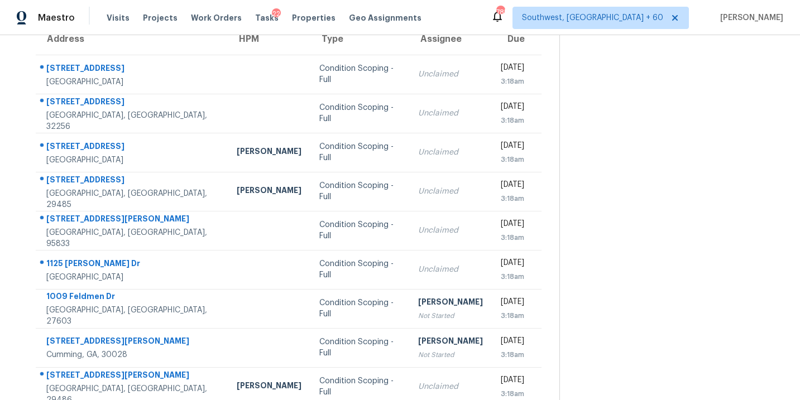
scroll to position [10, 0]
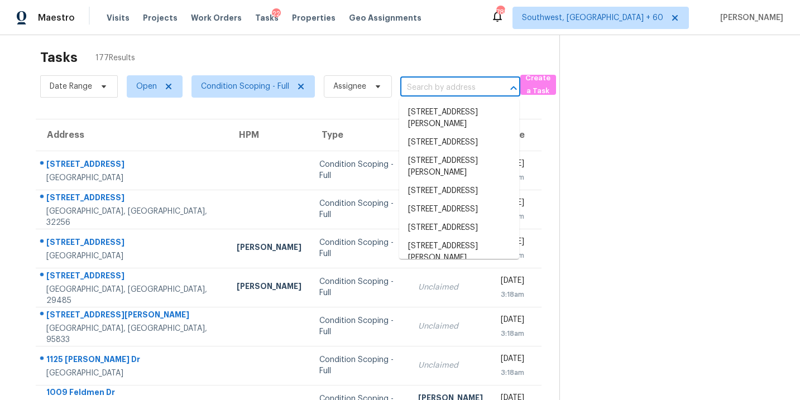
click at [415, 89] on input "text" at bounding box center [444, 87] width 89 height 17
paste input "[STREET_ADDRESS]"
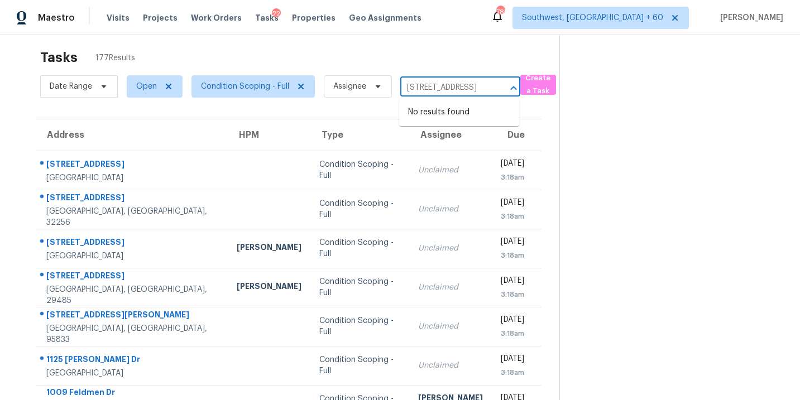
type input "[STREET_ADDRESS]"
click at [610, 197] on section at bounding box center [670, 298] width 223 height 547
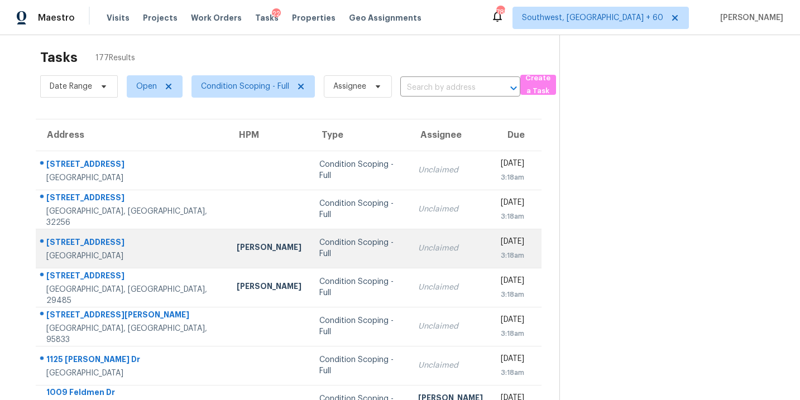
scroll to position [181, 0]
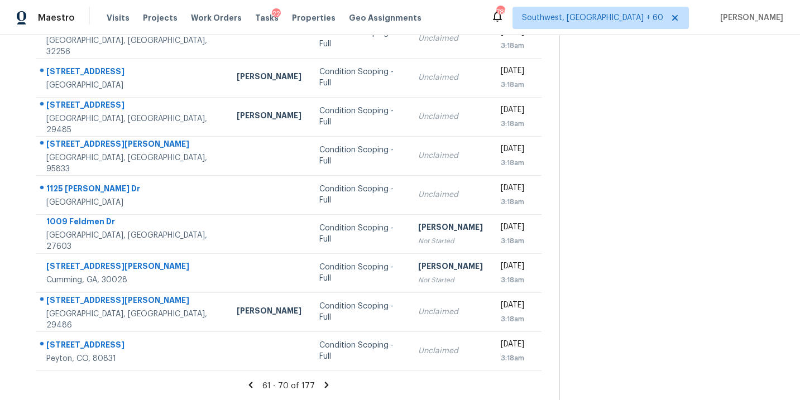
click at [322, 383] on icon at bounding box center [327, 385] width 10 height 10
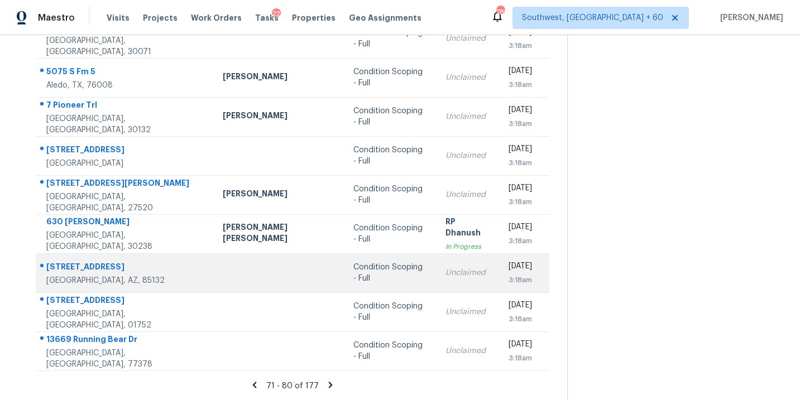
click at [353, 272] on div "Condition Scoping - Full" at bounding box center [390, 273] width 74 height 22
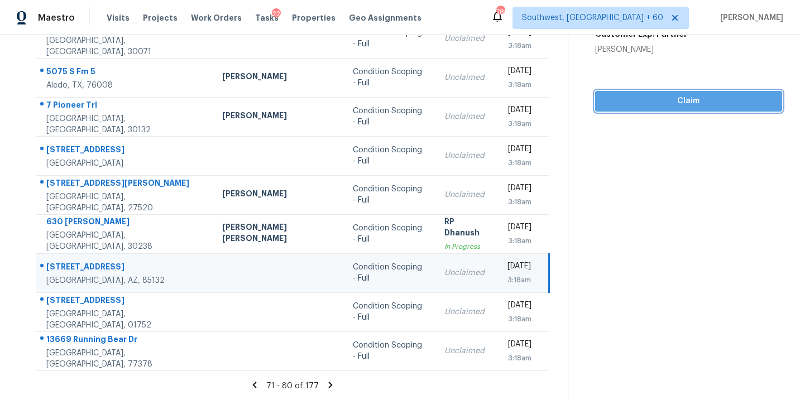
click at [669, 97] on span "Claim" at bounding box center [689, 101] width 170 height 14
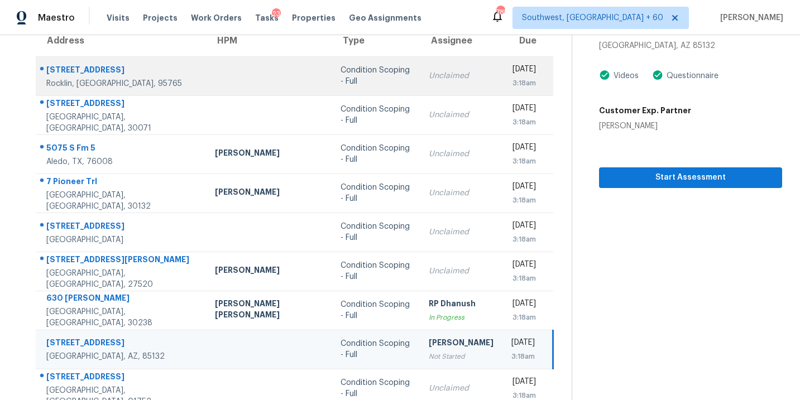
scroll to position [0, 0]
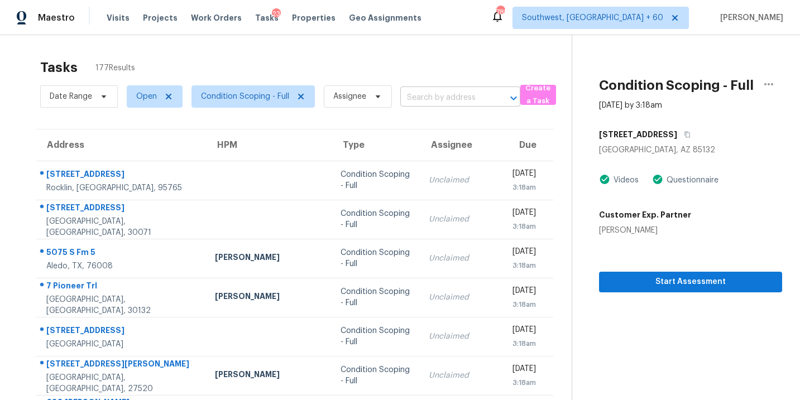
click at [426, 99] on input "text" at bounding box center [444, 97] width 89 height 17
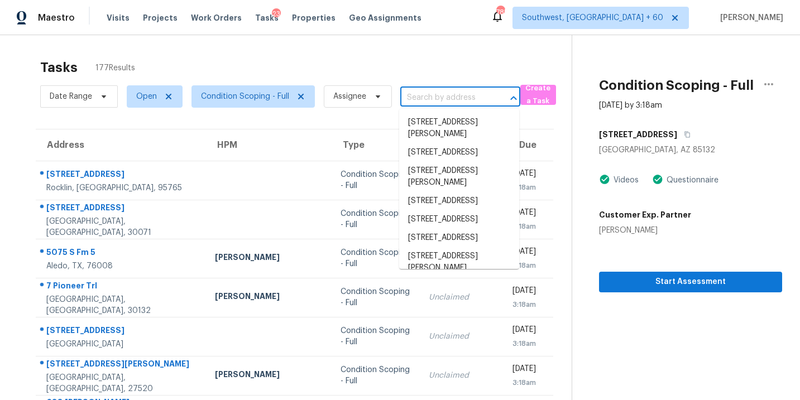
paste input "[STREET_ADDRESS][PERSON_NAME]"
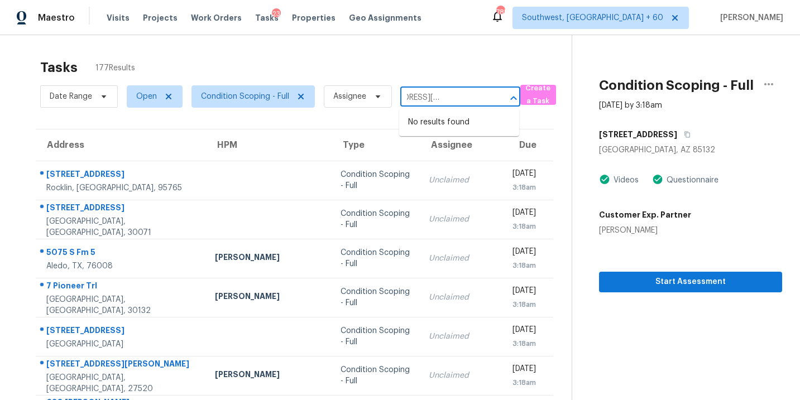
type input "[STREET_ADDRESS][PERSON_NAME]"
click at [606, 325] on section "Condition Scoping - Full [DATE] by 3:18am [STREET_ADDRESS] Videos Questionnaire…" at bounding box center [677, 308] width 210 height 547
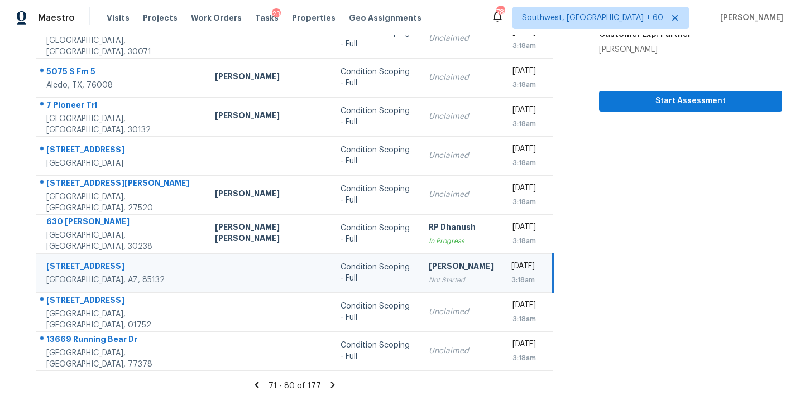
click at [328, 381] on icon at bounding box center [333, 385] width 10 height 10
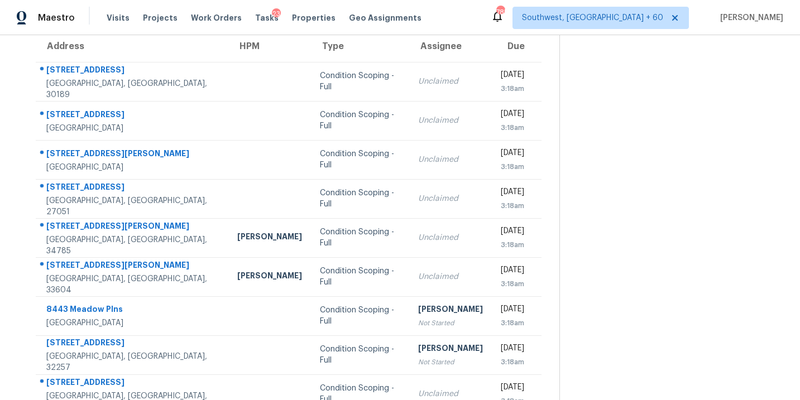
scroll to position [181, 0]
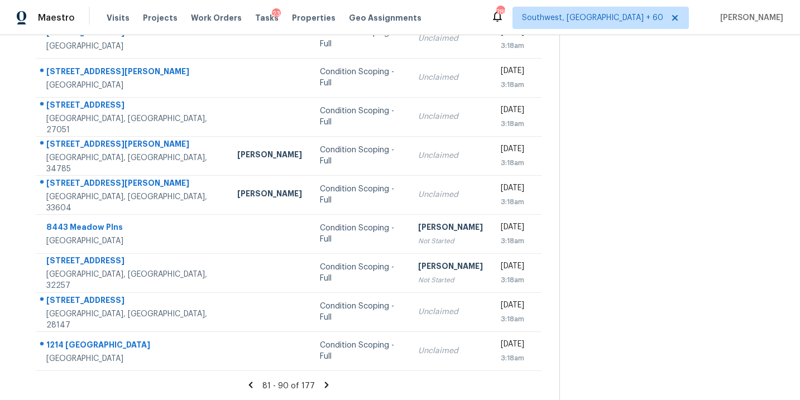
click at [325, 382] on icon at bounding box center [327, 385] width 4 height 6
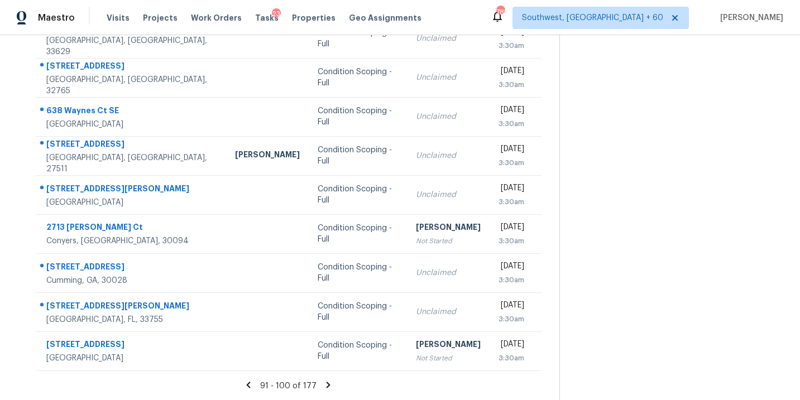
click at [327, 386] on icon at bounding box center [328, 385] width 10 height 10
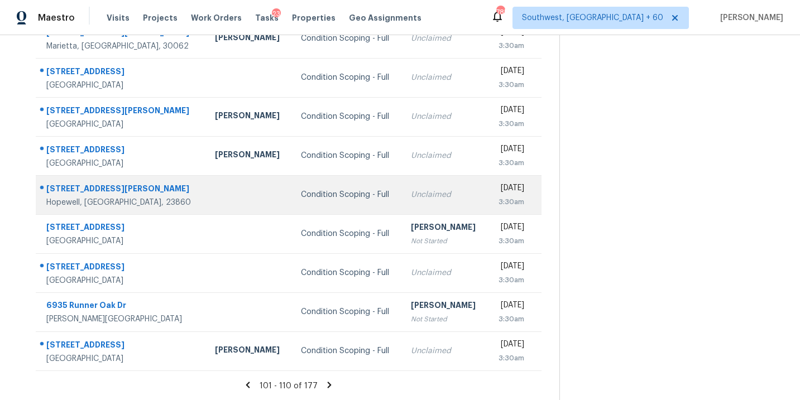
click at [342, 197] on div "Condition Scoping - Full" at bounding box center [347, 194] width 92 height 11
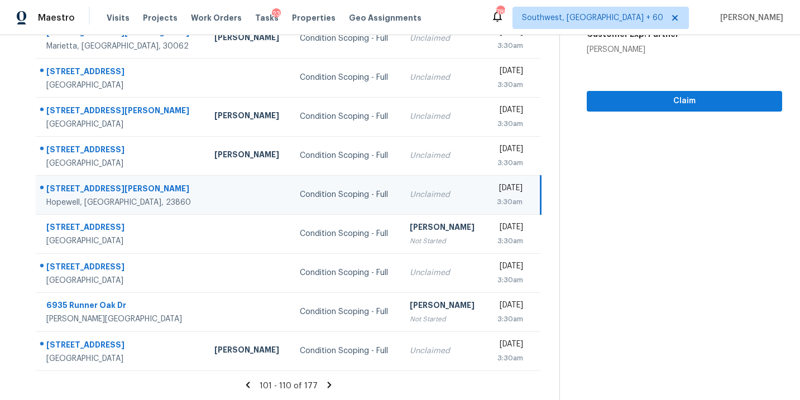
click at [696, 84] on div "Claim" at bounding box center [684, 83] width 195 height 56
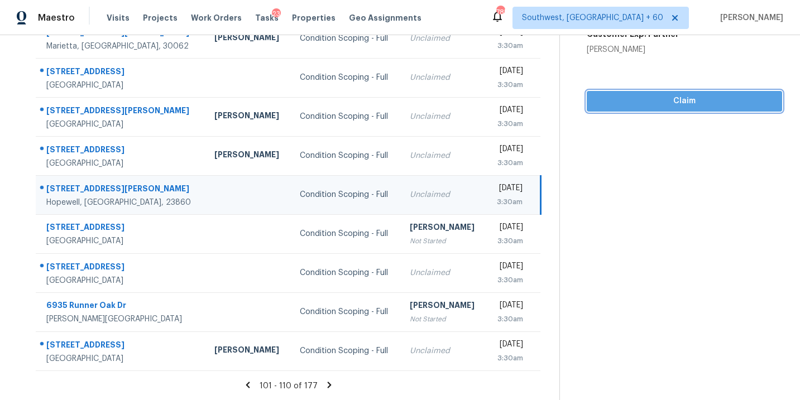
click at [688, 96] on span "Claim" at bounding box center [685, 101] width 178 height 14
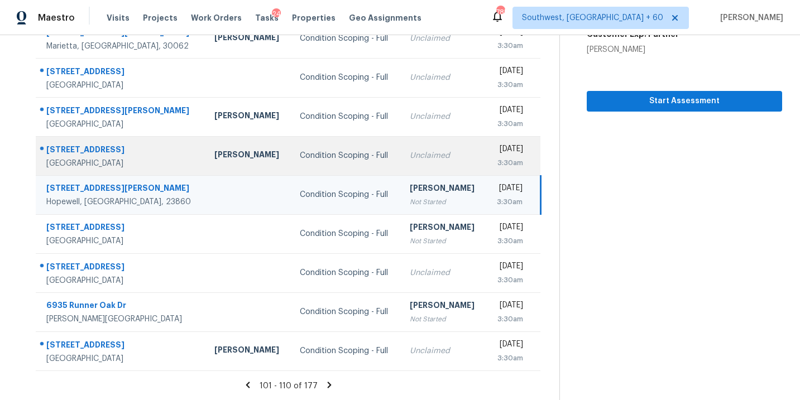
scroll to position [0, 0]
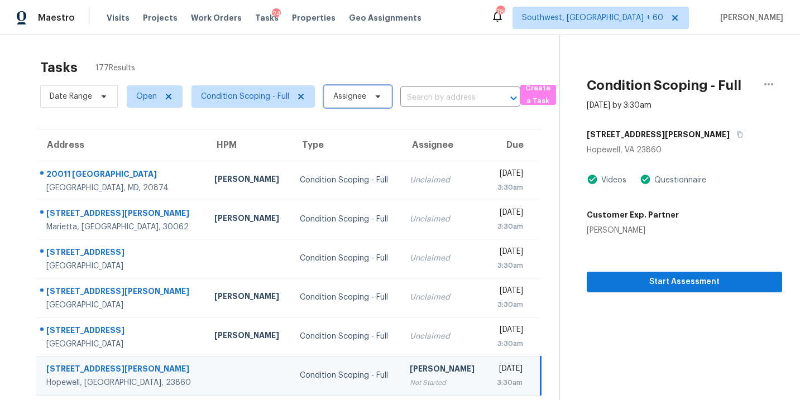
click at [339, 95] on span "Assignee" at bounding box center [349, 96] width 33 height 11
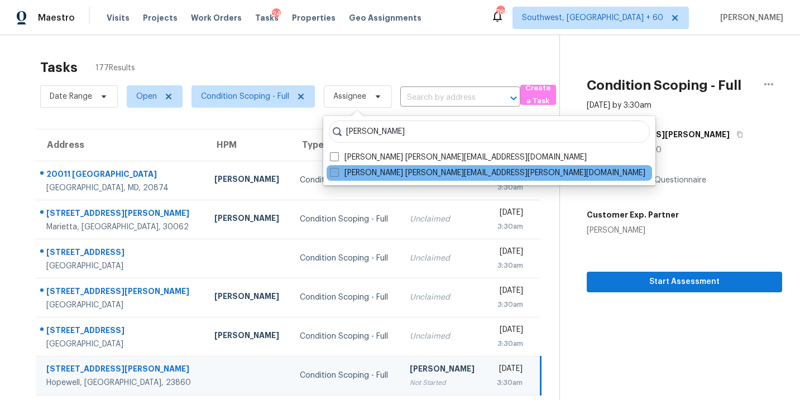
type input "[PERSON_NAME]"
click at [352, 171] on label "[PERSON_NAME] [PERSON_NAME][EMAIL_ADDRESS][PERSON_NAME][DOMAIN_NAME]" at bounding box center [487, 172] width 315 height 11
click at [337, 171] on input "[PERSON_NAME] [PERSON_NAME][EMAIL_ADDRESS][PERSON_NAME][DOMAIN_NAME]" at bounding box center [333, 170] width 7 height 7
checkbox input "true"
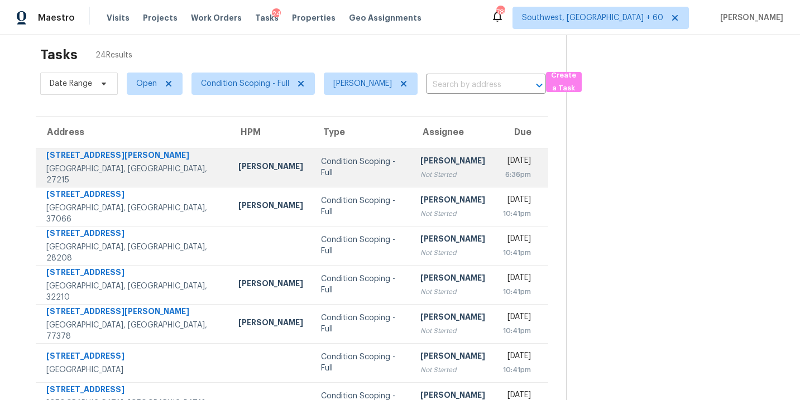
scroll to position [17, 0]
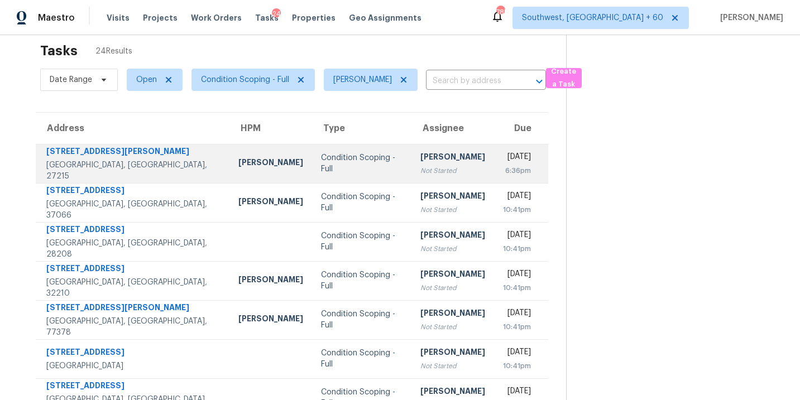
click at [420, 161] on div "[PERSON_NAME]" at bounding box center [452, 158] width 65 height 14
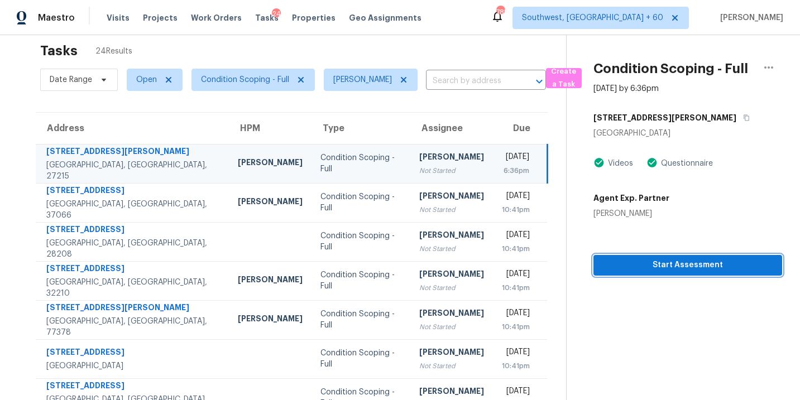
click at [662, 266] on span "Start Assessment" at bounding box center [687, 266] width 171 height 14
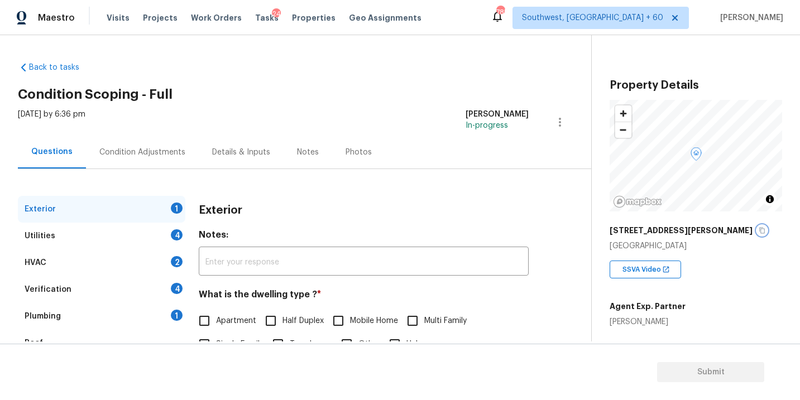
click at [759, 230] on icon "button" at bounding box center [762, 230] width 7 height 7
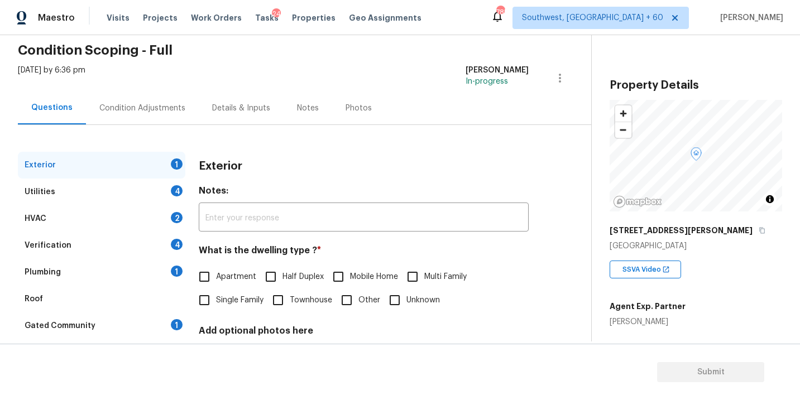
click at [294, 304] on span "Townhouse" at bounding box center [311, 301] width 42 height 12
click at [290, 304] on input "Townhouse" at bounding box center [277, 300] width 23 height 23
checkbox input "true"
click at [148, 195] on div "Utilities 4" at bounding box center [101, 192] width 167 height 27
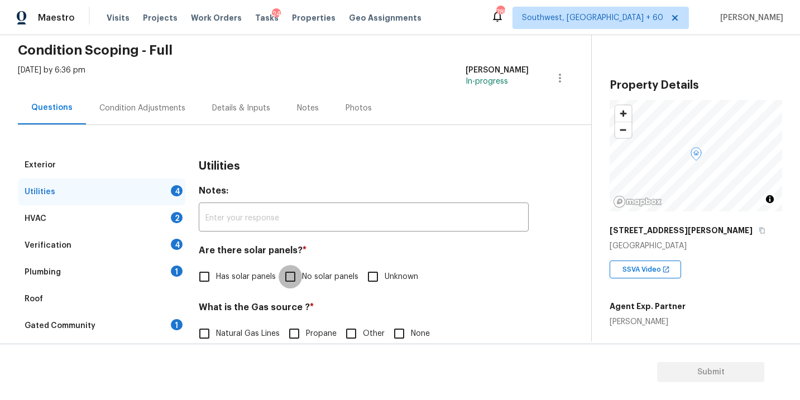
click at [289, 283] on input "No solar panels" at bounding box center [290, 276] width 23 height 23
checkbox input "true"
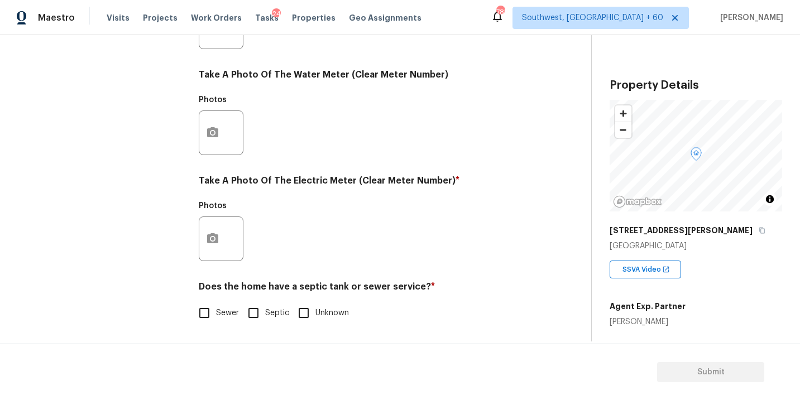
scroll to position [440, 0]
click at [216, 320] on input "Sewer" at bounding box center [204, 312] width 23 height 23
checkbox input "true"
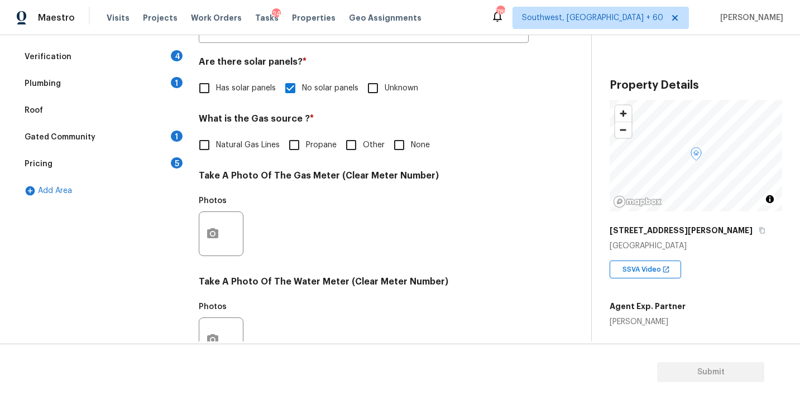
scroll to position [178, 0]
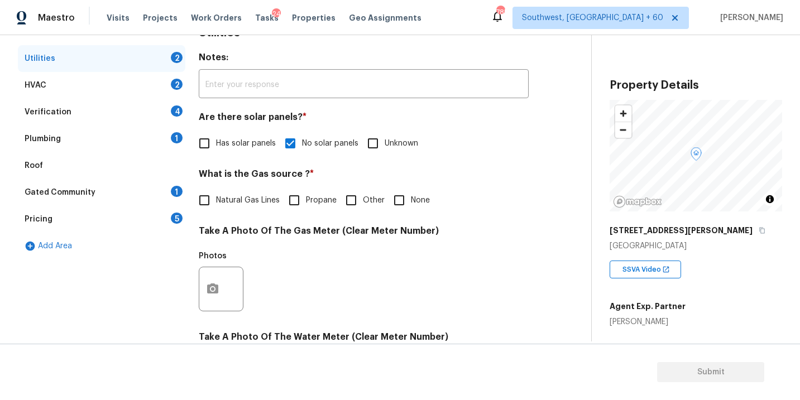
click at [83, 150] on div "Plumbing 1" at bounding box center [101, 139] width 167 height 27
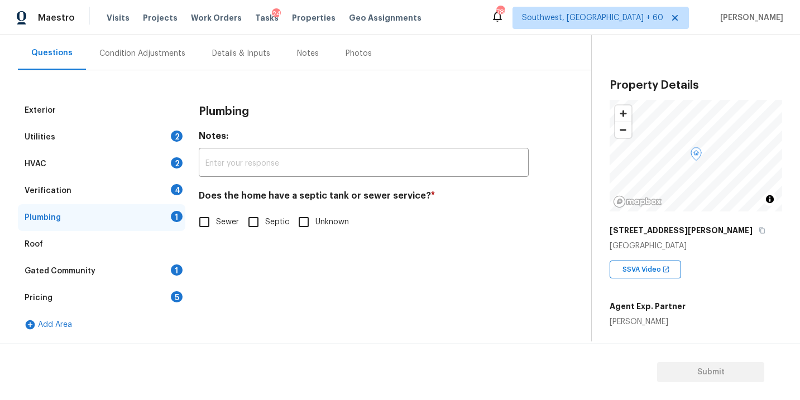
scroll to position [99, 0]
click at [203, 224] on input "Sewer" at bounding box center [204, 221] width 23 height 23
checkbox input "true"
click at [59, 271] on div "Gated Community" at bounding box center [60, 271] width 71 height 11
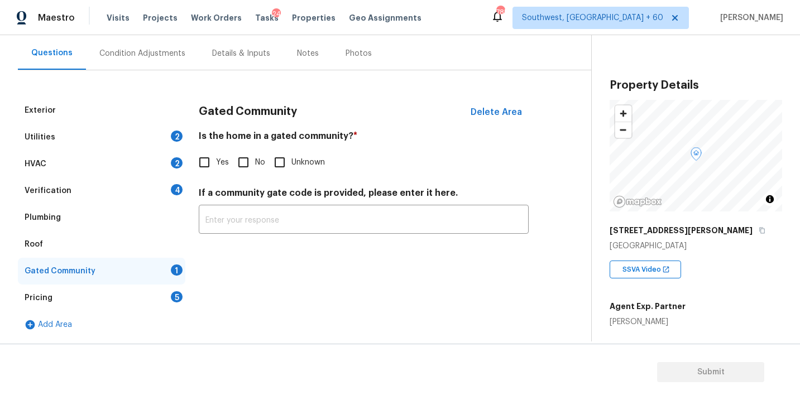
click at [244, 169] on input "No" at bounding box center [243, 162] width 23 height 23
checkbox input "true"
click at [173, 65] on div "Condition Adjustments" at bounding box center [142, 53] width 113 height 33
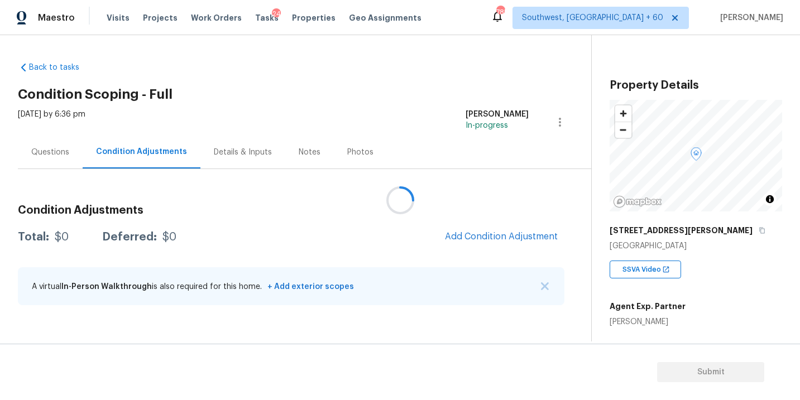
click at [323, 116] on div at bounding box center [400, 200] width 800 height 400
click at [455, 236] on span "Add Condition Adjustment" at bounding box center [501, 237] width 113 height 10
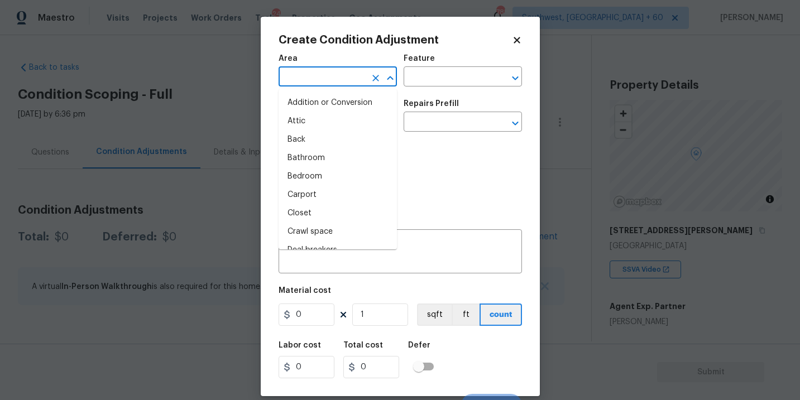
click at [324, 79] on input "text" at bounding box center [322, 77] width 87 height 17
type input "inte"
click at [334, 121] on li "Attic" at bounding box center [338, 121] width 118 height 18
type input "Attic"
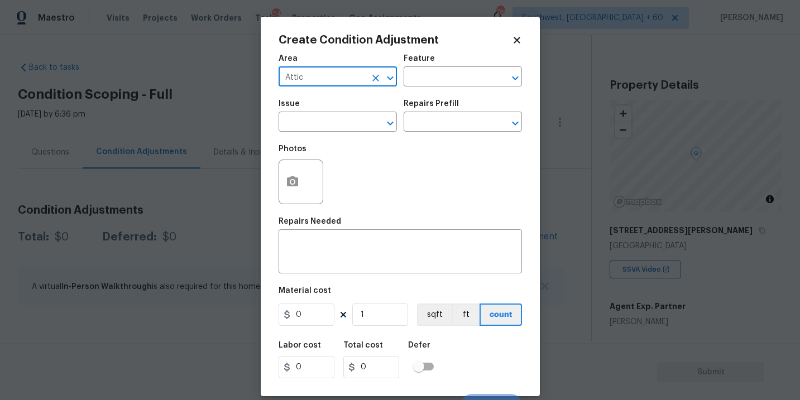
click at [377, 74] on icon "Clear" at bounding box center [375, 78] width 11 height 11
type input "i"
click at [326, 122] on li "Interior Overall" at bounding box center [338, 121] width 118 height 18
type input "Interior Overall"
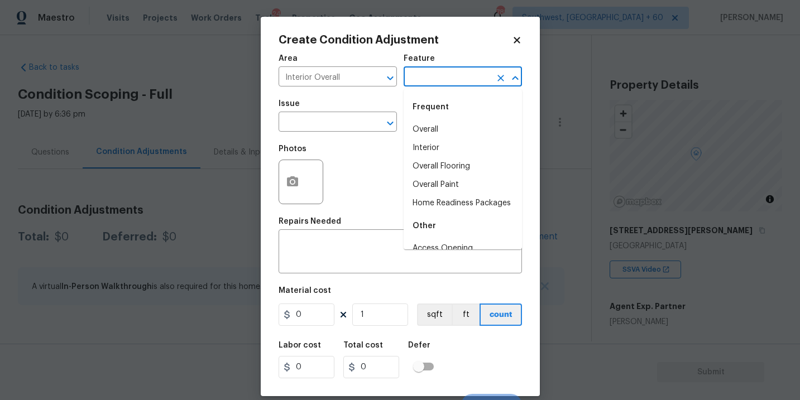
click at [436, 78] on input "text" at bounding box center [447, 77] width 87 height 17
click at [442, 185] on li "Overall Paint" at bounding box center [463, 185] width 118 height 18
type input "Overall Paint"
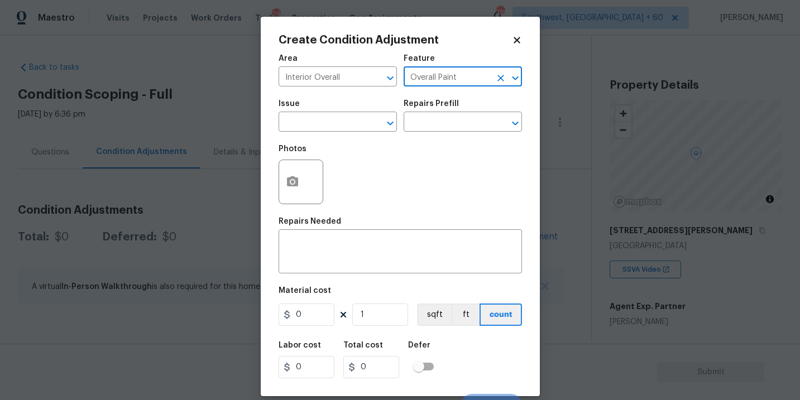
click at [358, 135] on span "Issue ​" at bounding box center [338, 115] width 118 height 45
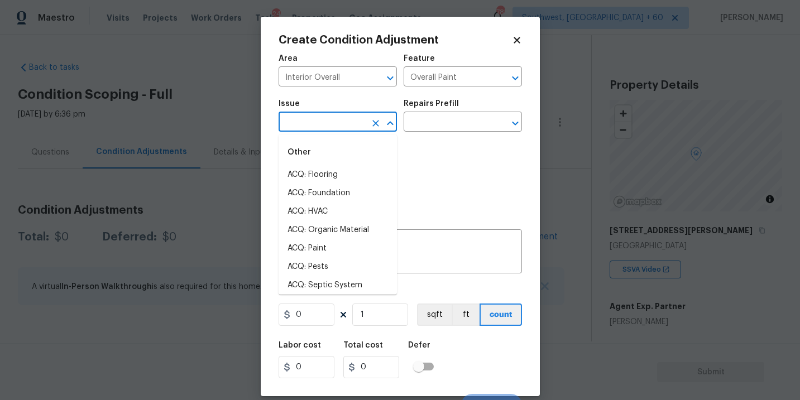
click at [356, 131] on input "text" at bounding box center [322, 122] width 87 height 17
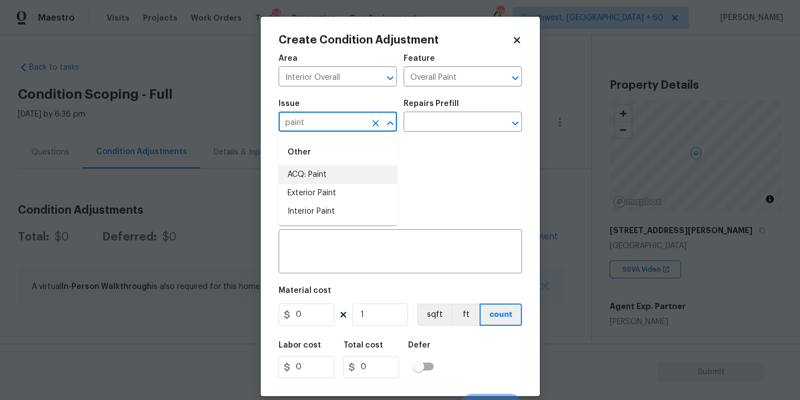
click at [361, 178] on li "ACQ: Paint" at bounding box center [338, 175] width 118 height 18
type input "ACQ: Paint"
click at [442, 131] on input "text" at bounding box center [447, 122] width 87 height 17
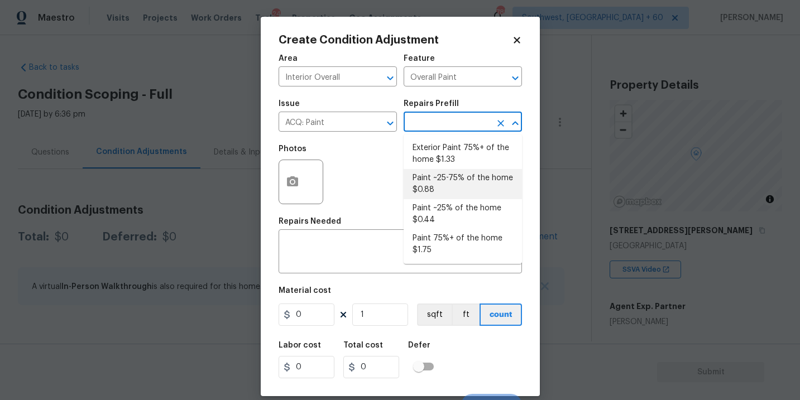
click at [456, 188] on li "Paint ~25-75% of the home $0.88" at bounding box center [463, 184] width 118 height 30
type input "Acquisition"
type textarea "Acquisition Scope: ~25 - 75% of the home needs interior paint"
type input "0.88"
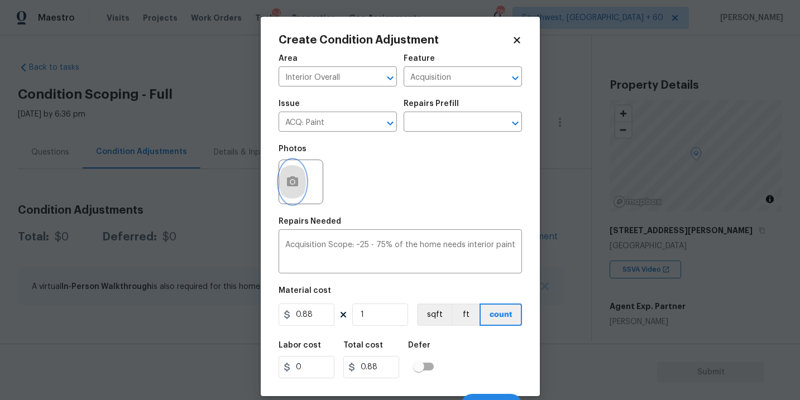
click at [299, 194] on button "button" at bounding box center [292, 182] width 27 height 44
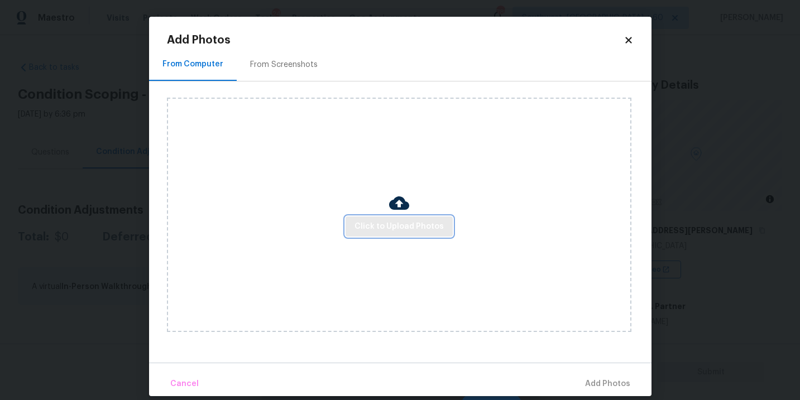
drag, startPoint x: 299, startPoint y: 194, endPoint x: 386, endPoint y: 225, distance: 92.0
click at [386, 225] on span "Click to Upload Photos" at bounding box center [399, 227] width 89 height 14
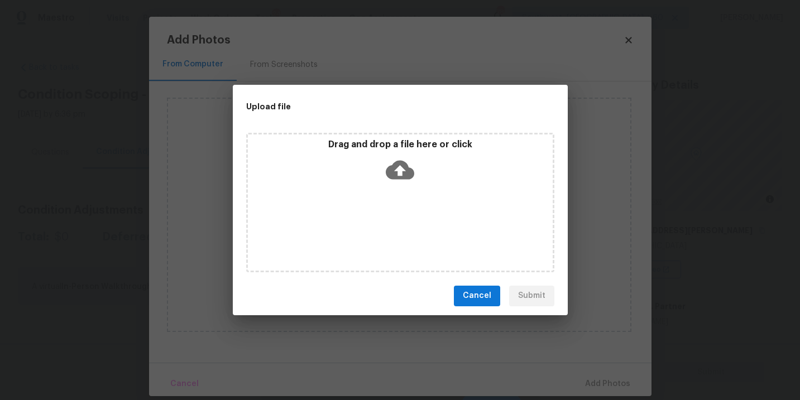
click at [391, 184] on div "Drag and drop a file here or click" at bounding box center [400, 163] width 305 height 48
